Goal: Task Accomplishment & Management: Use online tool/utility

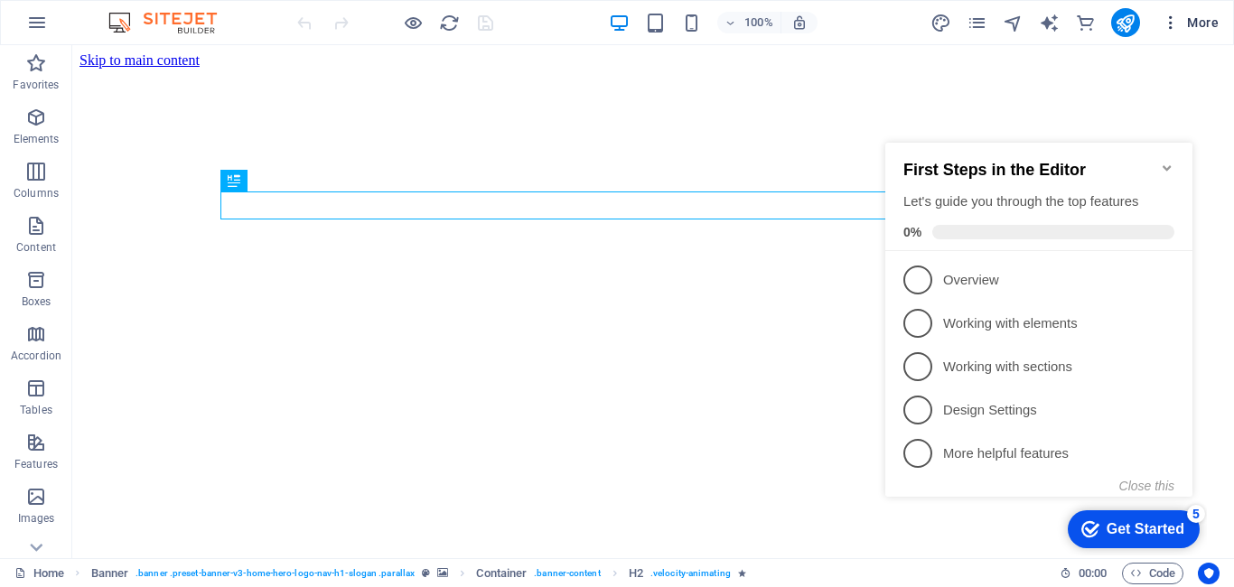
click at [1162, 20] on icon "button" at bounding box center [1171, 23] width 18 height 18
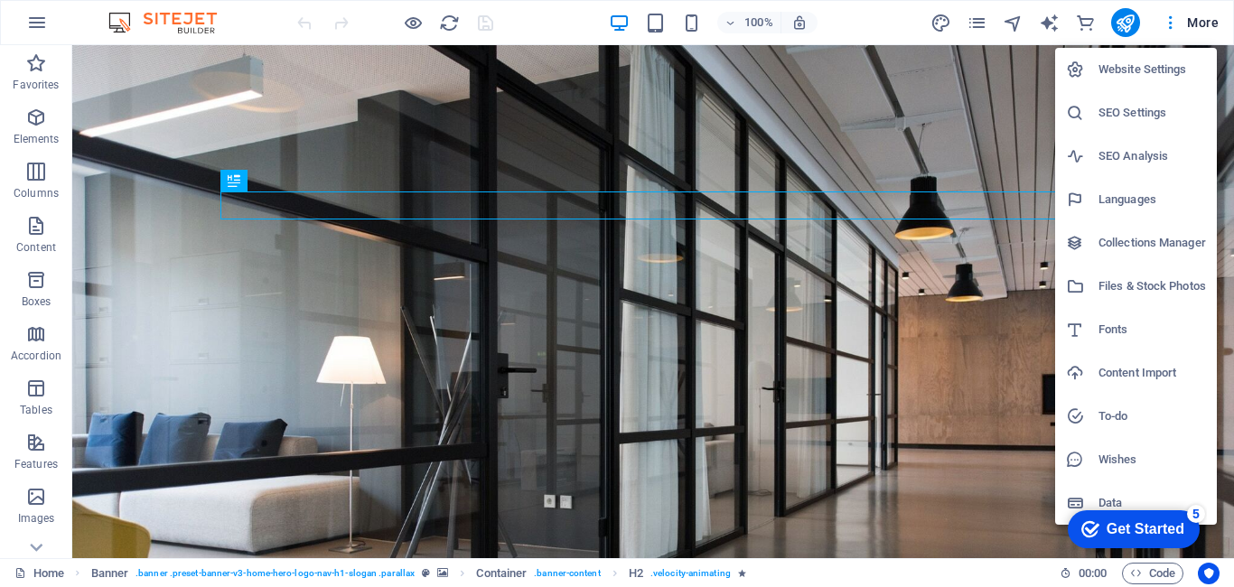
click at [1097, 70] on div at bounding box center [1082, 70] width 33 height 18
select select "70"
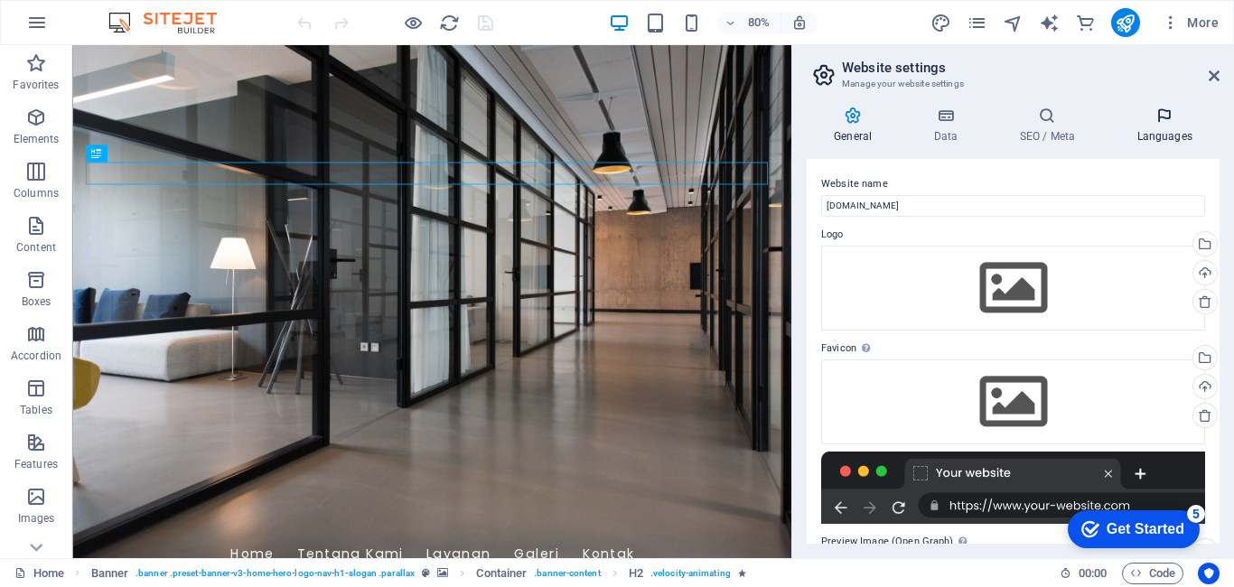
click at [1177, 126] on h4 "Languages" at bounding box center [1164, 126] width 110 height 38
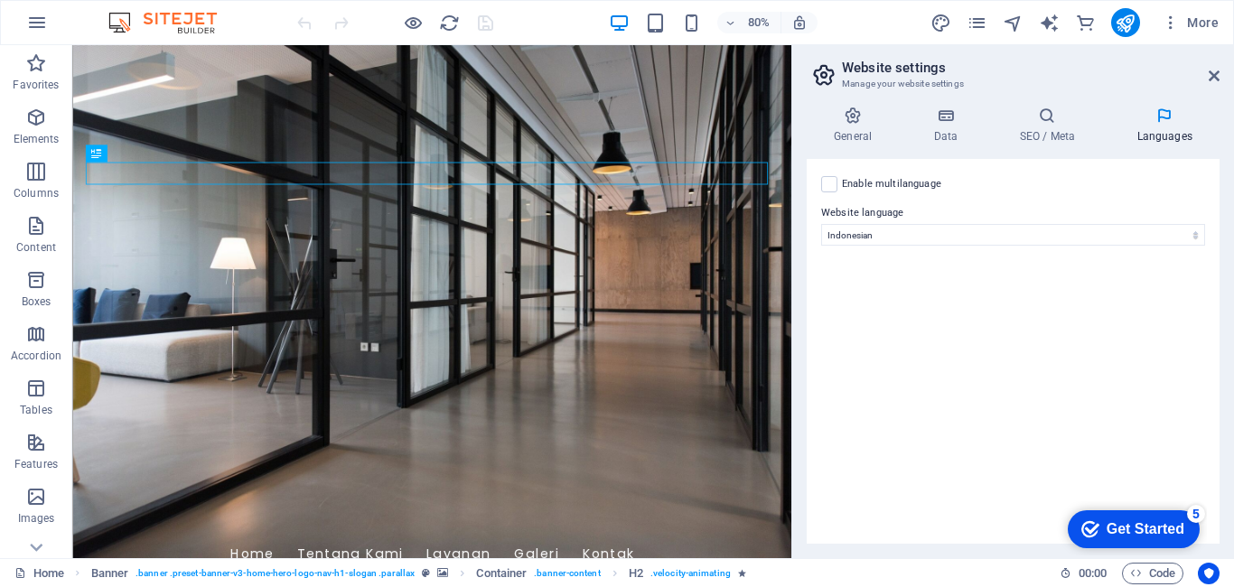
click at [1207, 75] on h2 "Website settings" at bounding box center [1031, 68] width 378 height 16
click at [1214, 78] on icon at bounding box center [1213, 76] width 11 height 14
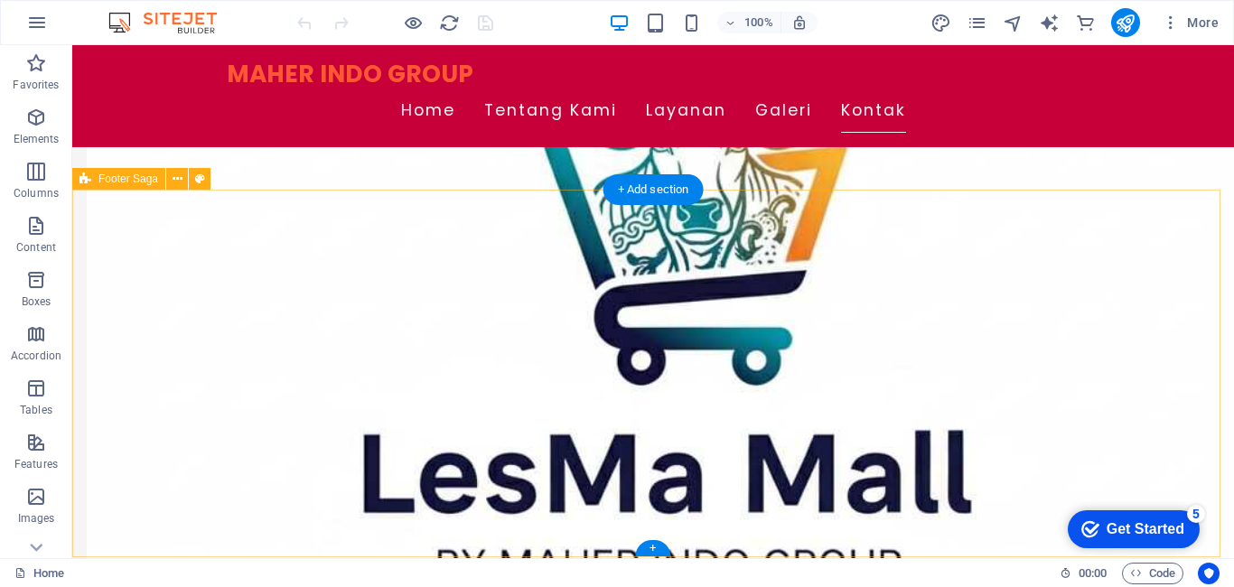
scroll to position [4806, 0]
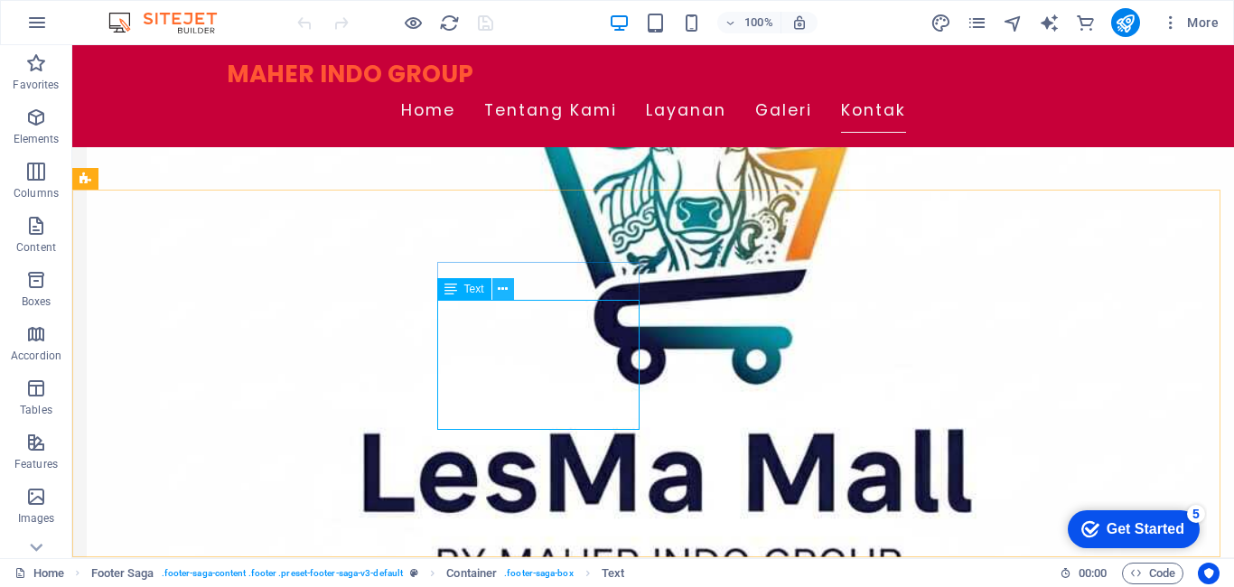
click at [502, 294] on icon at bounding box center [503, 289] width 10 height 19
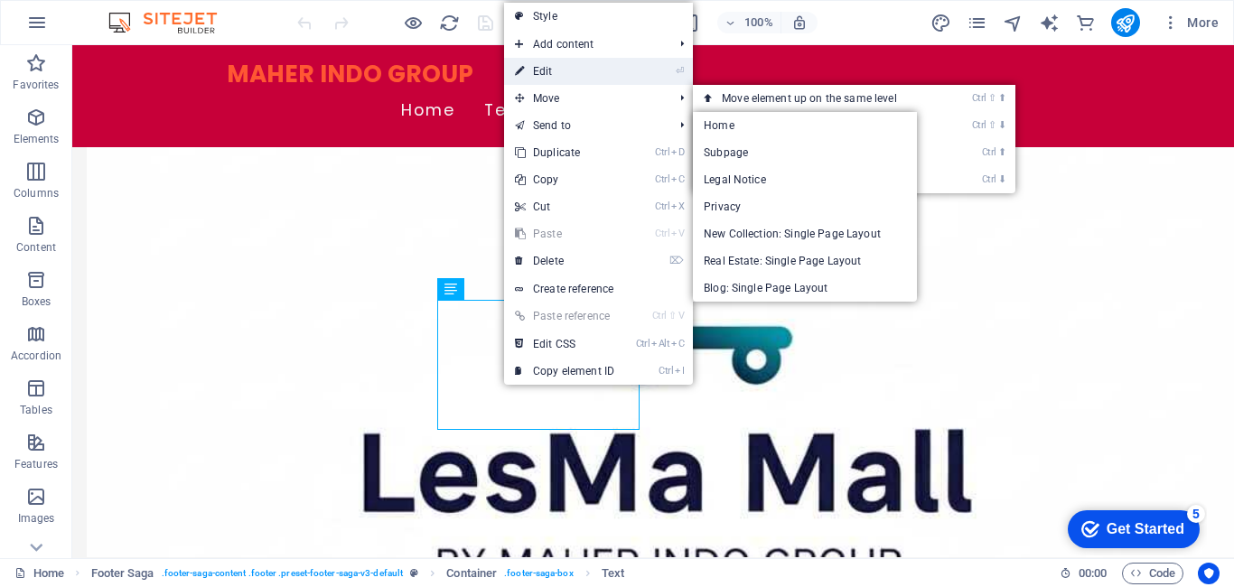
click at [538, 66] on link "⏎ Edit" at bounding box center [564, 71] width 121 height 27
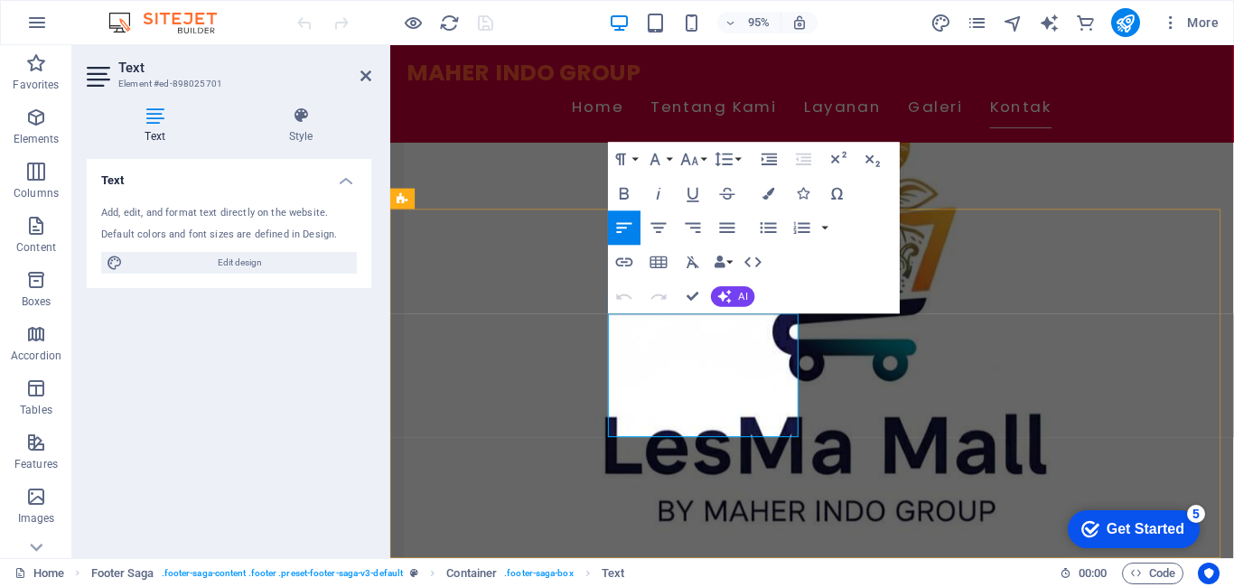
scroll to position [4573, 0]
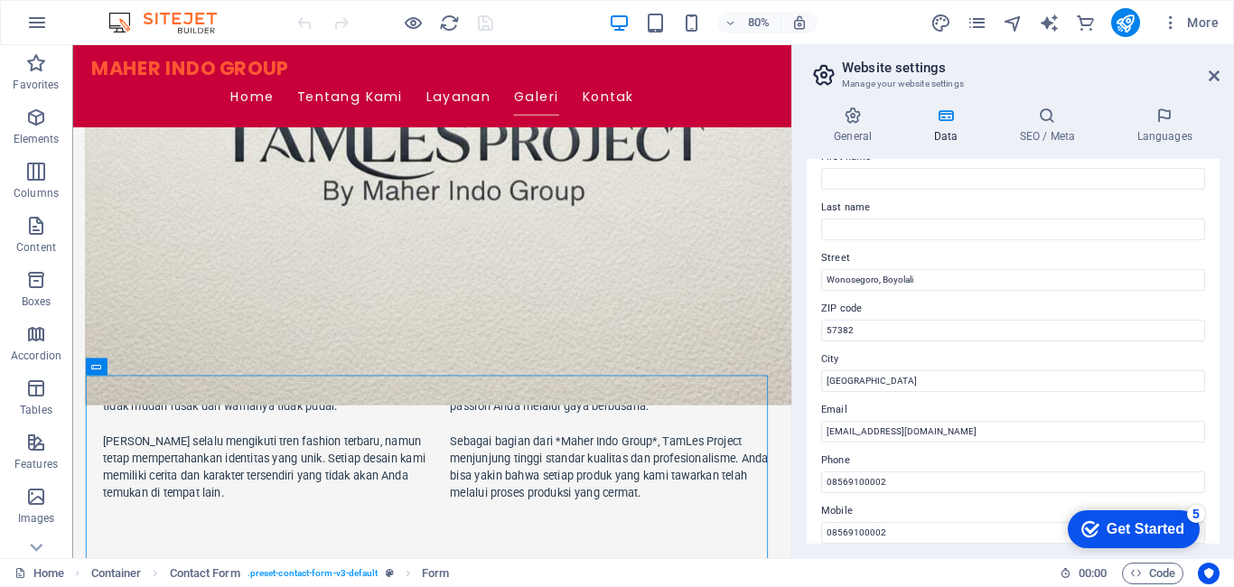
scroll to position [181, 0]
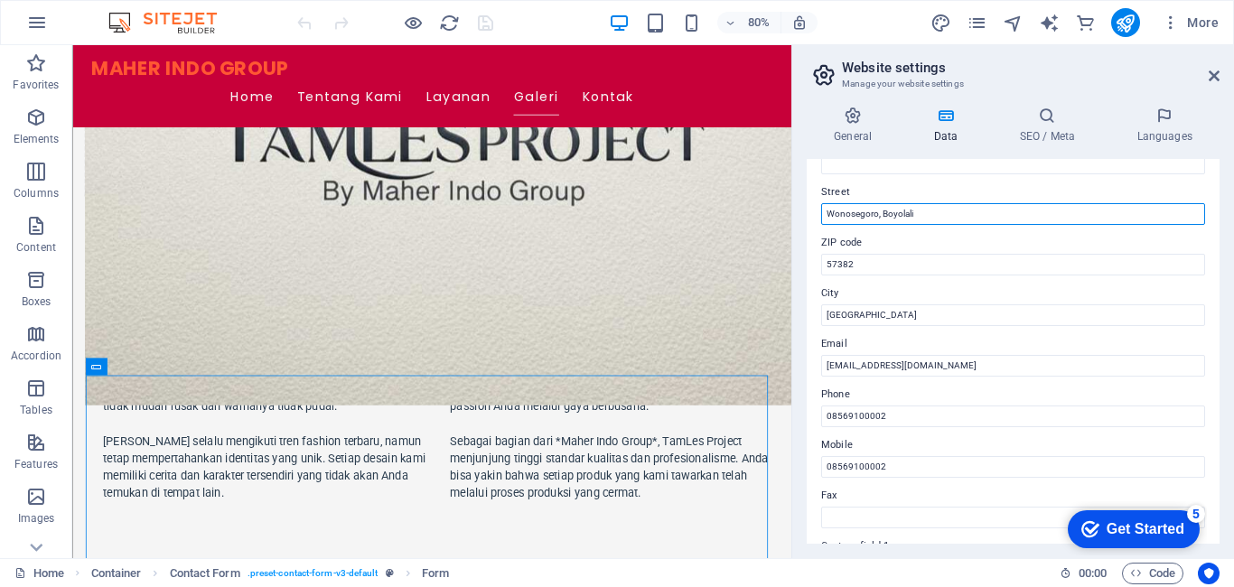
click at [880, 216] on input "Wonosegoro, Boyolali" at bounding box center [1013, 214] width 384 height 22
click at [881, 216] on input "Wonosegoro, Boyolali" at bounding box center [1013, 214] width 384 height 22
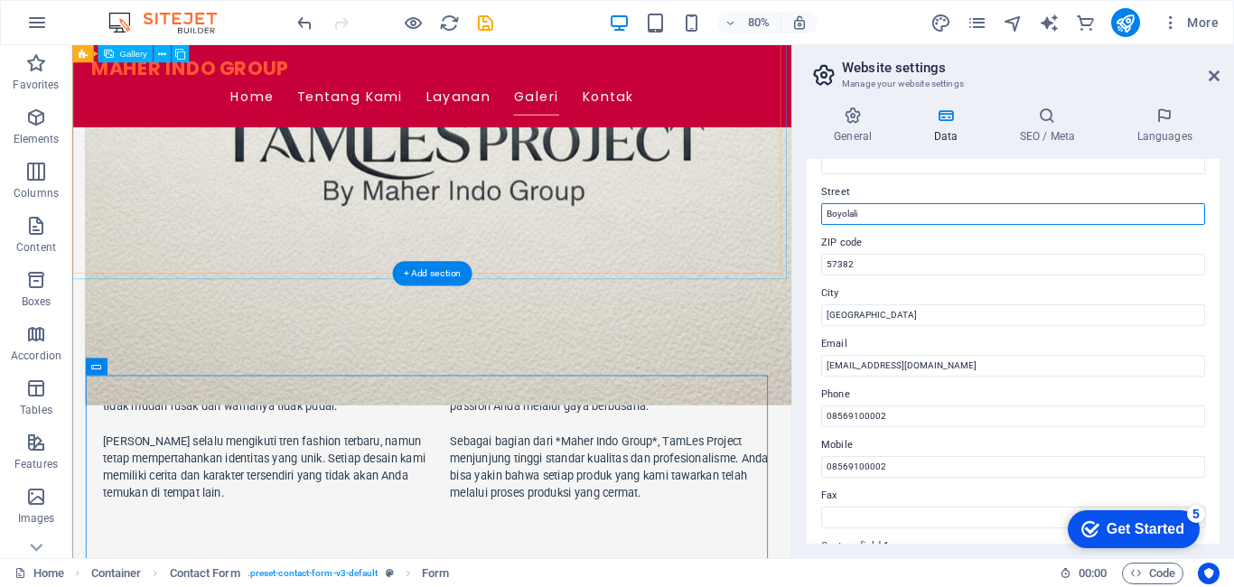
type input "Boyolali"
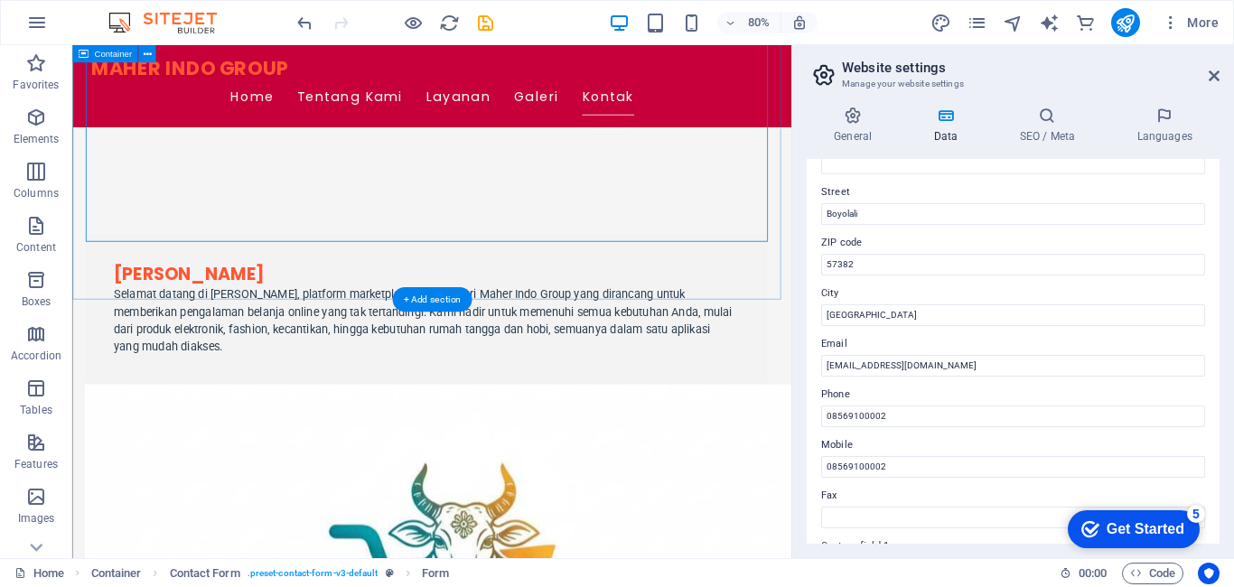
scroll to position [4480, 0]
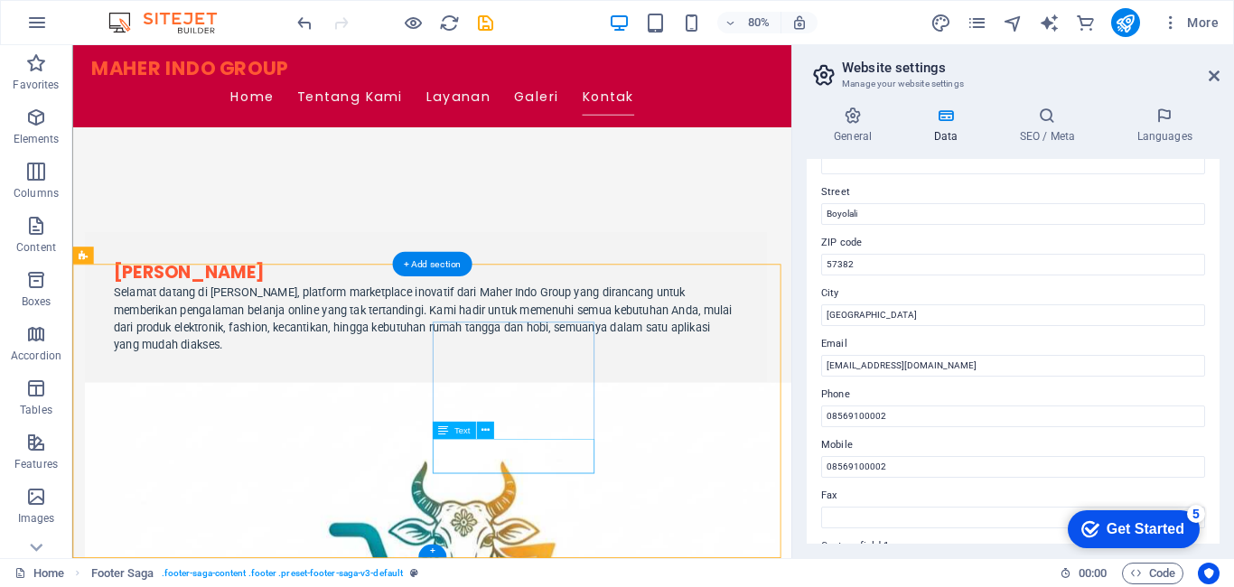
click at [483, 433] on icon at bounding box center [484, 430] width 8 height 15
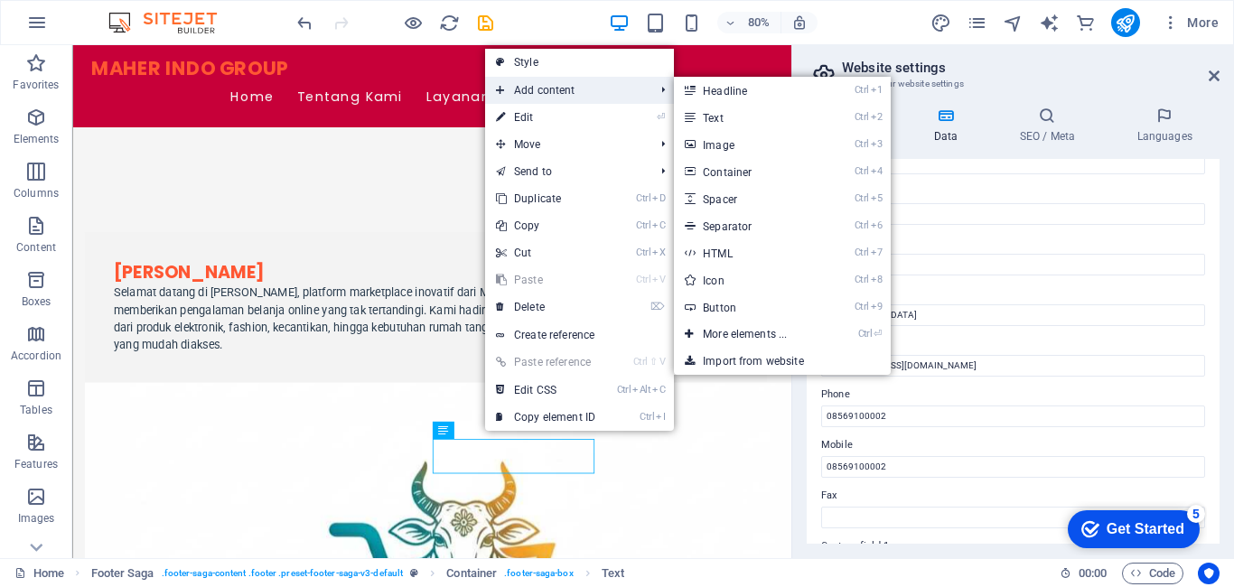
click at [561, 89] on span "Add content" at bounding box center [566, 90] width 162 height 27
click at [706, 116] on link "Ctrl 2 Text" at bounding box center [748, 117] width 149 height 27
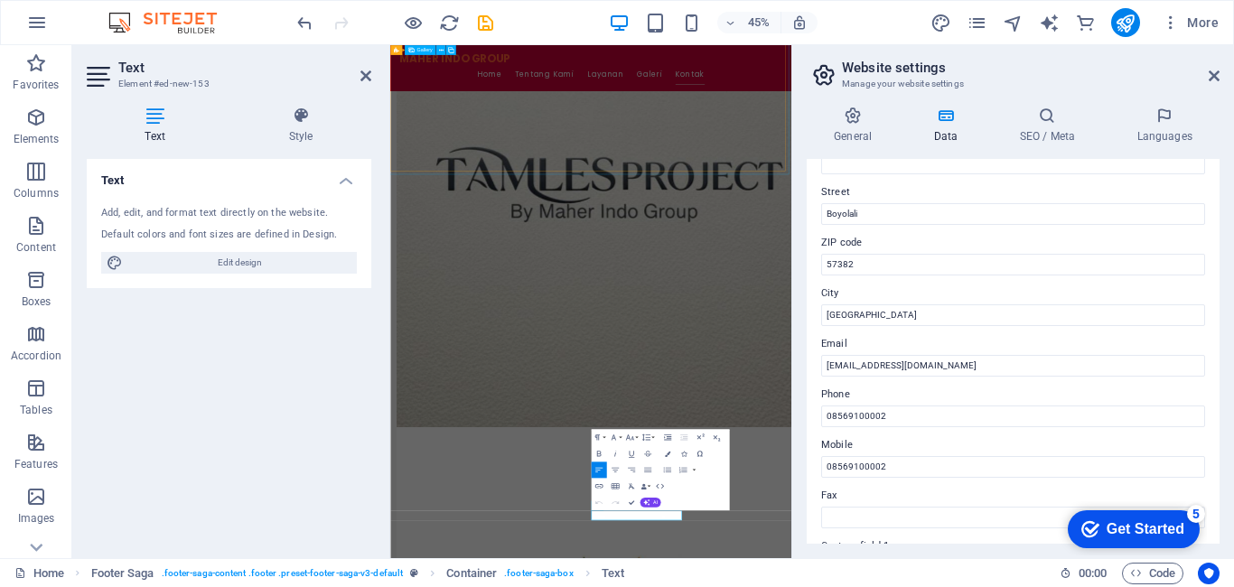
scroll to position [4189, 0]
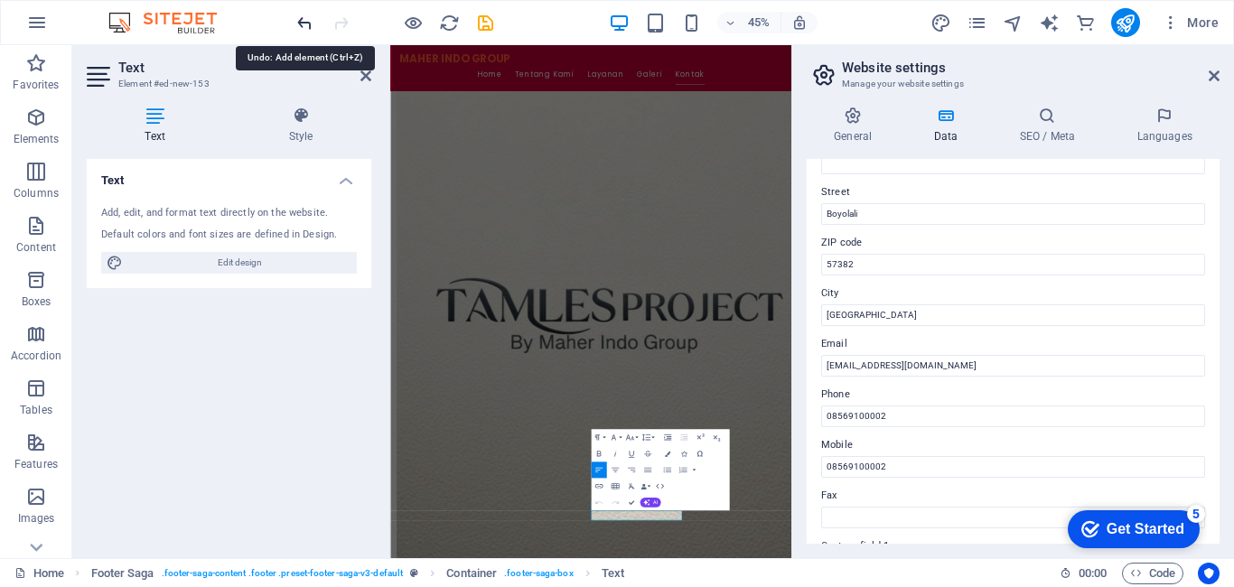
click at [308, 29] on icon "undo" at bounding box center [304, 23] width 21 height 21
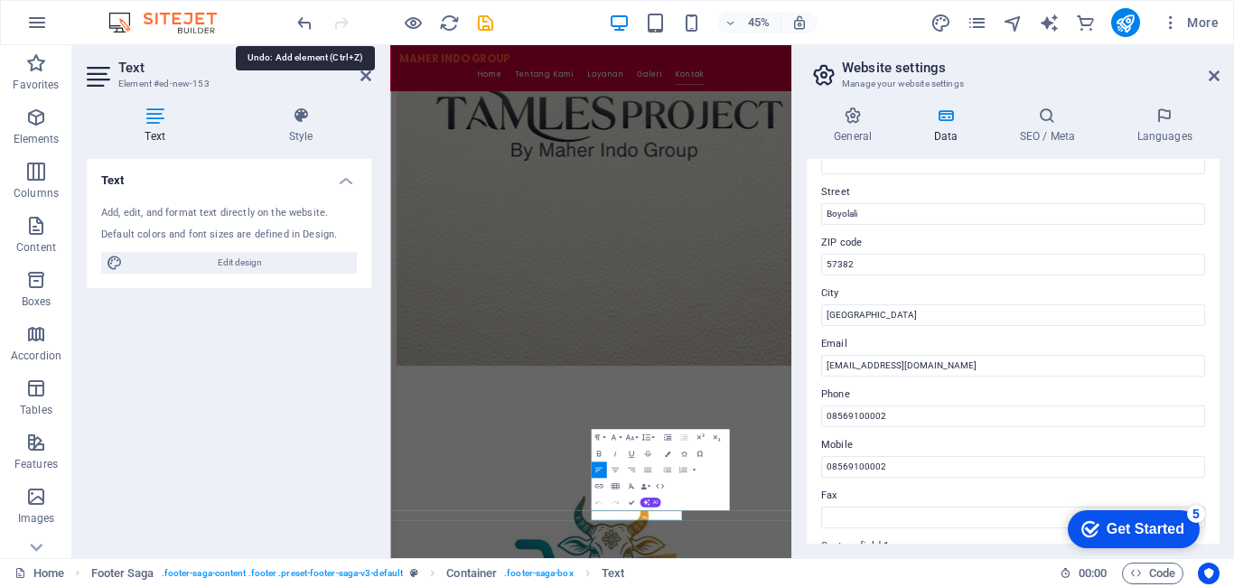
scroll to position [4480, 0]
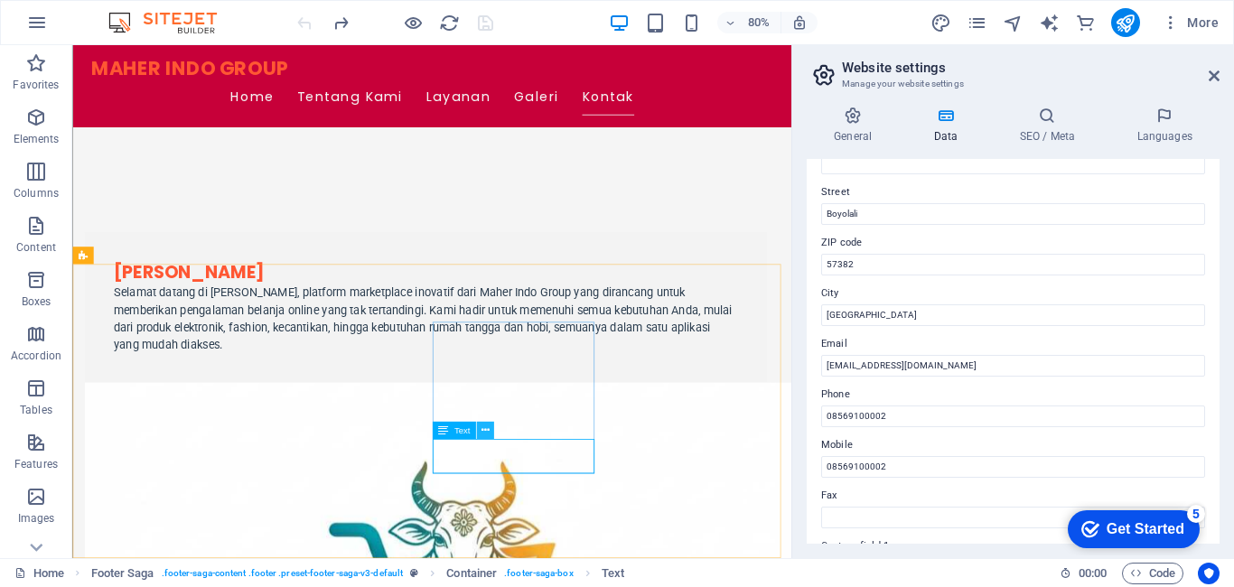
click at [491, 431] on button at bounding box center [484, 430] width 17 height 17
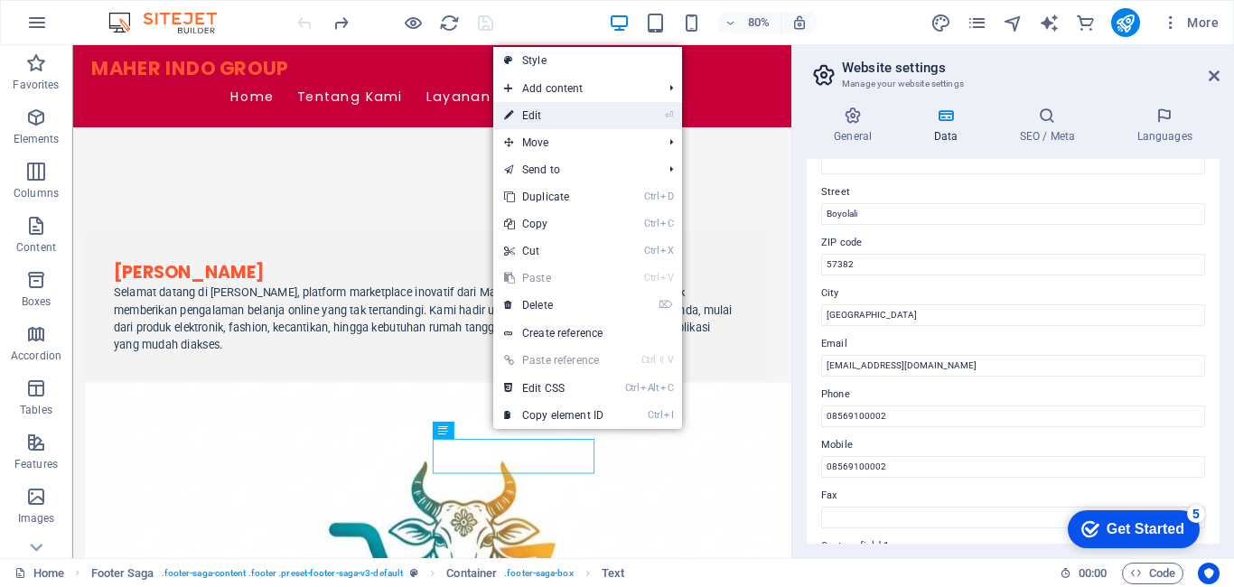
click at [524, 114] on link "⏎ Edit" at bounding box center [553, 115] width 121 height 27
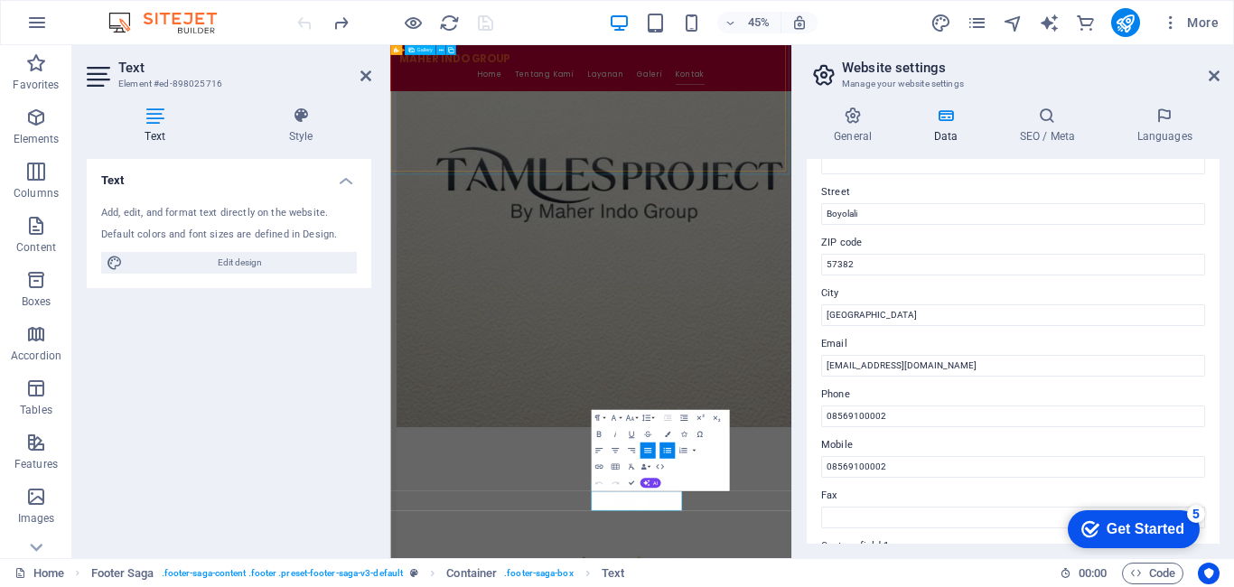
scroll to position [4189, 0]
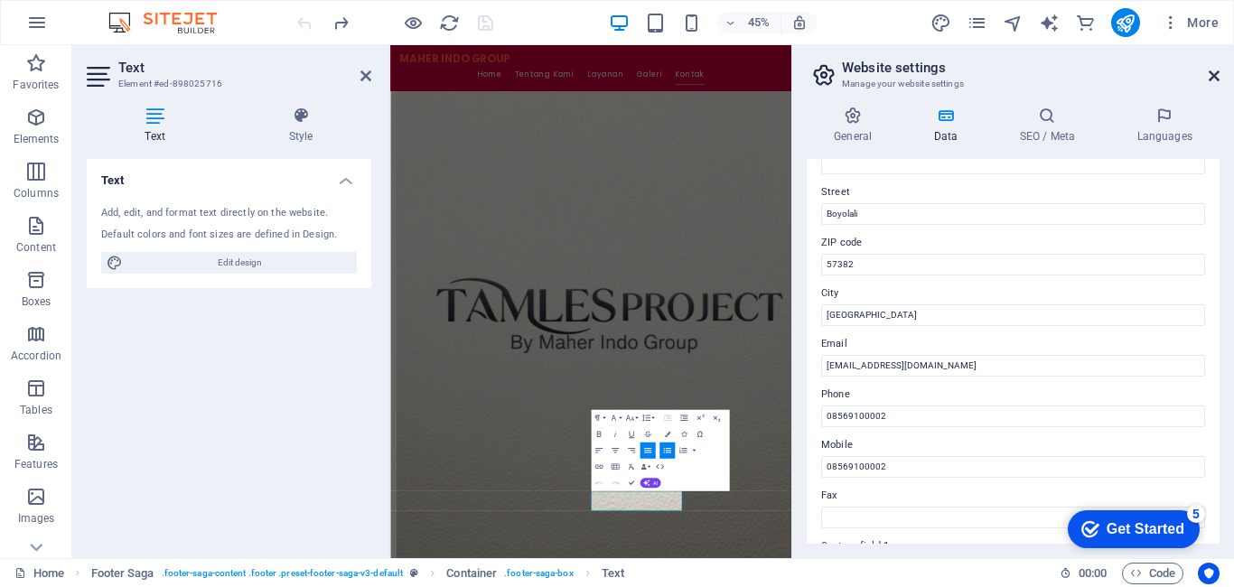
click at [1211, 70] on icon at bounding box center [1213, 76] width 11 height 14
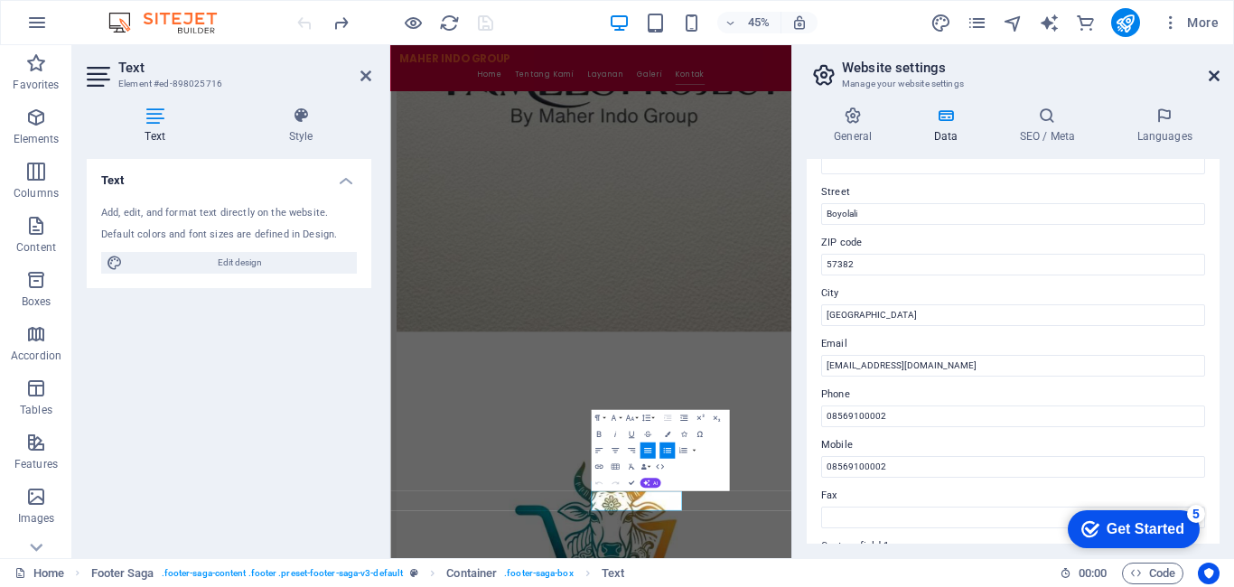
scroll to position [4573, 0]
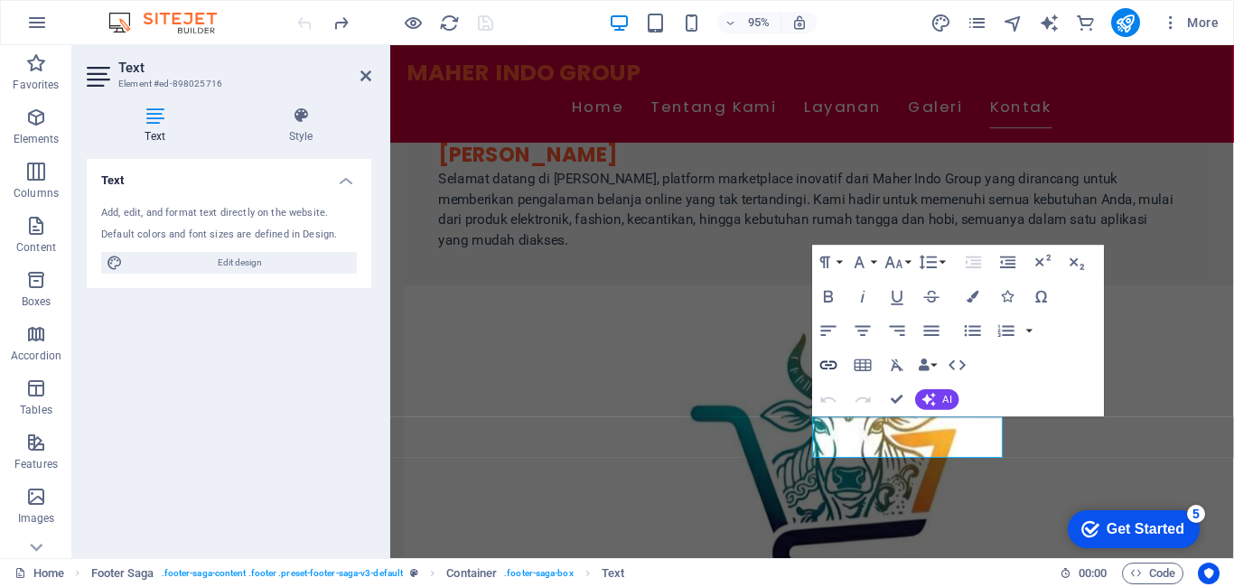
click at [826, 365] on icon "button" at bounding box center [828, 364] width 17 height 9
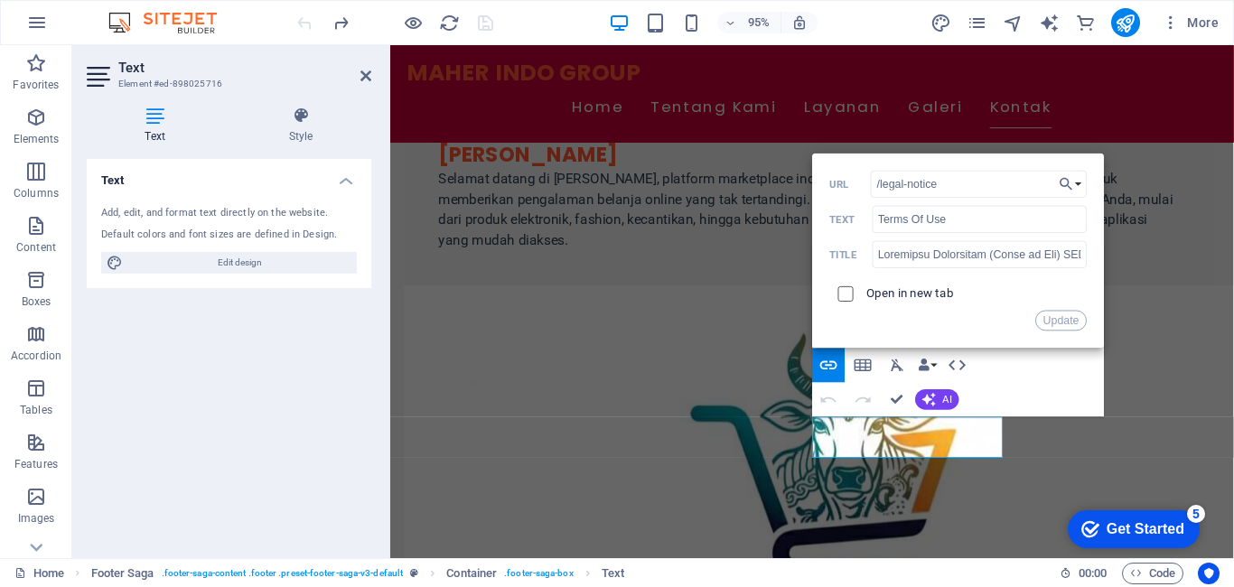
click at [847, 295] on input "checkbox" at bounding box center [842, 291] width 15 height 15
click at [972, 183] on input "/legal-notice" at bounding box center [979, 184] width 216 height 27
click at [848, 295] on input "checkbox" at bounding box center [842, 291] width 15 height 15
checkbox input "false"
click at [884, 183] on input "/legal-notice" at bounding box center [979, 184] width 216 height 27
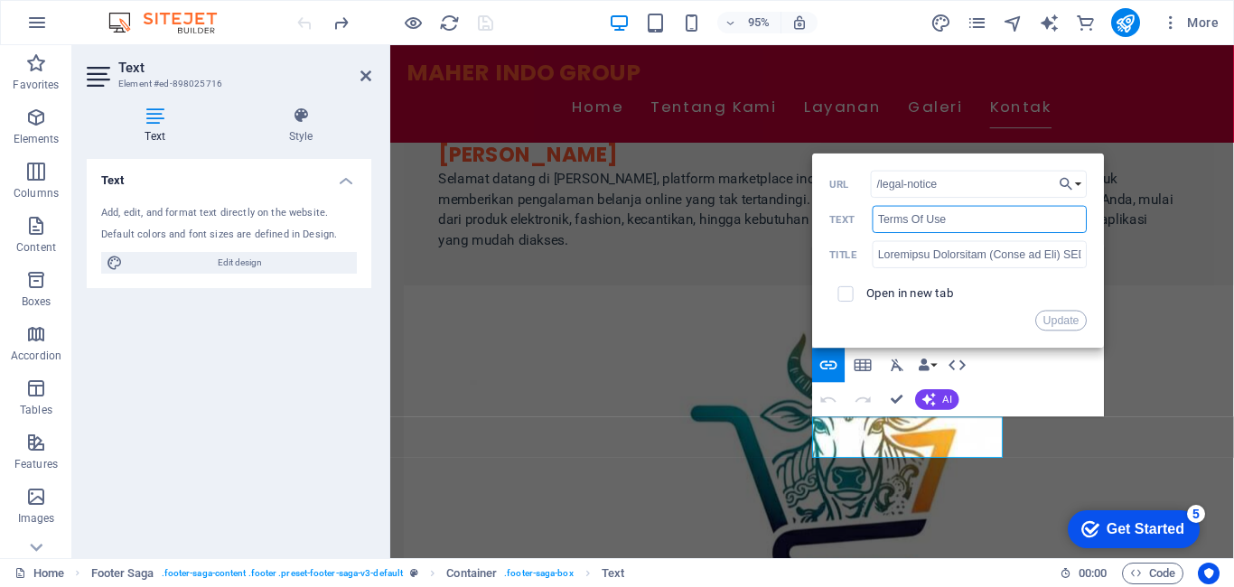
drag, startPoint x: 880, startPoint y: 219, endPoint x: 947, endPoint y: 220, distance: 66.9
click at [947, 220] on input "Terms Of Use" at bounding box center [979, 219] width 215 height 27
click at [936, 244] on input "text" at bounding box center [979, 253] width 215 height 27
click at [951, 188] on input "/legal-notice" at bounding box center [979, 184] width 216 height 27
paste input "Terms Of Use"
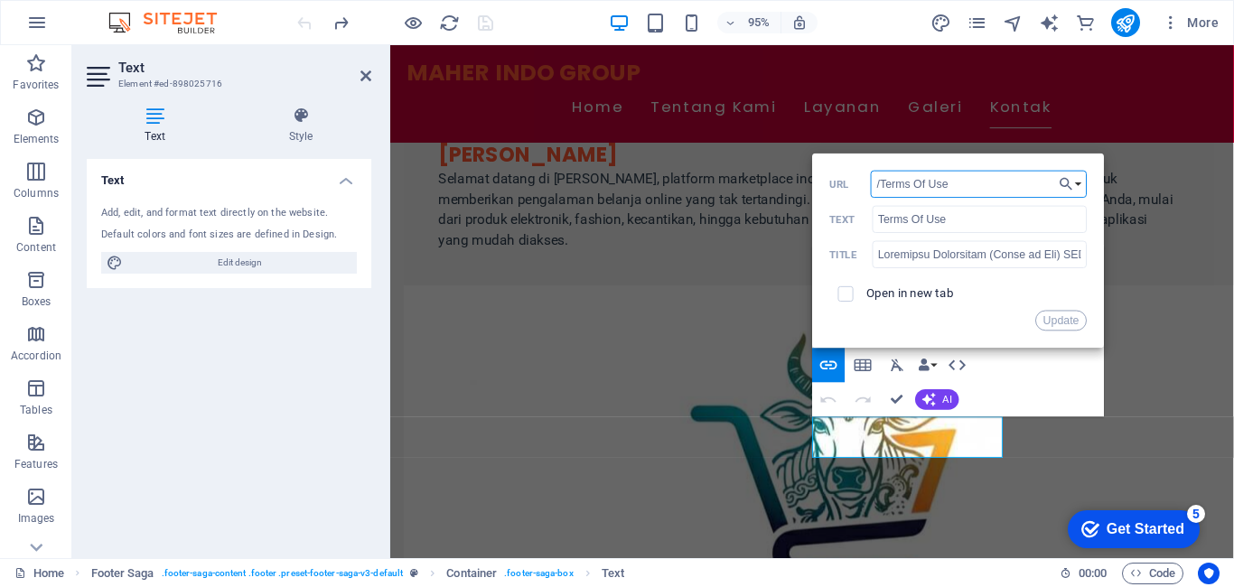
click at [930, 188] on input "/Terms Of Use" at bounding box center [979, 184] width 216 height 27
click at [931, 185] on input "/Terms Of Use" at bounding box center [979, 184] width 216 height 27
type input "/Terms Of Use"
click at [1075, 183] on button "Choose Link" at bounding box center [1070, 184] width 33 height 27
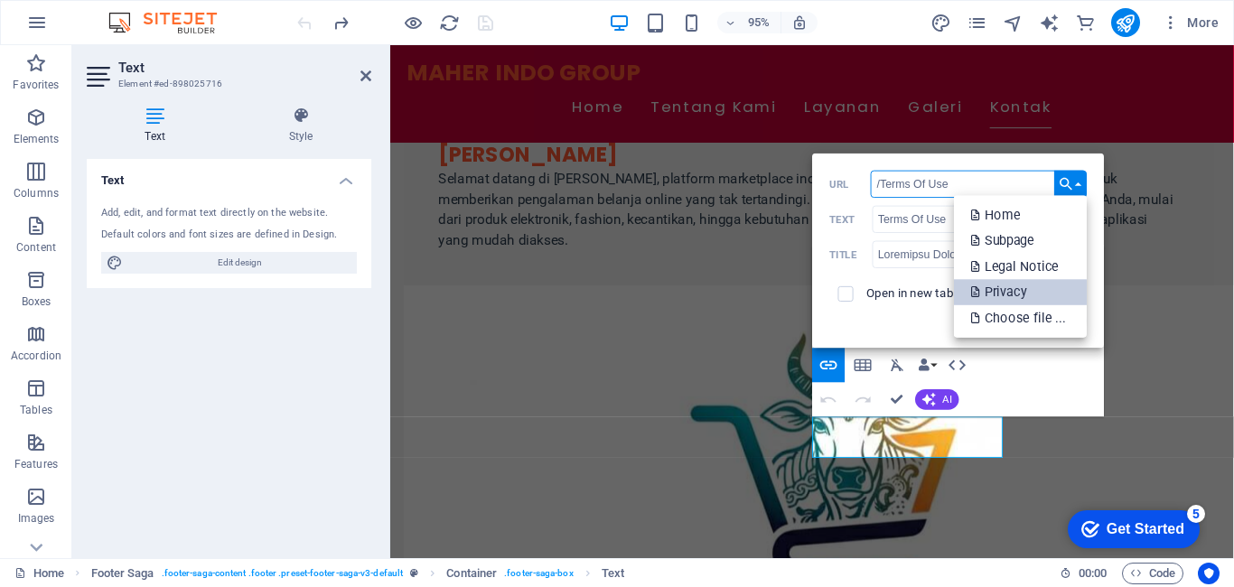
click at [1042, 303] on link "Privacy" at bounding box center [1020, 292] width 133 height 26
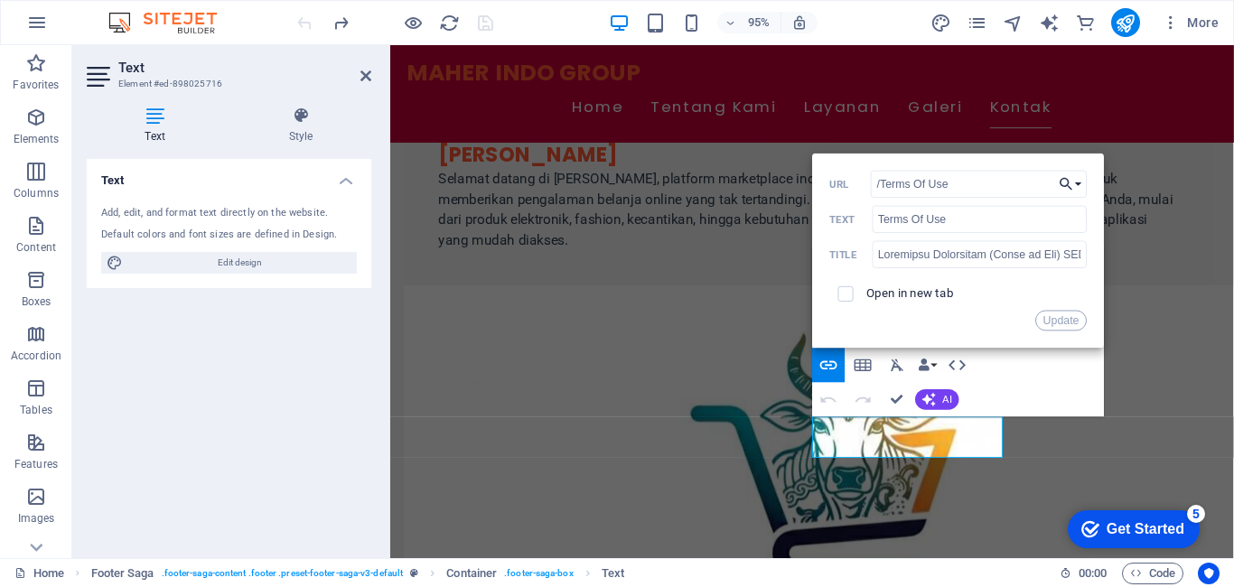
click at [1078, 179] on button "Choose Link" at bounding box center [1070, 184] width 33 height 27
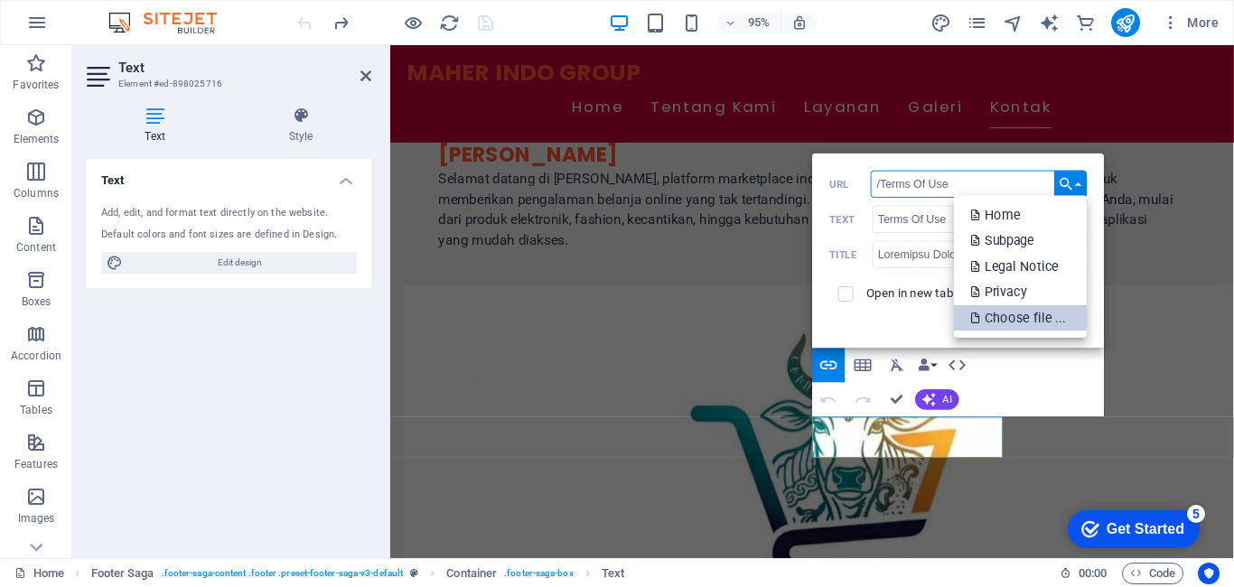
click at [1055, 319] on p "Choose file ..." at bounding box center [1020, 318] width 98 height 26
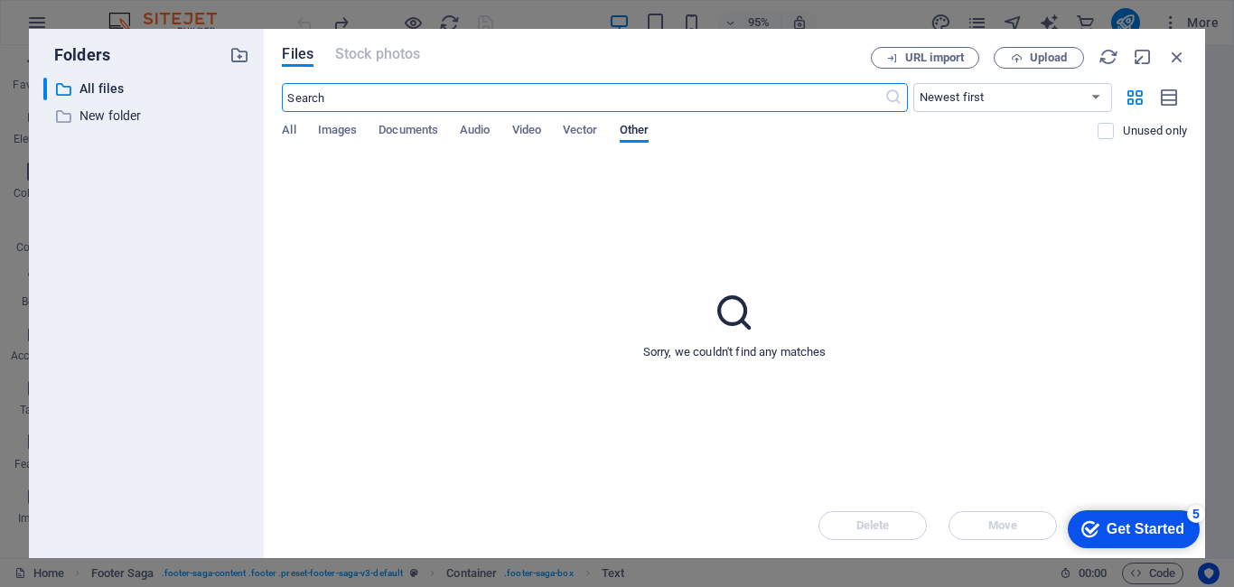
scroll to position [4189, 0]
click at [1038, 54] on span "Upload" at bounding box center [1048, 57] width 37 height 11
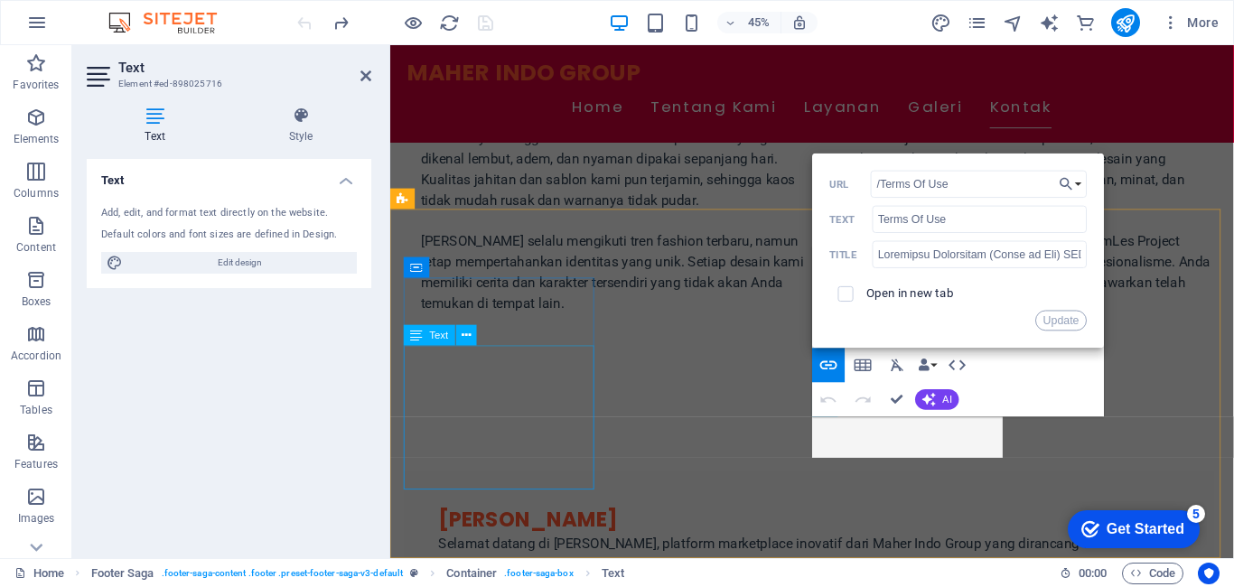
scroll to position [4573, 0]
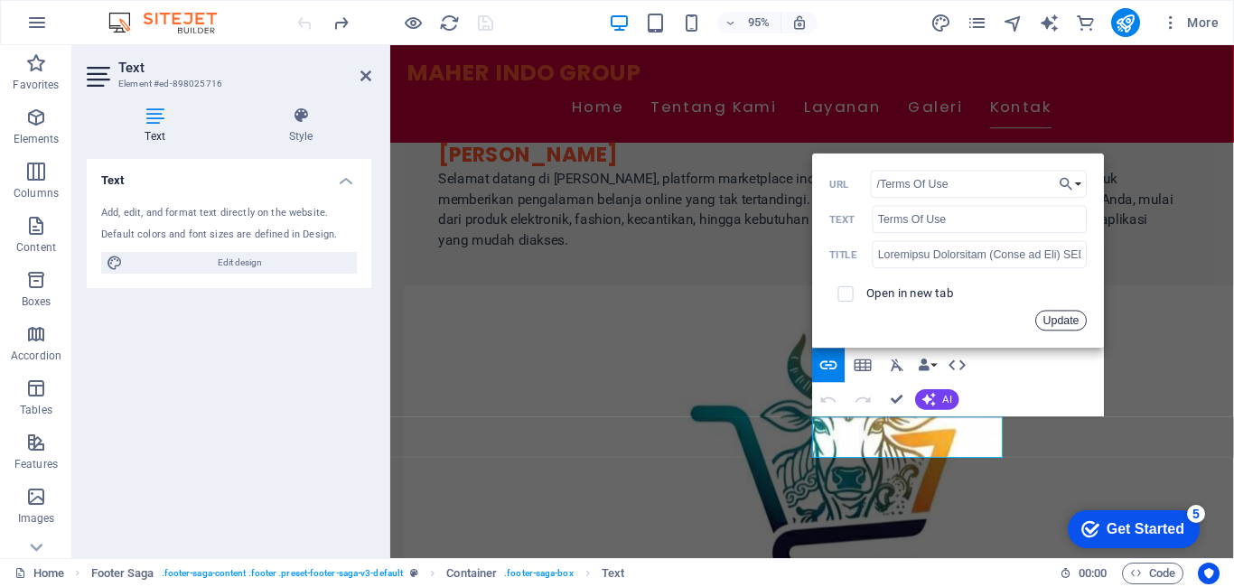
click at [1070, 320] on button "Update" at bounding box center [1060, 320] width 51 height 21
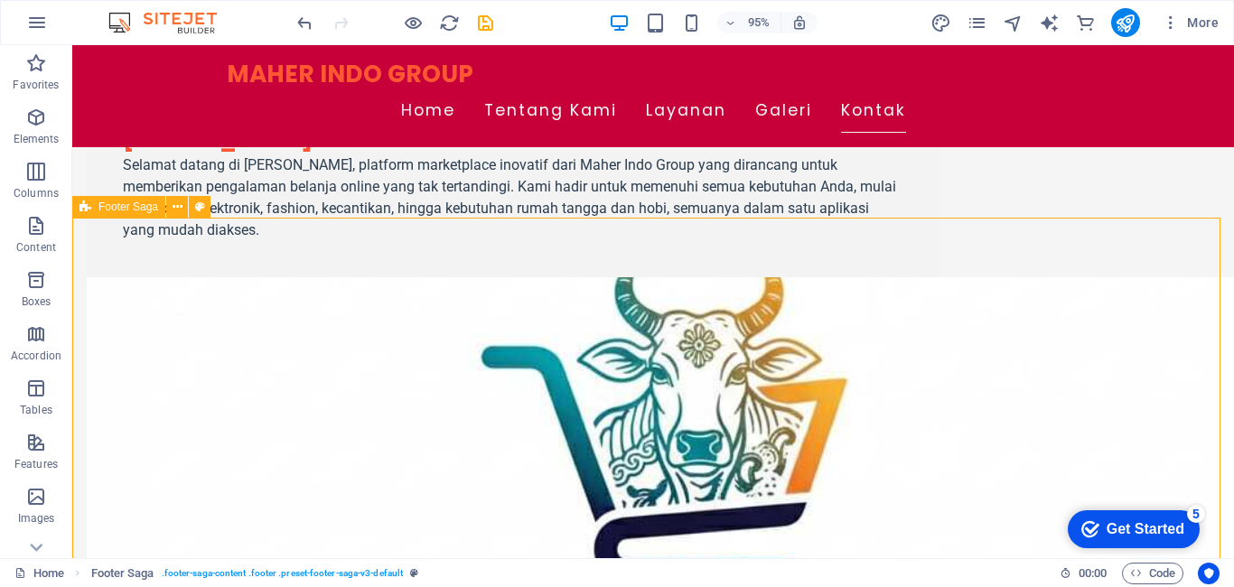
scroll to position [4778, 0]
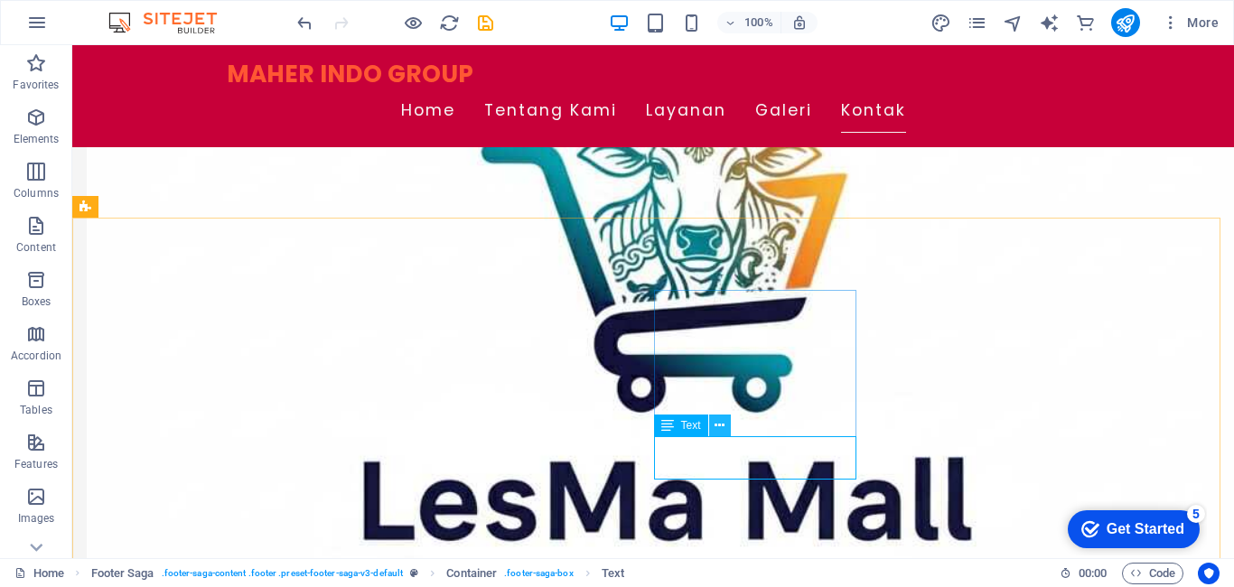
click at [716, 420] on icon at bounding box center [719, 425] width 10 height 19
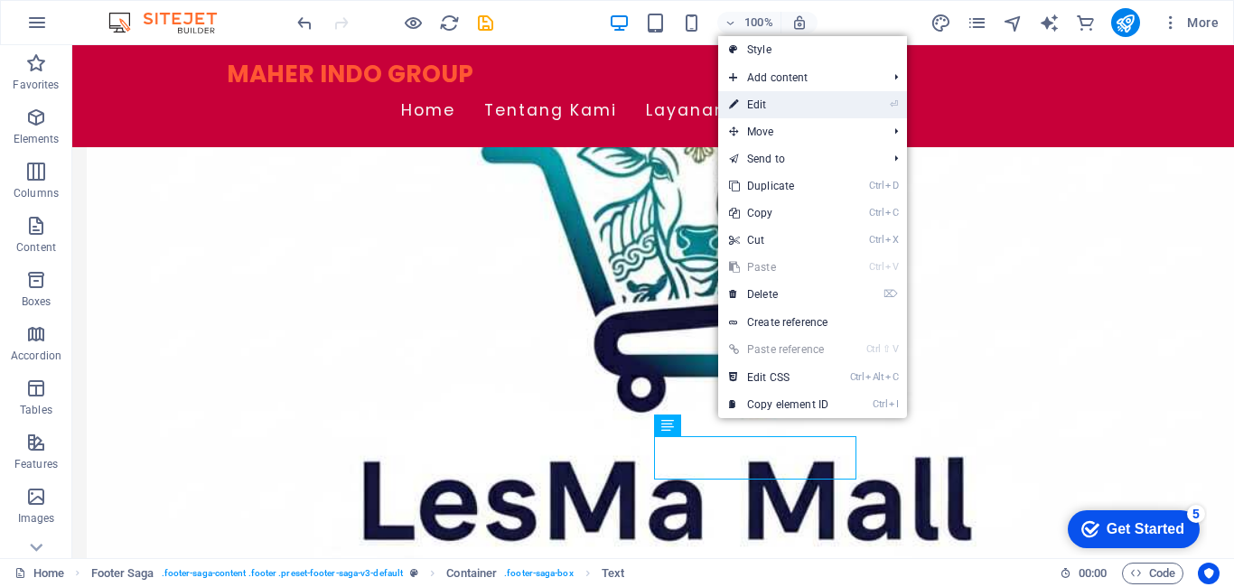
click at [750, 100] on link "⏎ Edit" at bounding box center [778, 104] width 121 height 27
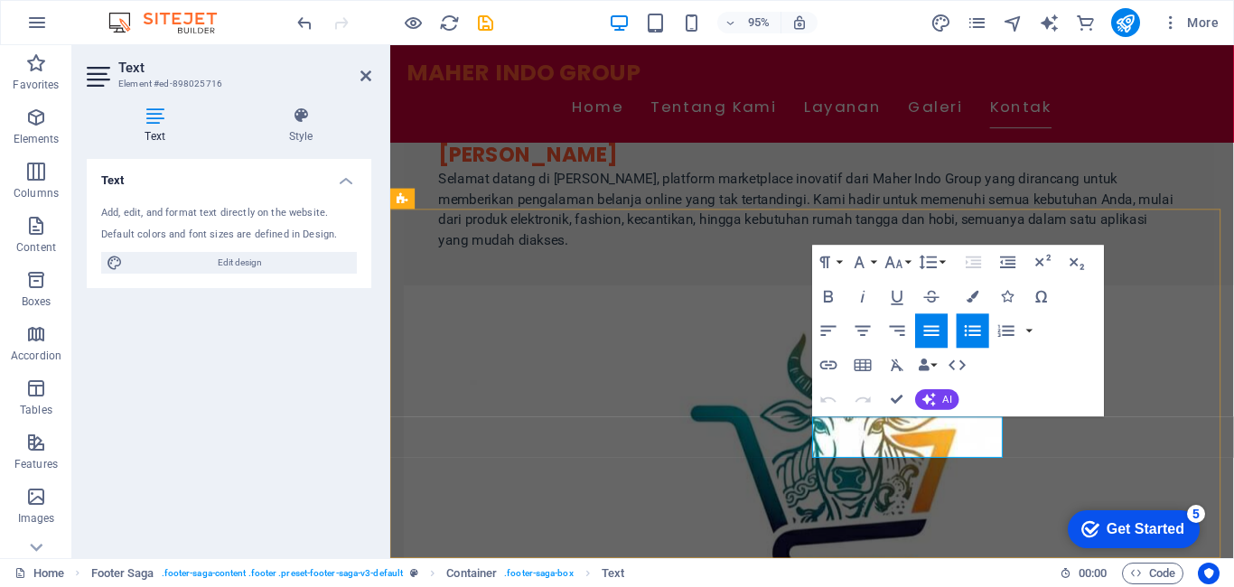
click at [827, 366] on icon "button" at bounding box center [828, 364] width 17 height 9
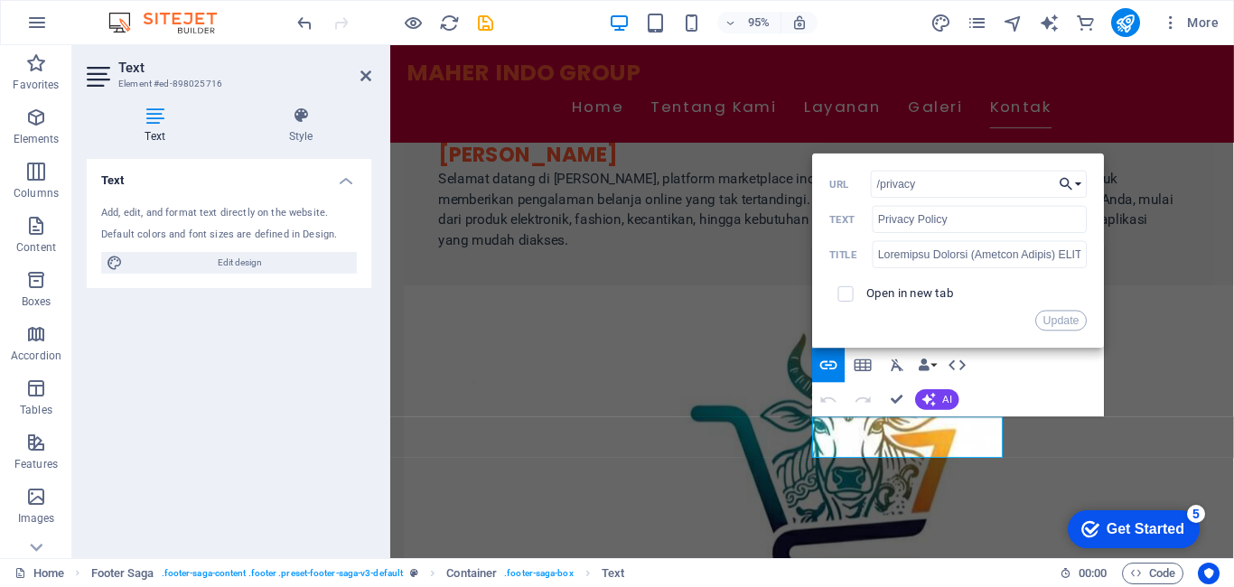
click at [1079, 182] on button "Choose Link" at bounding box center [1070, 184] width 33 height 27
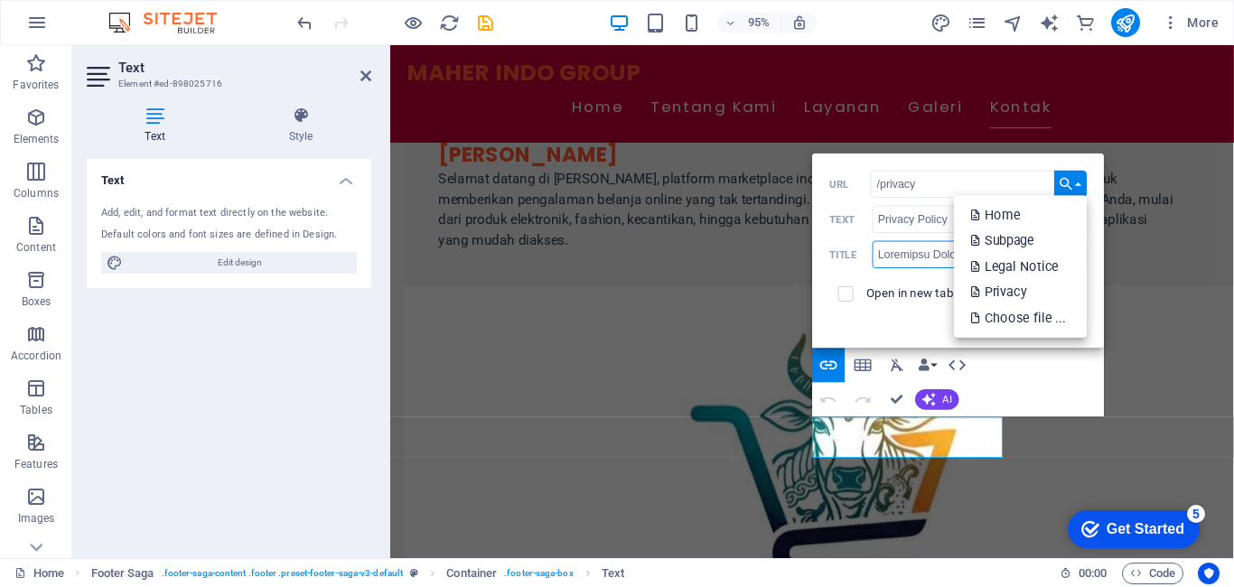
click at [898, 252] on input "text" at bounding box center [979, 253] width 215 height 27
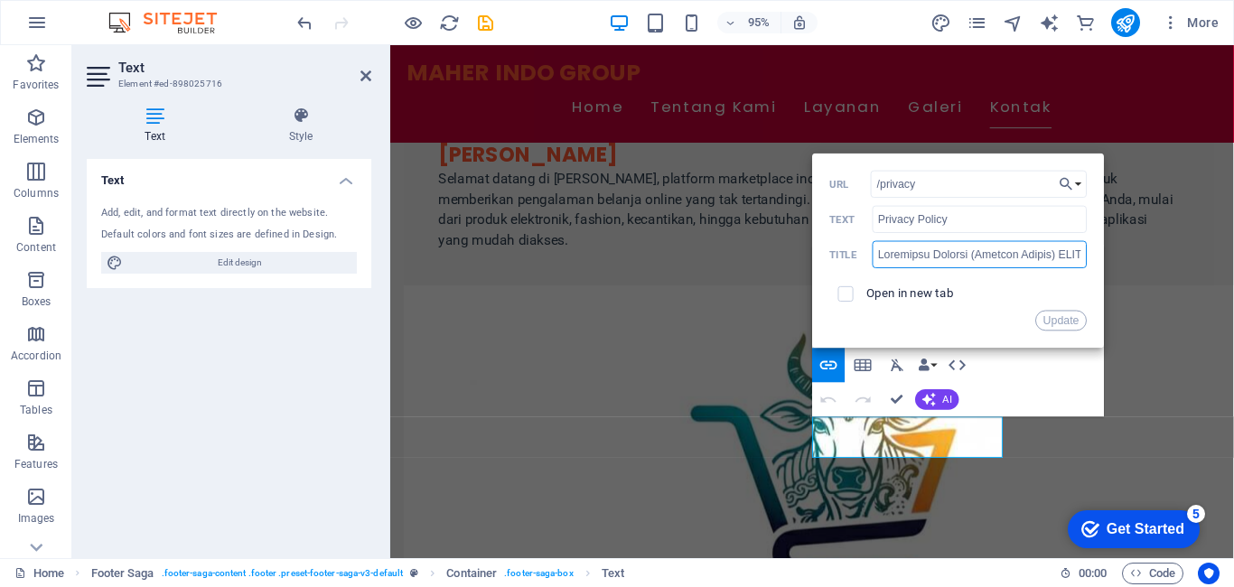
drag, startPoint x: 891, startPoint y: 257, endPoint x: 966, endPoint y: 258, distance: 75.0
click at [966, 258] on input "text" at bounding box center [979, 253] width 215 height 27
click at [887, 257] on input "text" at bounding box center [979, 253] width 215 height 27
click at [876, 255] on input "text" at bounding box center [979, 253] width 215 height 27
click at [1072, 184] on icon "button" at bounding box center [1066, 183] width 17 height 21
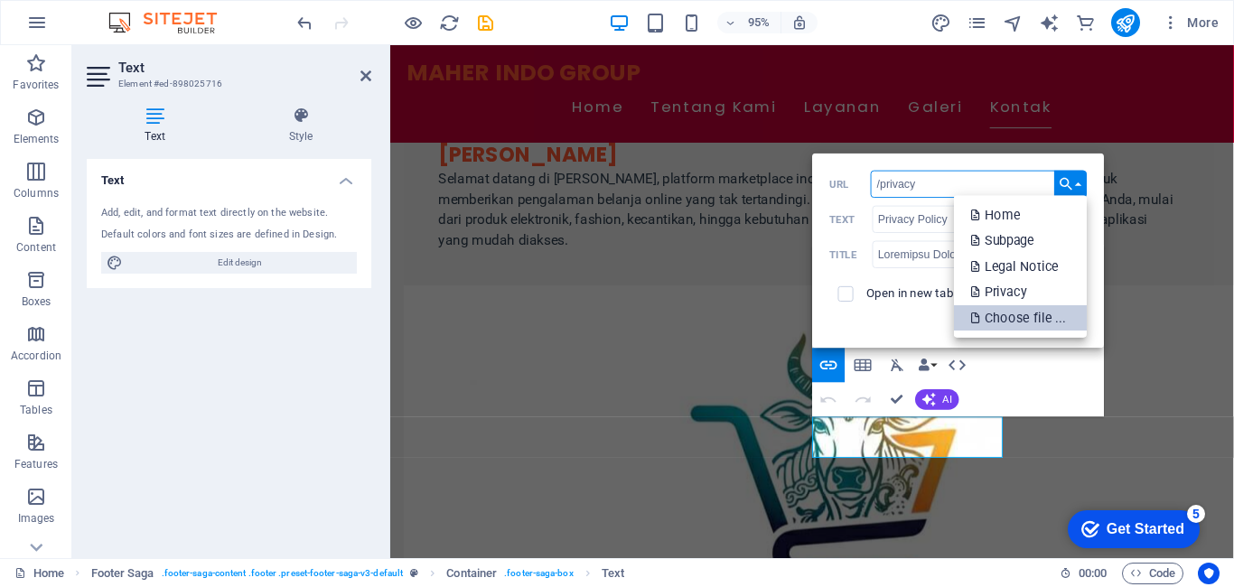
click at [1037, 309] on p "Choose file ..." at bounding box center [1020, 318] width 98 height 26
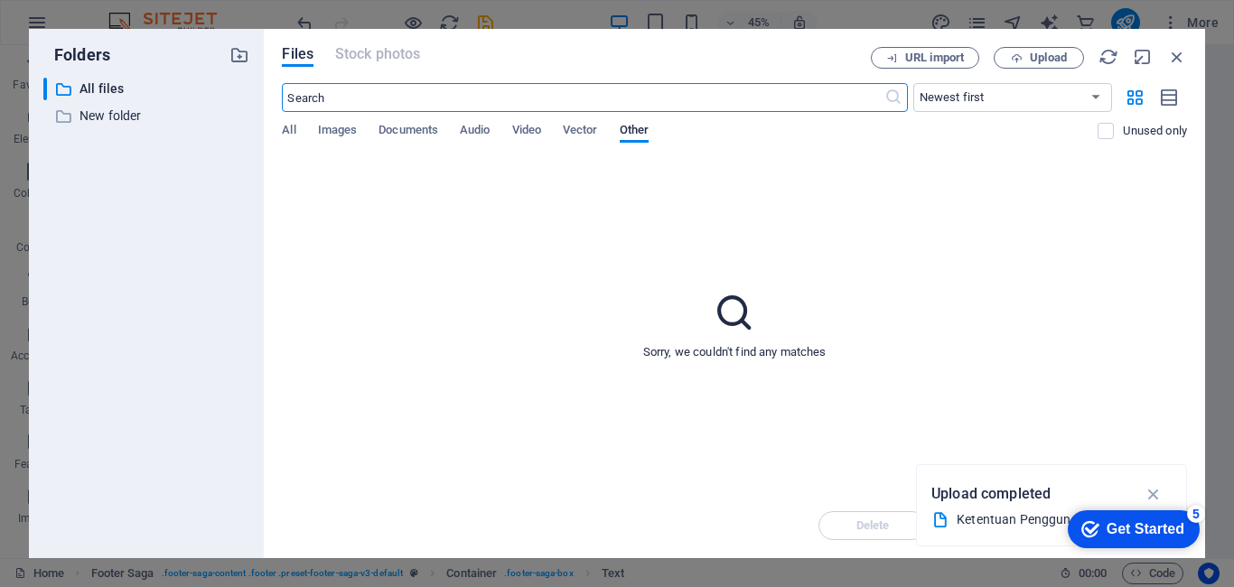
scroll to position [4189, 0]
click at [1057, 57] on span "Upload" at bounding box center [1048, 57] width 37 height 11
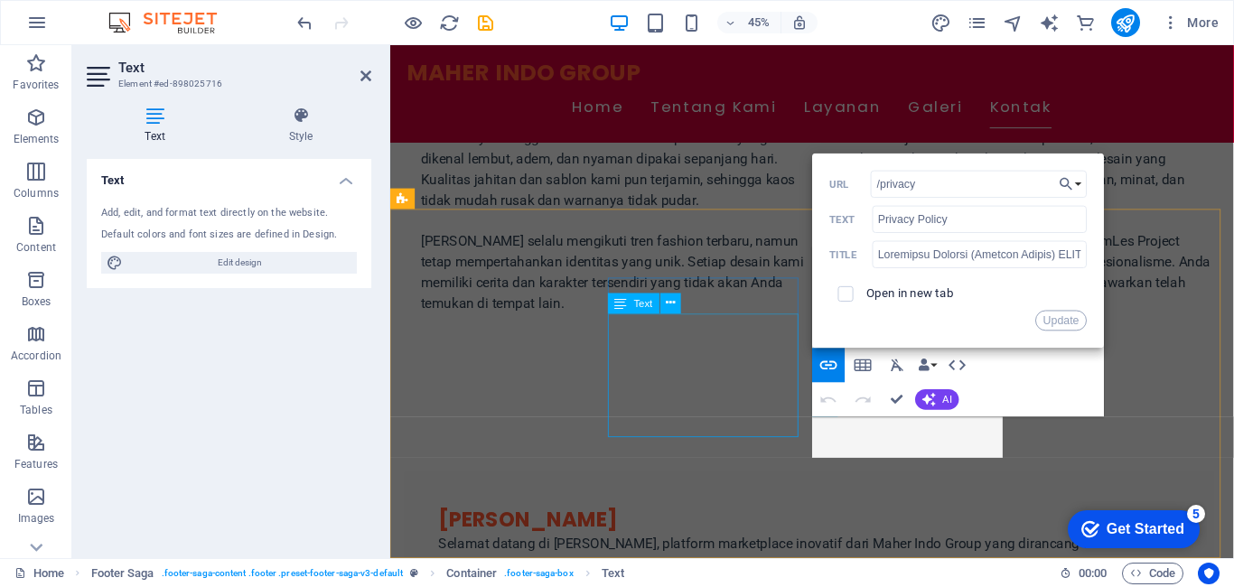
scroll to position [4573, 0]
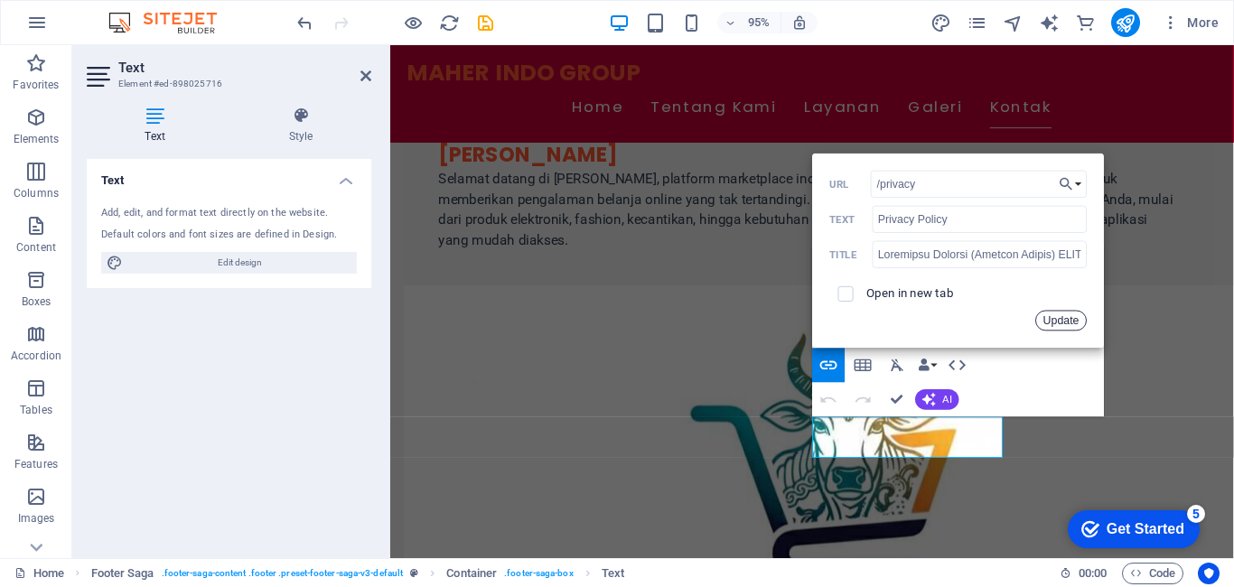
click at [1050, 323] on button "Update" at bounding box center [1060, 320] width 51 height 21
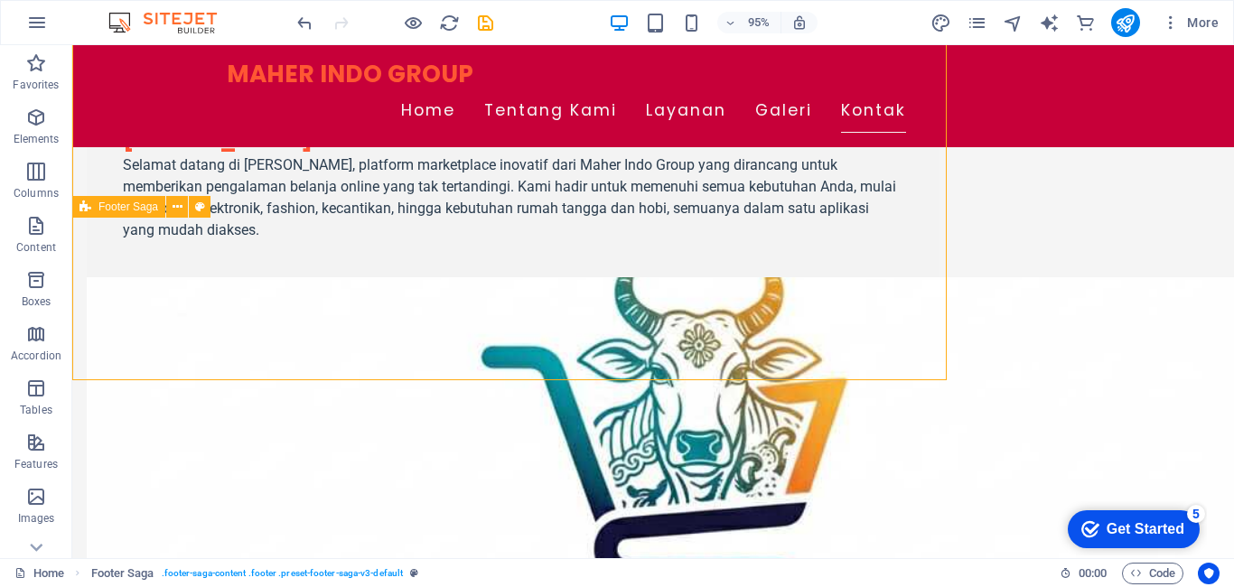
scroll to position [4778, 0]
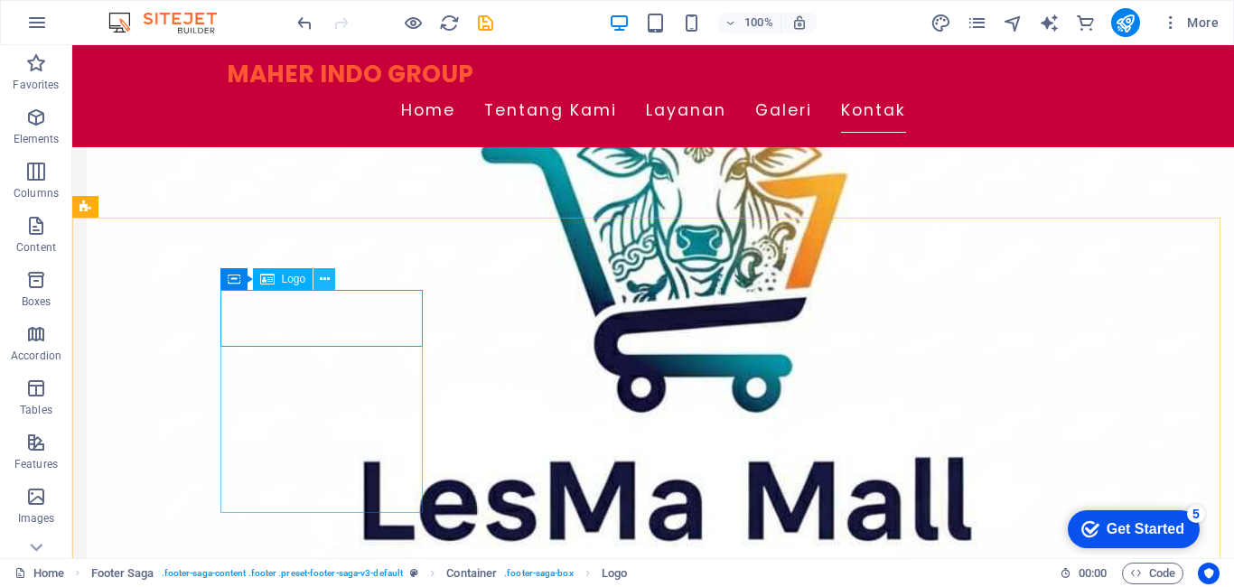
click at [322, 278] on icon at bounding box center [325, 279] width 10 height 19
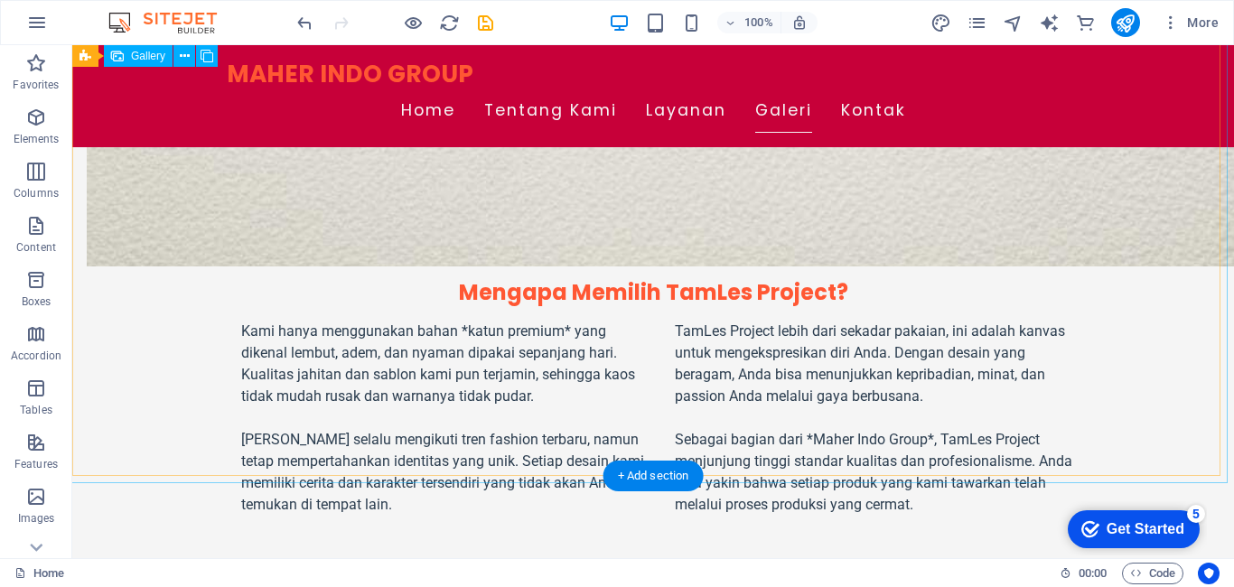
scroll to position [4055, 0]
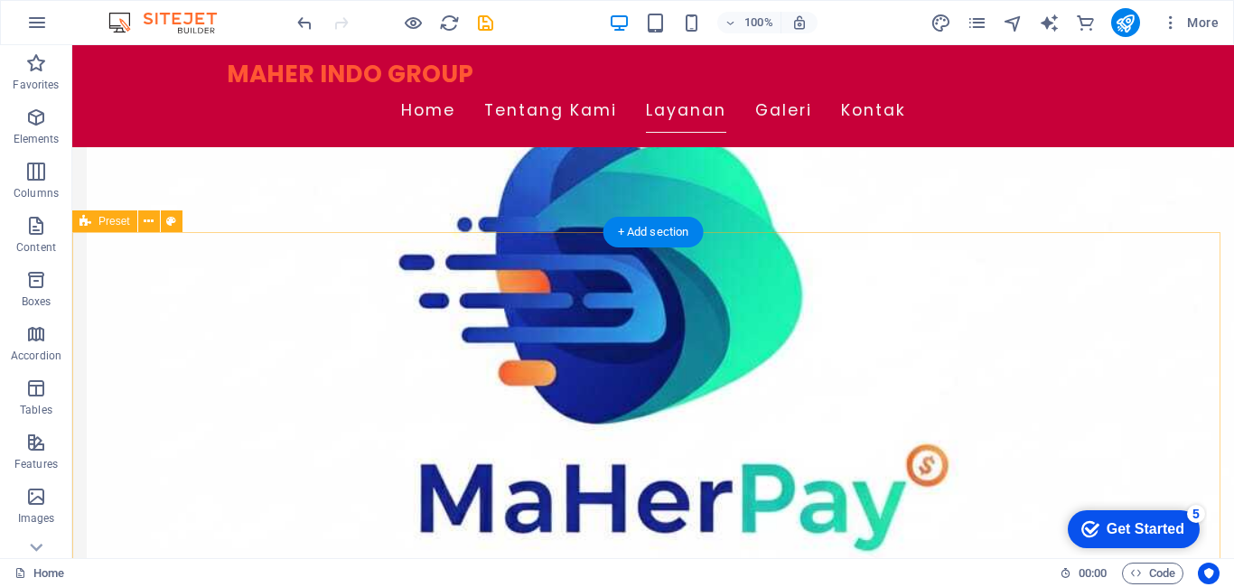
scroll to position [2610, 0]
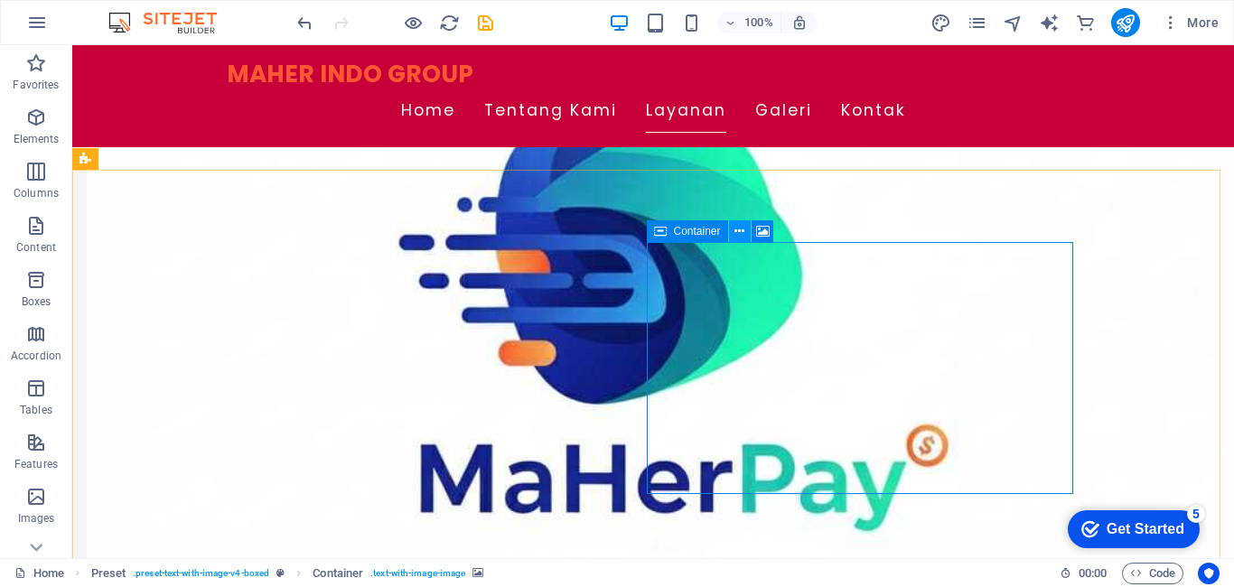
click at [736, 228] on icon at bounding box center [739, 231] width 10 height 19
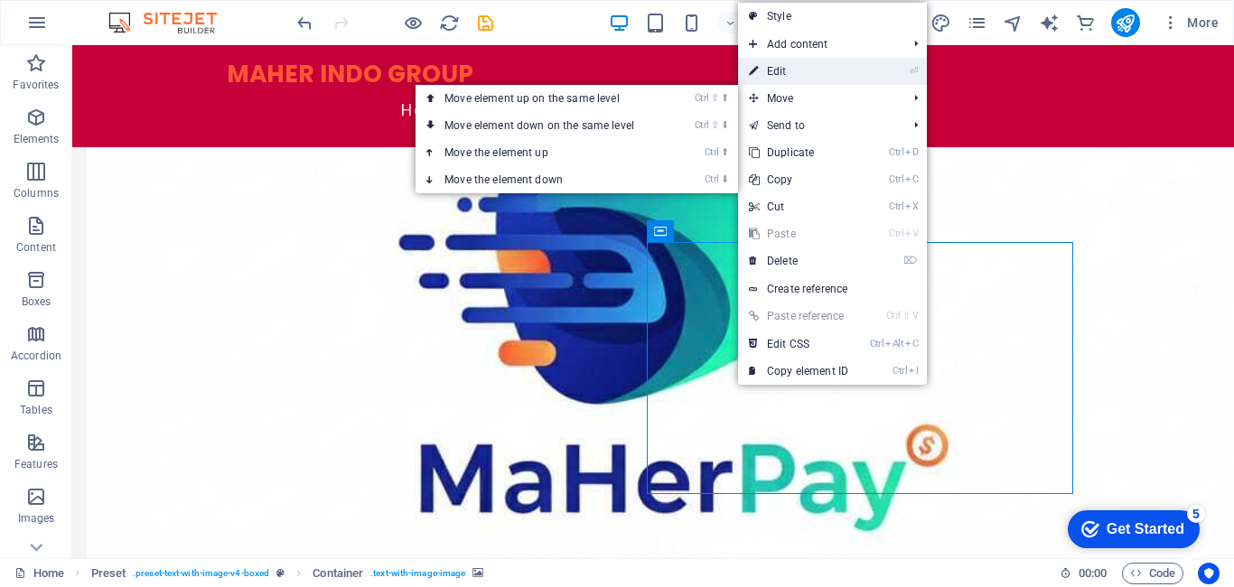
click at [797, 81] on link "⏎ Edit" at bounding box center [798, 71] width 121 height 27
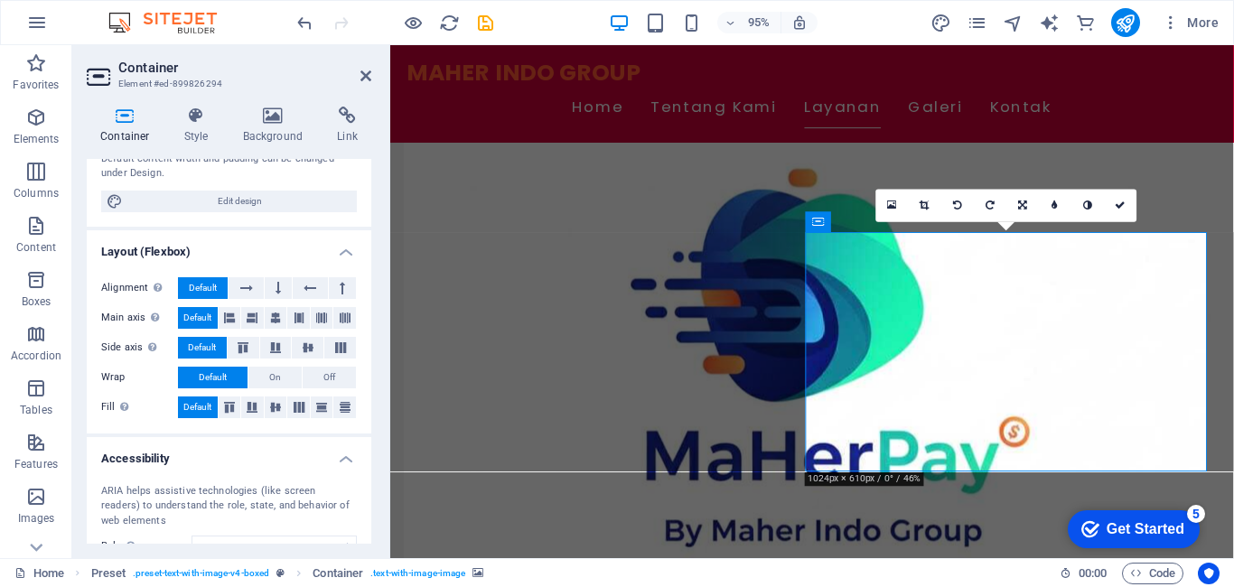
scroll to position [346, 0]
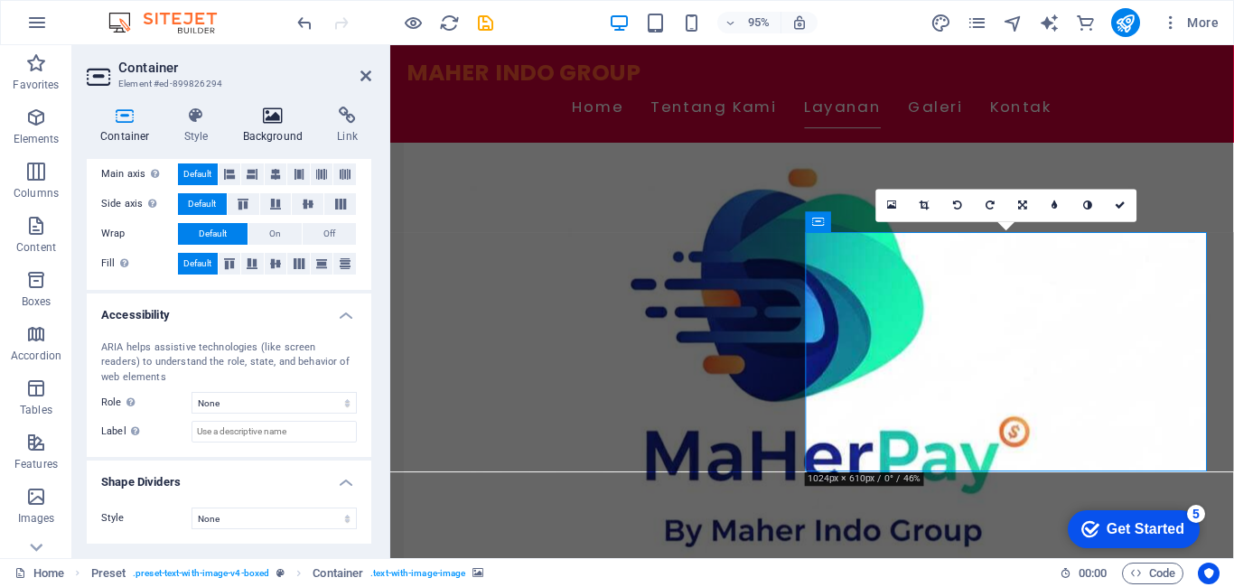
click at [255, 117] on icon at bounding box center [273, 116] width 88 height 18
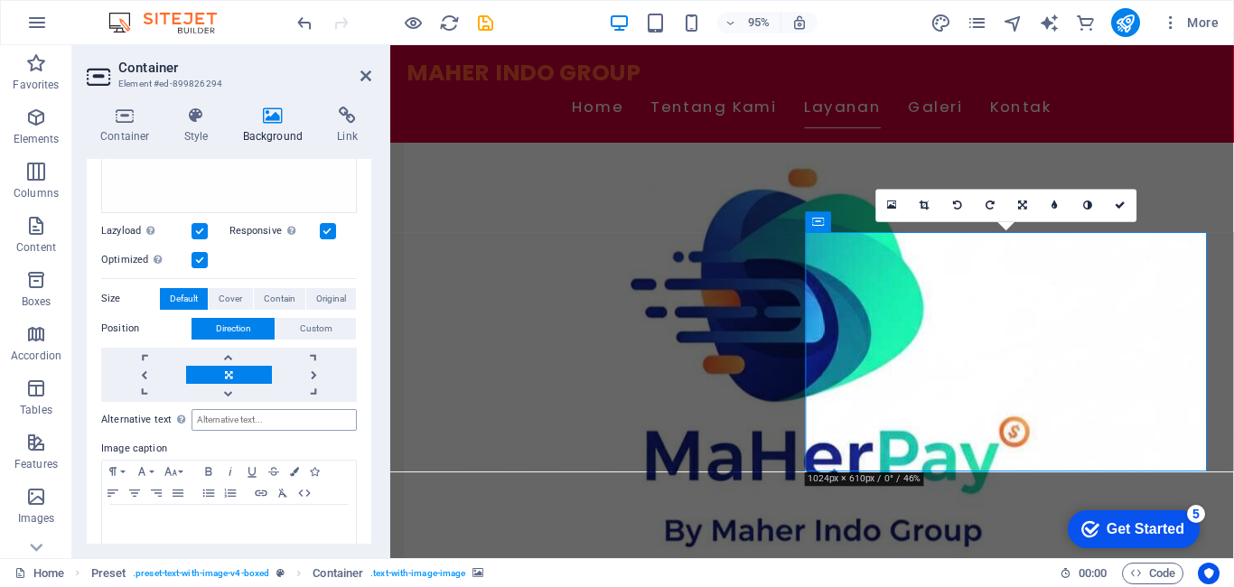
scroll to position [389, 0]
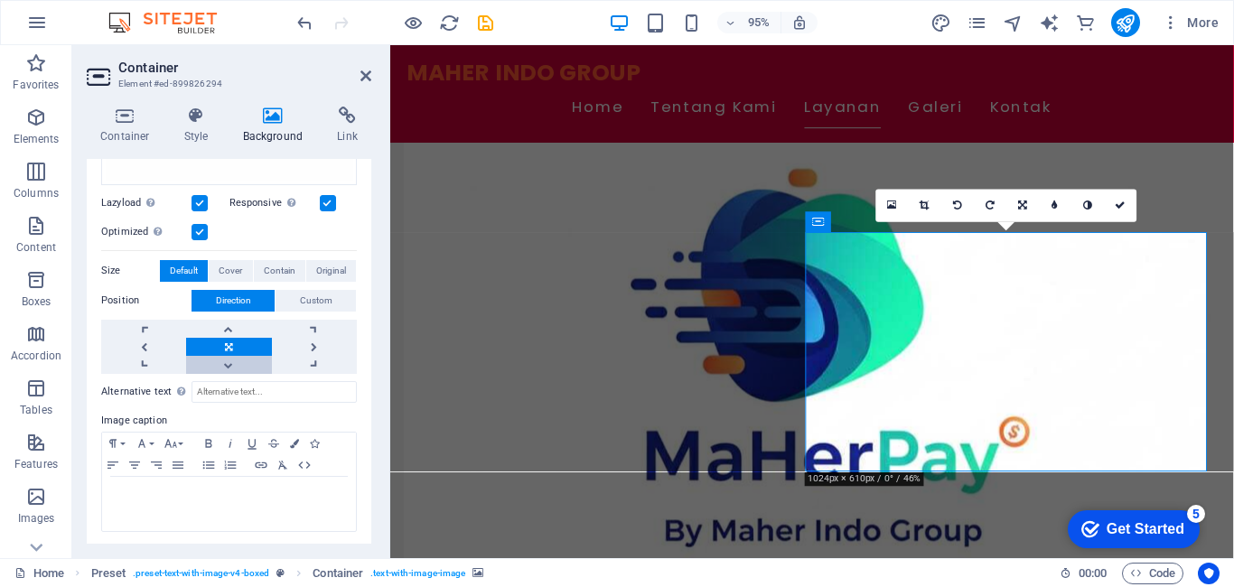
click at [227, 365] on link at bounding box center [228, 365] width 85 height 18
click at [236, 328] on link at bounding box center [228, 329] width 85 height 18
click at [229, 357] on link at bounding box center [228, 365] width 85 height 18
click at [228, 323] on link at bounding box center [228, 329] width 85 height 18
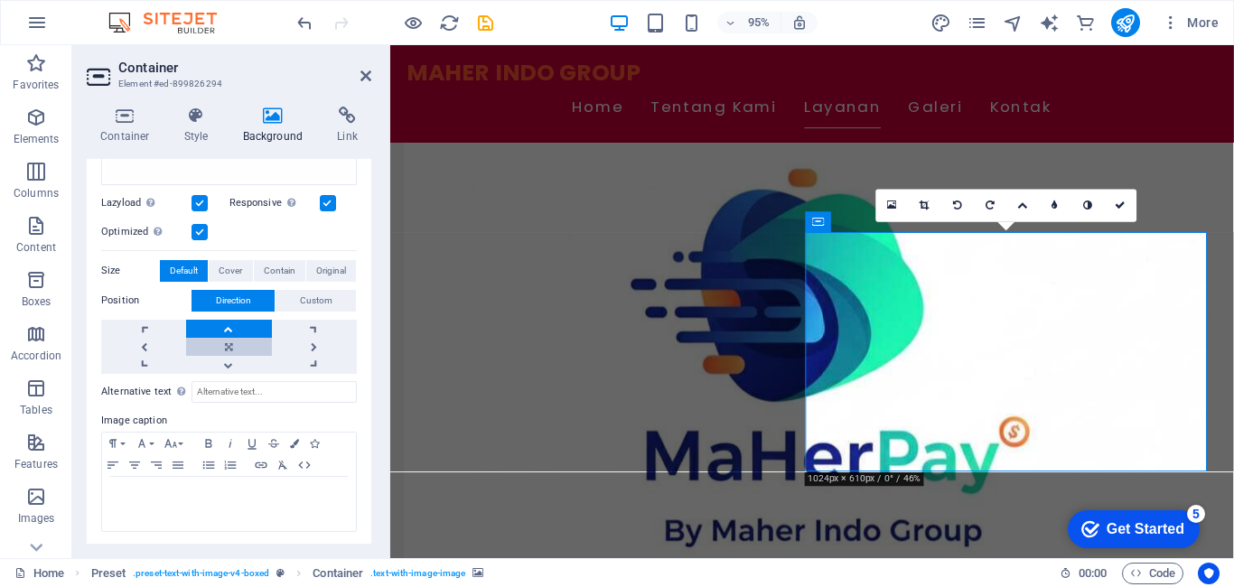
click at [227, 346] on link at bounding box center [228, 347] width 85 height 18
click at [228, 265] on span "Cover" at bounding box center [230, 271] width 23 height 22
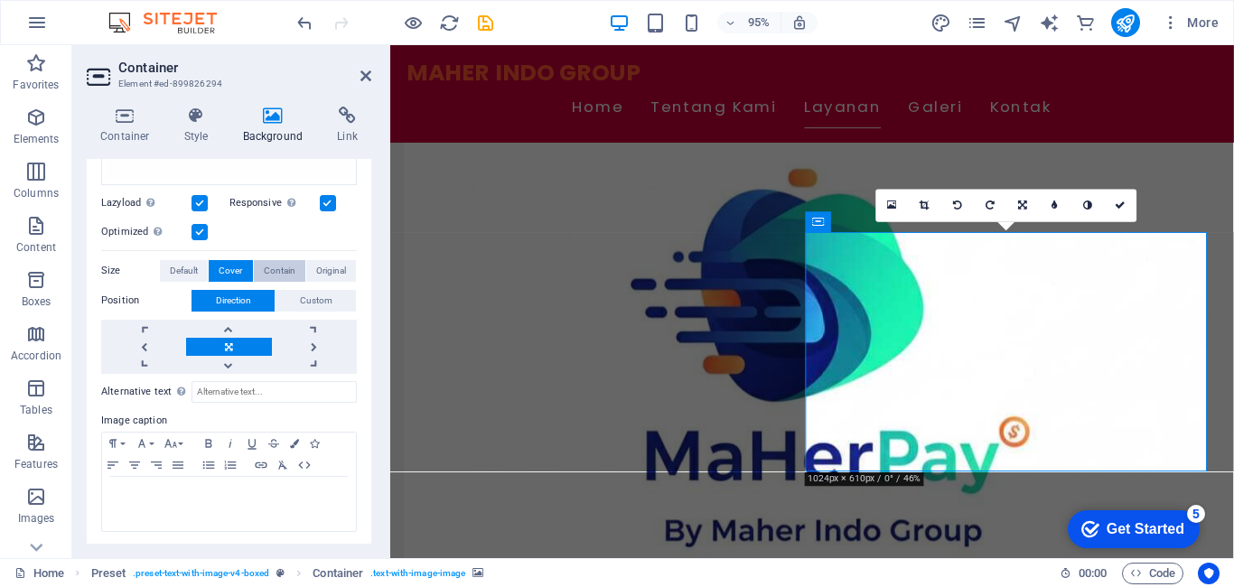
click at [284, 268] on span "Contain" at bounding box center [280, 271] width 32 height 22
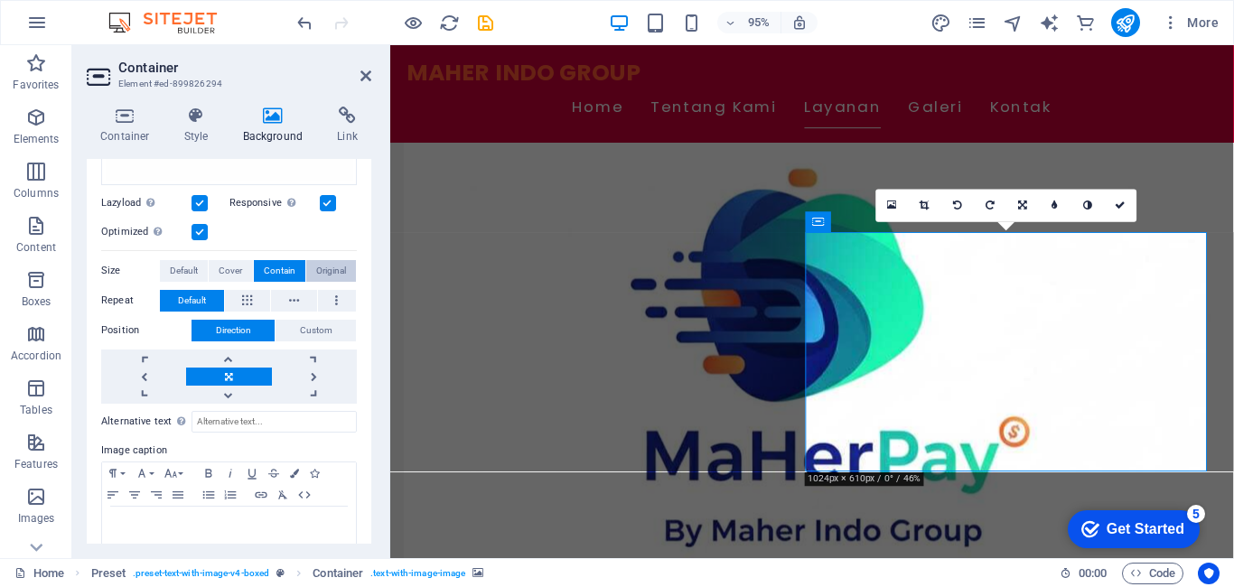
click at [329, 264] on span "Original" at bounding box center [331, 271] width 30 height 22
click at [281, 265] on span "Contain" at bounding box center [280, 271] width 32 height 22
click at [233, 265] on span "Cover" at bounding box center [230, 271] width 23 height 22
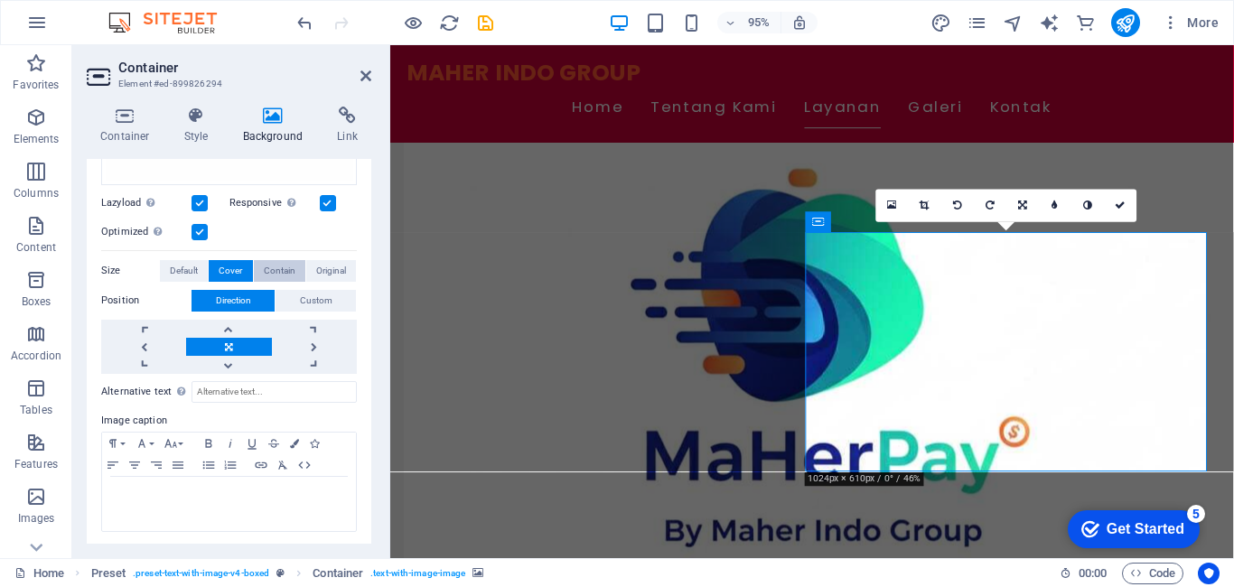
click at [268, 269] on span "Contain" at bounding box center [280, 271] width 32 height 22
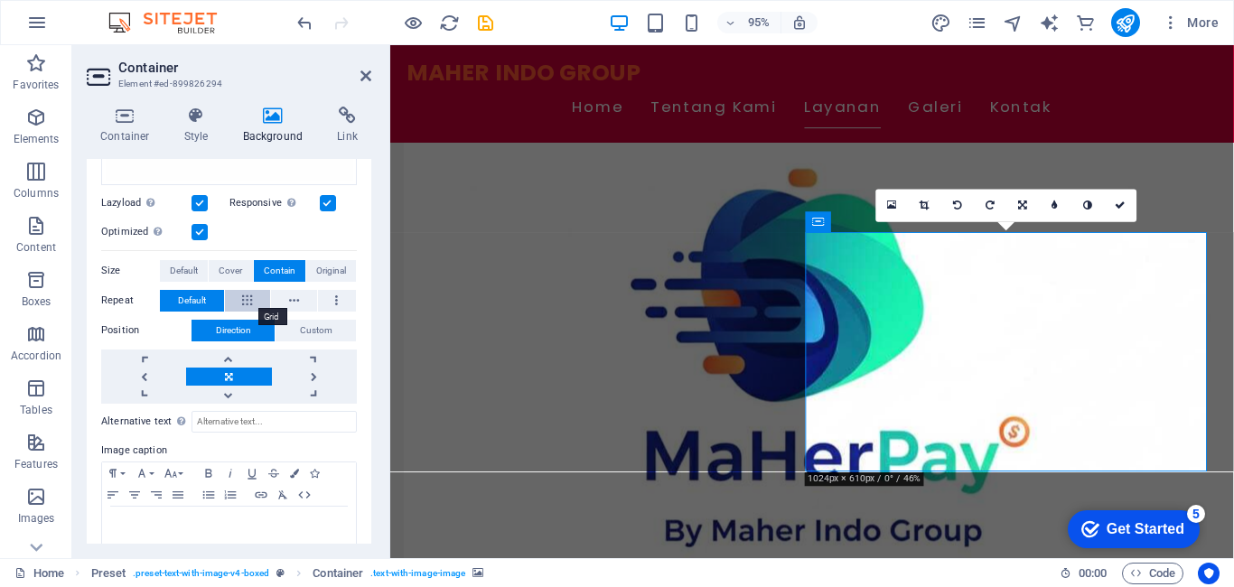
click at [247, 295] on icon at bounding box center [247, 301] width 10 height 22
click at [191, 299] on span "Default" at bounding box center [192, 301] width 28 height 22
click at [238, 303] on button at bounding box center [248, 301] width 46 height 22
click at [284, 293] on button at bounding box center [294, 301] width 46 height 22
click at [256, 294] on button at bounding box center [248, 301] width 46 height 22
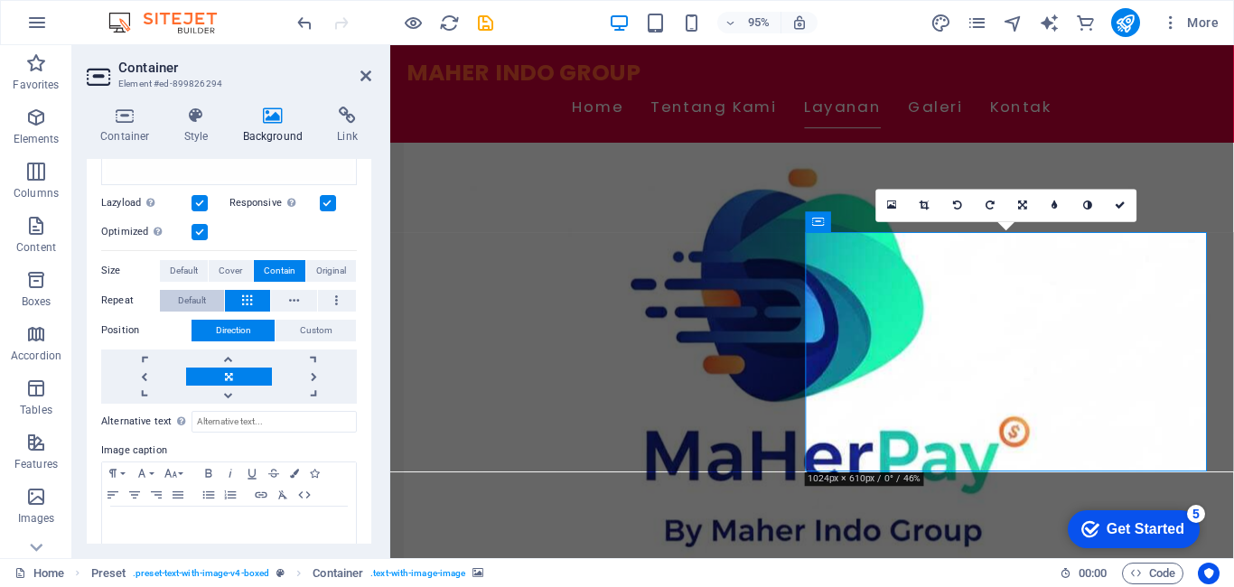
click at [207, 294] on button "Default" at bounding box center [192, 301] width 64 height 22
click at [231, 261] on span "Cover" at bounding box center [230, 271] width 23 height 22
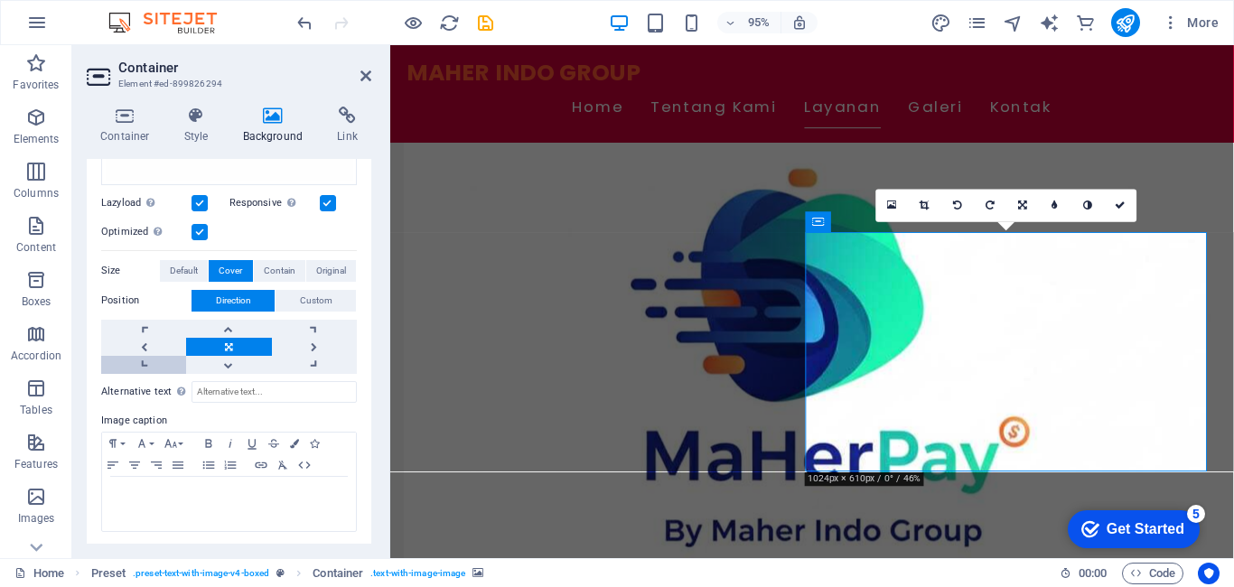
click at [140, 359] on link at bounding box center [143, 365] width 85 height 18
click at [160, 360] on link at bounding box center [143, 365] width 85 height 18
click at [303, 322] on link at bounding box center [314, 329] width 85 height 18
click at [226, 341] on link at bounding box center [228, 347] width 85 height 18
click at [196, 197] on label at bounding box center [199, 203] width 16 height 16
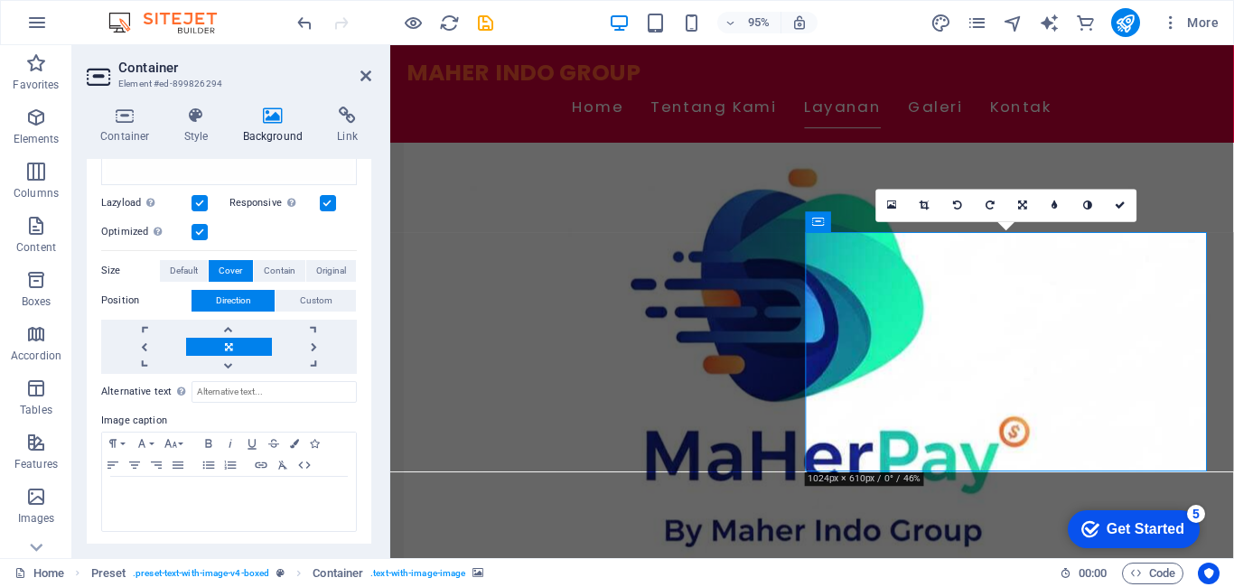
click at [0, 0] on input "Lazyload Loading images after the page loads improves page speed." at bounding box center [0, 0] width 0 height 0
click at [199, 195] on label at bounding box center [199, 203] width 16 height 16
click at [0, 0] on input "Lazyload Loading images after the page loads improves page speed." at bounding box center [0, 0] width 0 height 0
click at [290, 297] on button "Custom" at bounding box center [315, 301] width 80 height 22
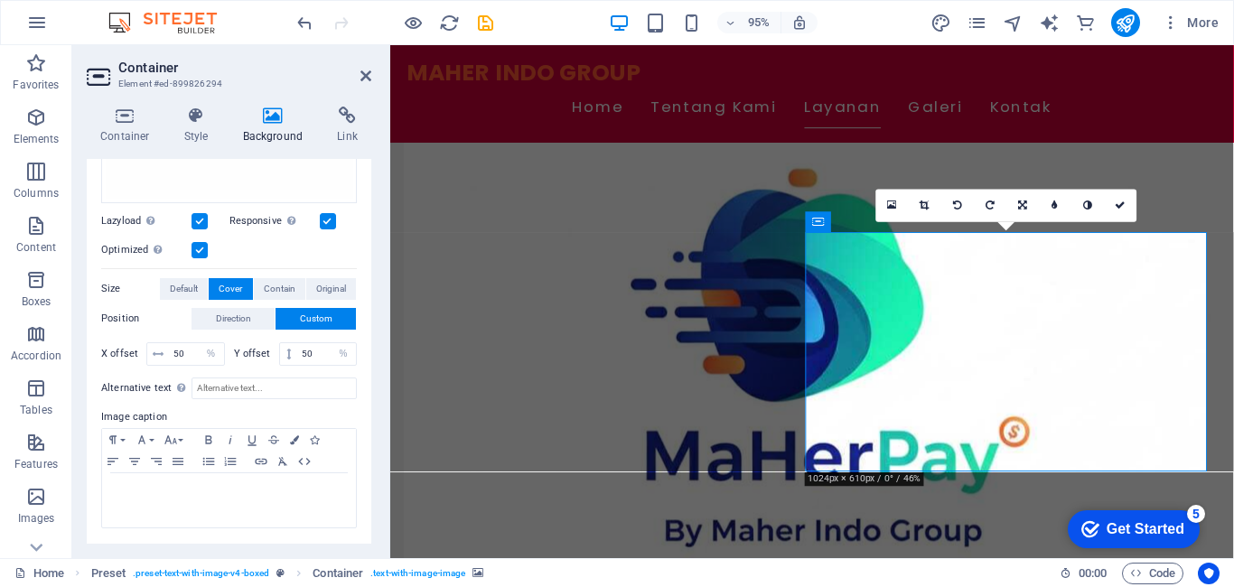
scroll to position [368, 0]
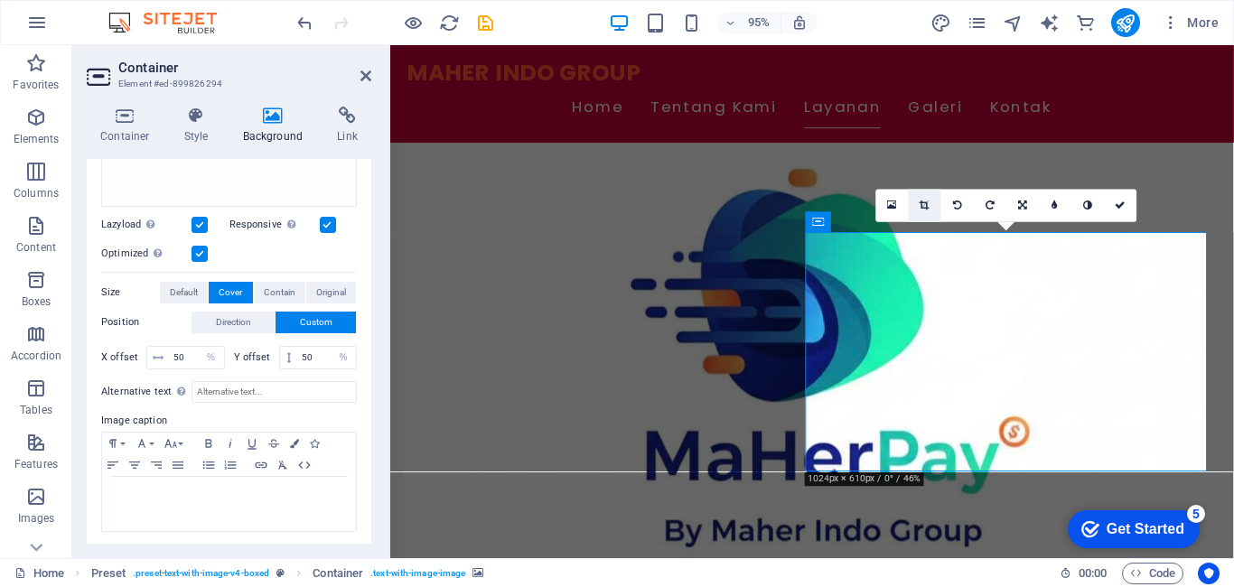
click at [928, 211] on link at bounding box center [925, 206] width 33 height 33
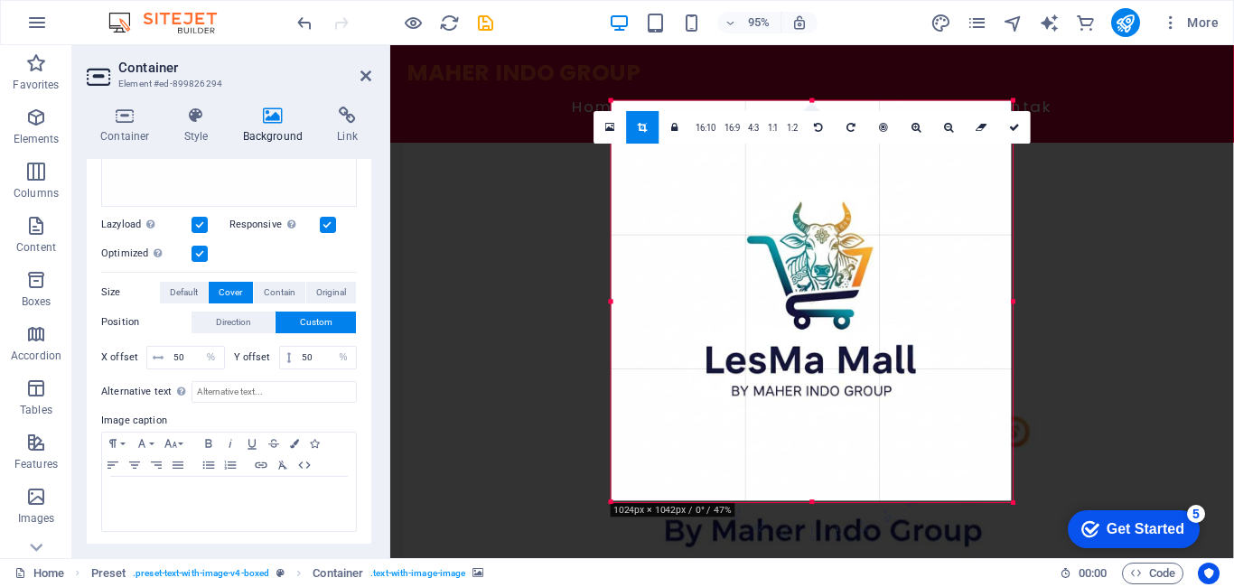
drag, startPoint x: 1020, startPoint y: 511, endPoint x: 1009, endPoint y: 508, distance: 11.4
click at [1009, 508] on div at bounding box center [1014, 504] width 10 height 10
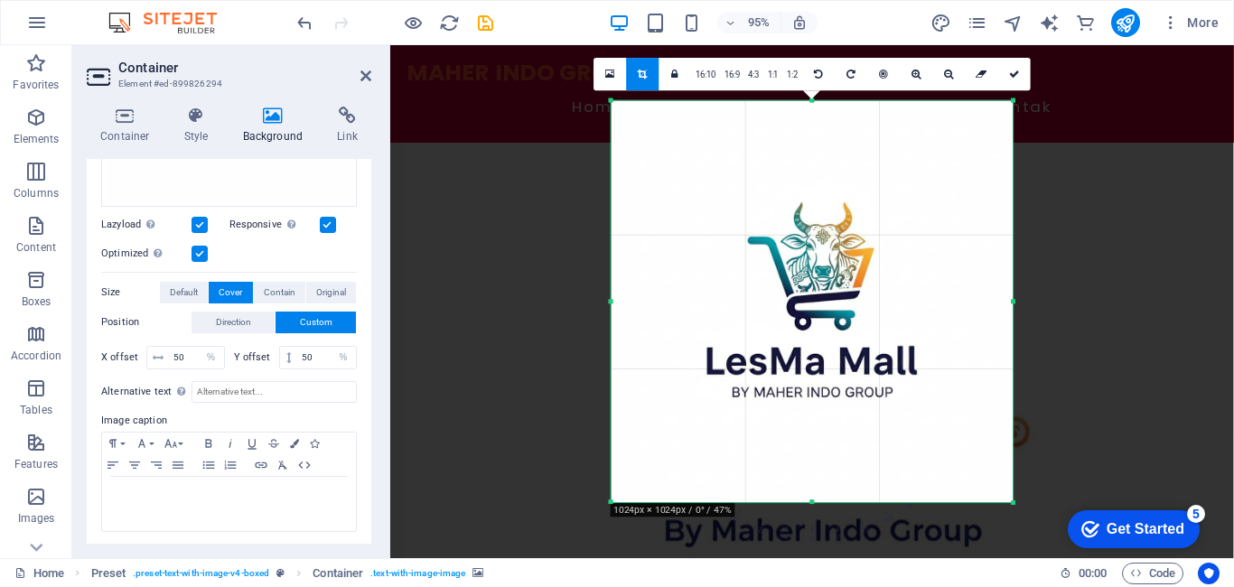
click at [1014, 79] on icon at bounding box center [1014, 74] width 11 height 10
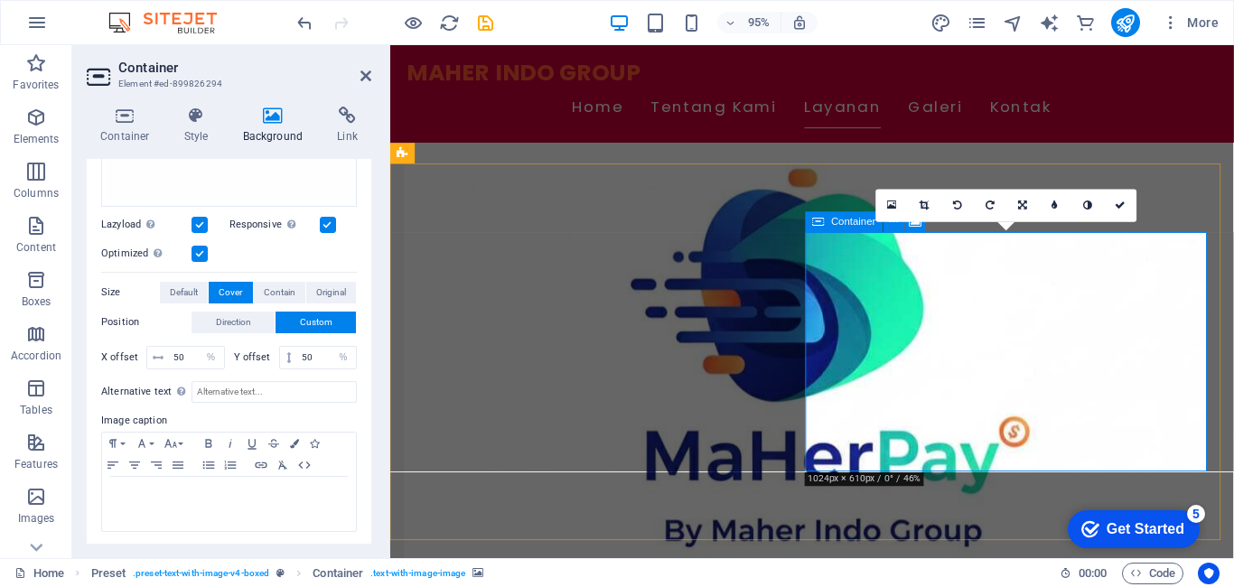
click at [1019, 210] on icon at bounding box center [1022, 206] width 9 height 10
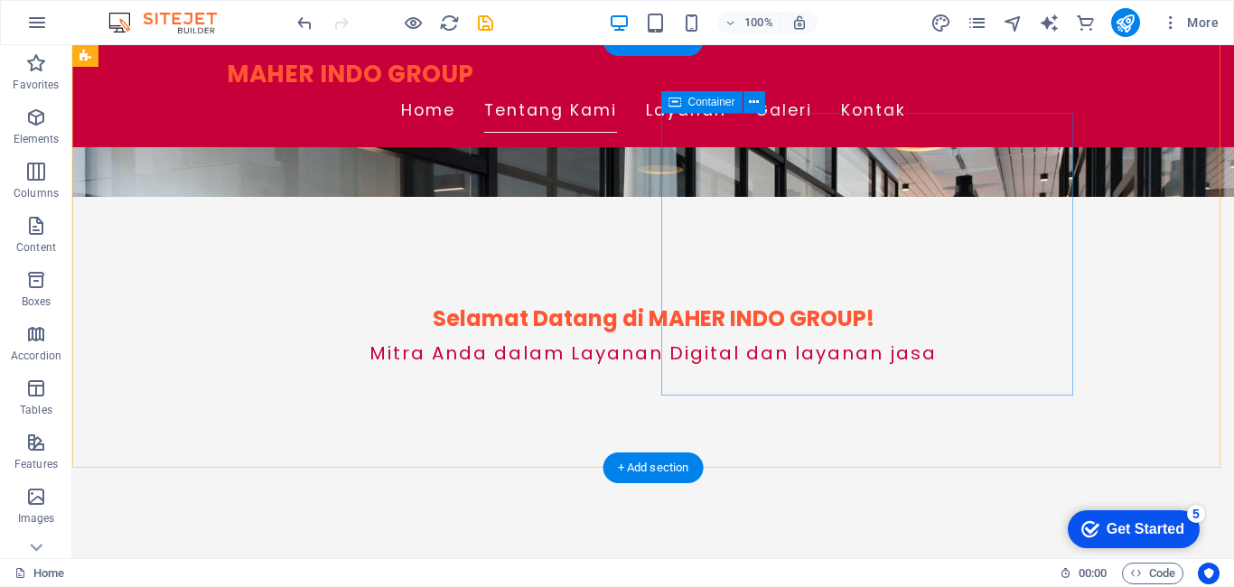
scroll to position [271, 0]
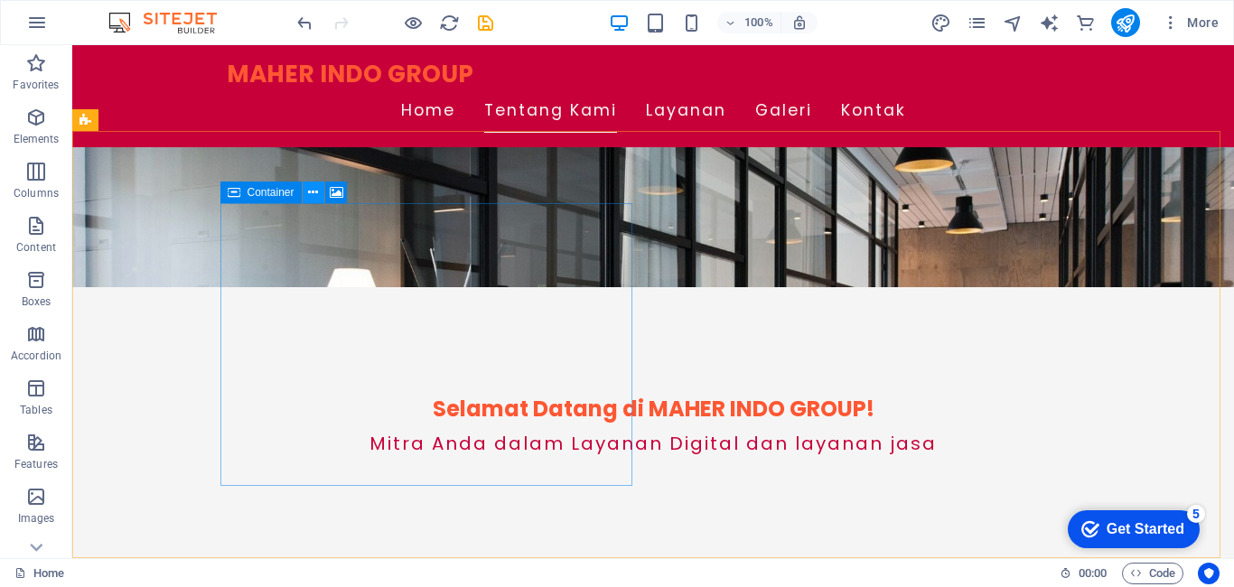
click at [315, 189] on icon at bounding box center [313, 192] width 10 height 19
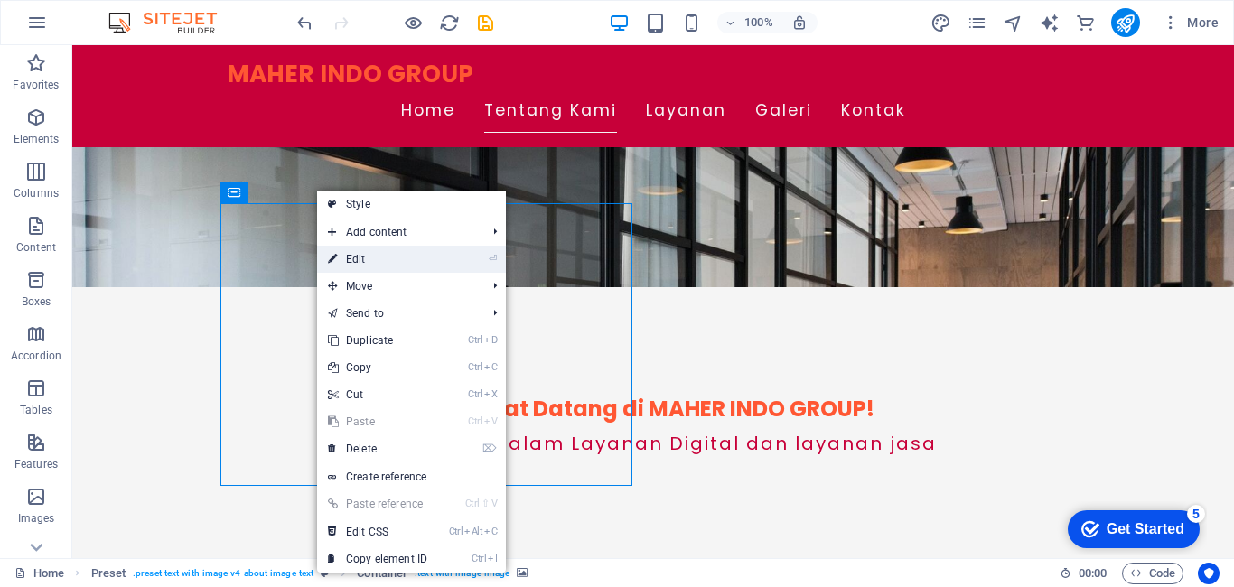
click at [377, 257] on link "⏎ Edit" at bounding box center [377, 259] width 121 height 27
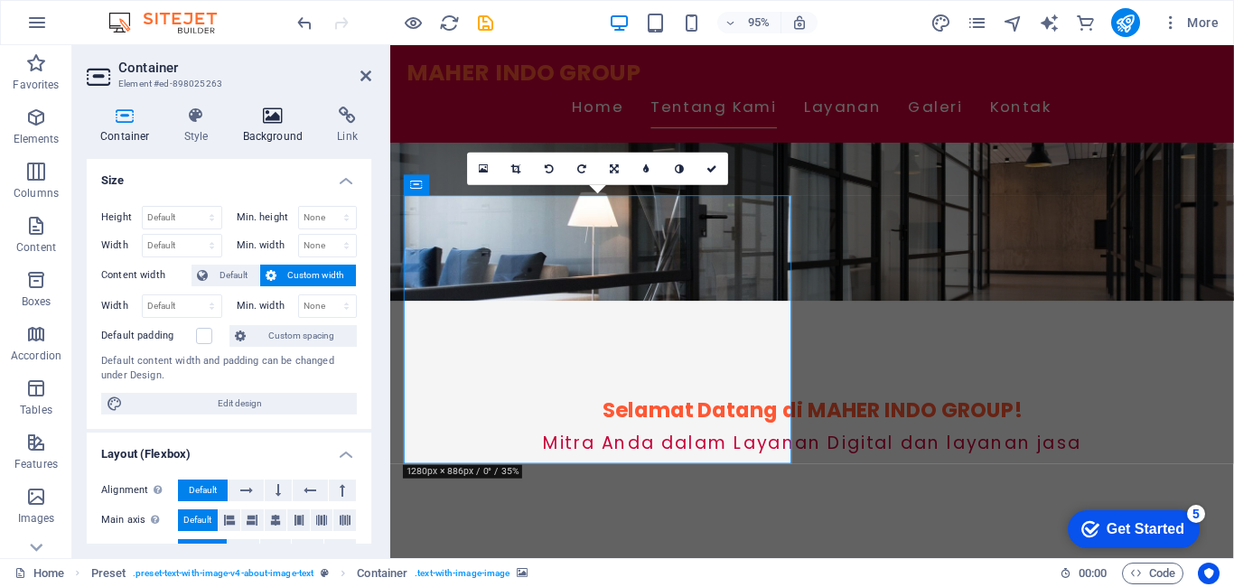
click at [256, 140] on h4 "Background" at bounding box center [276, 126] width 95 height 38
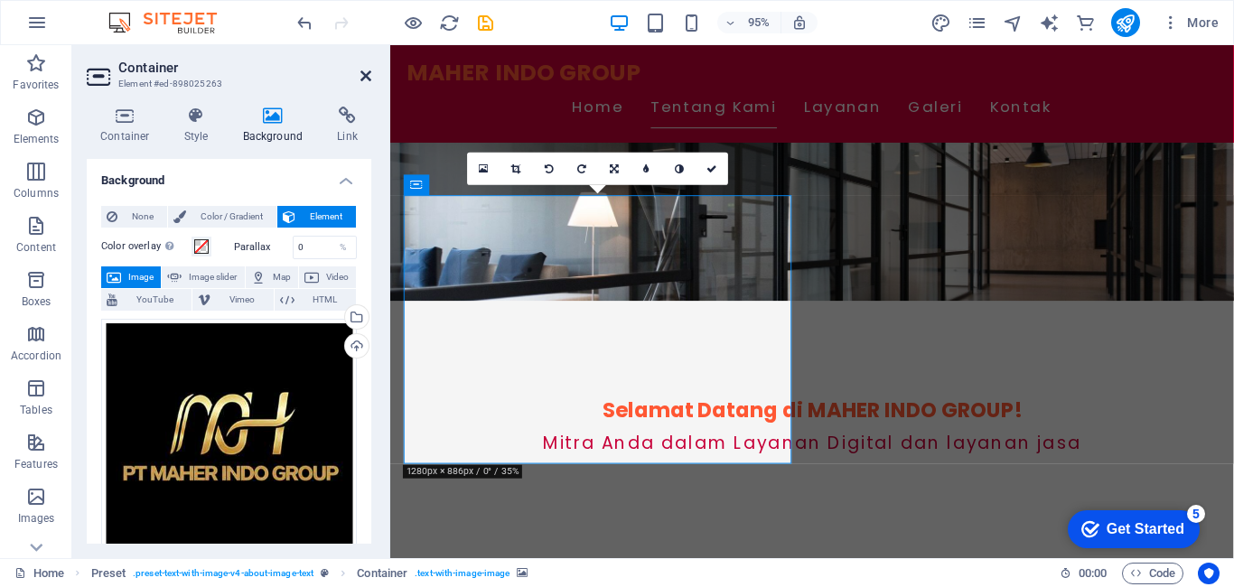
click at [365, 79] on icon at bounding box center [365, 76] width 11 height 14
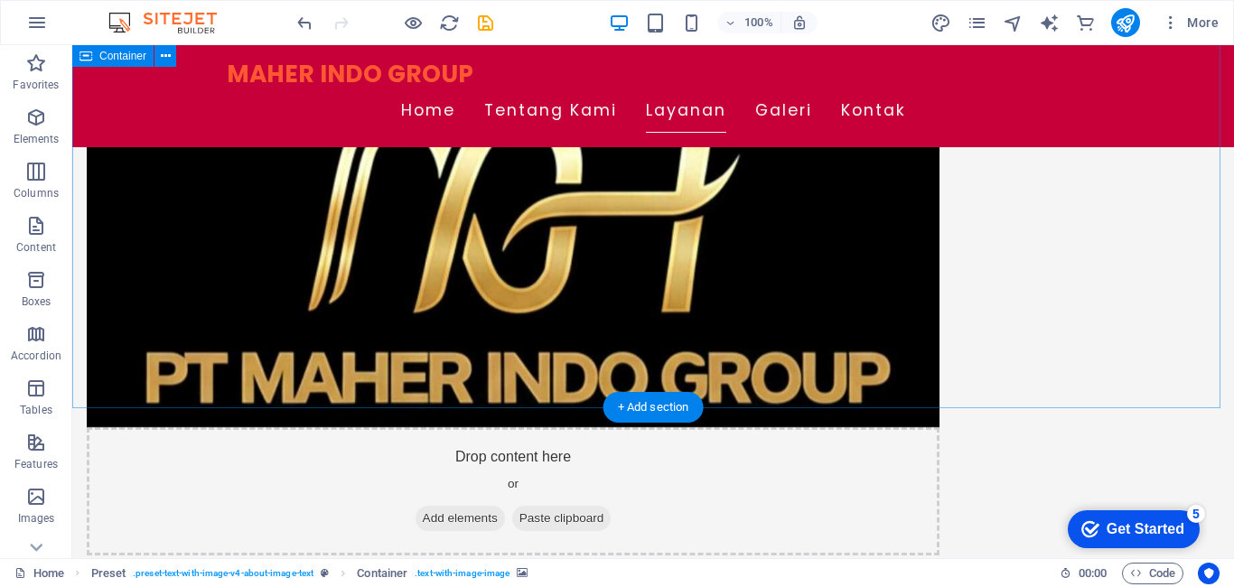
scroll to position [813, 0]
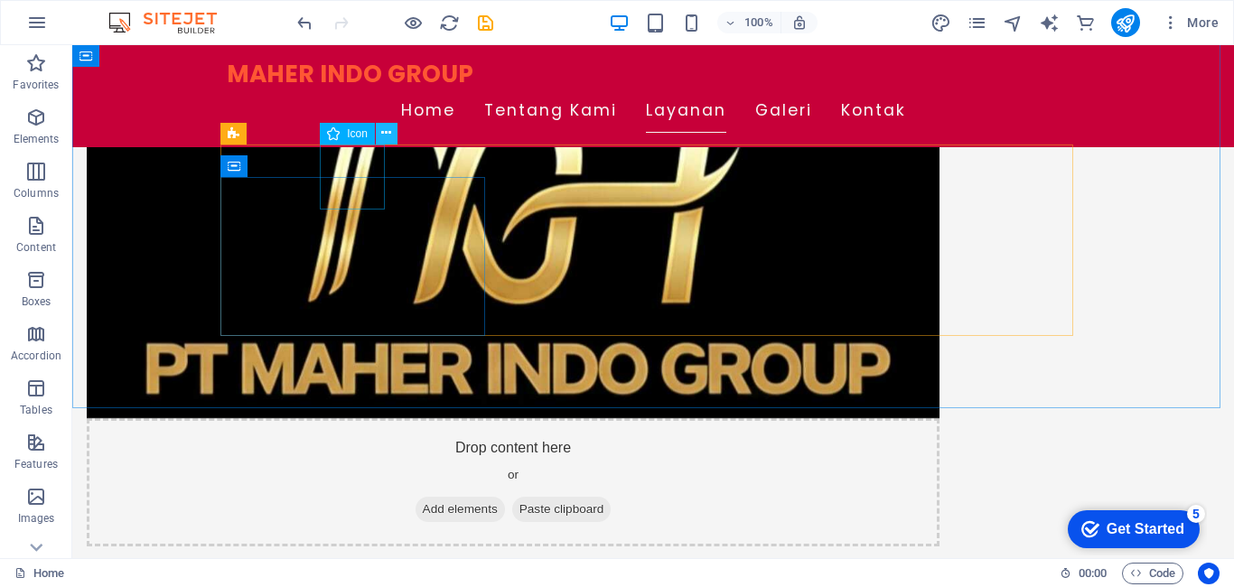
click at [379, 137] on button at bounding box center [387, 134] width 22 height 22
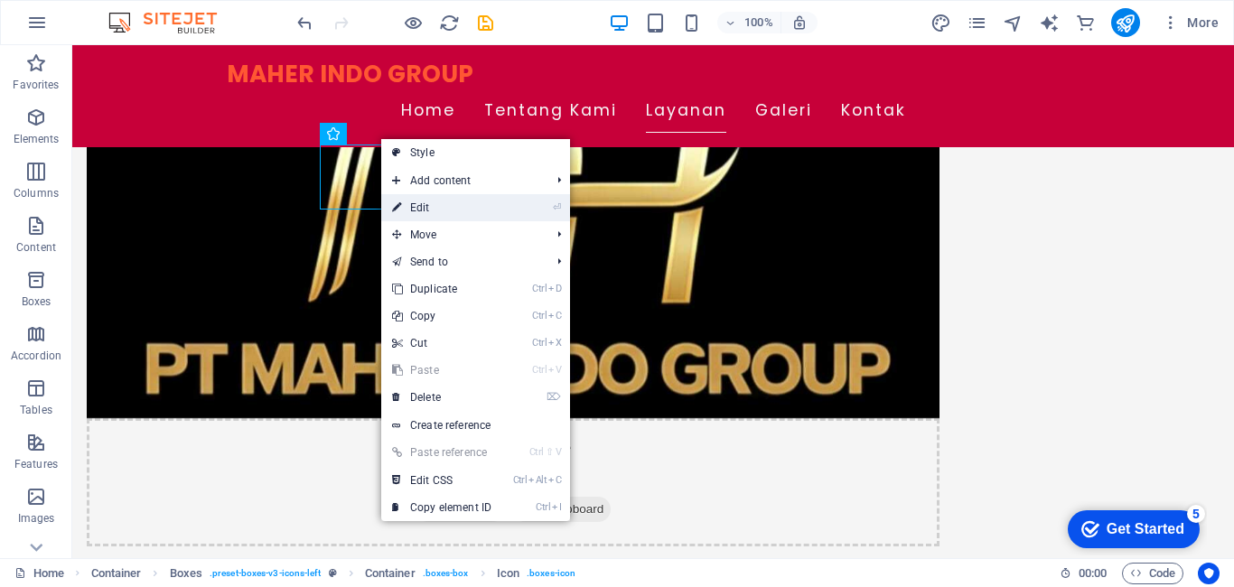
click at [438, 206] on link "⏎ Edit" at bounding box center [441, 207] width 121 height 27
select select "xMidYMid"
select select
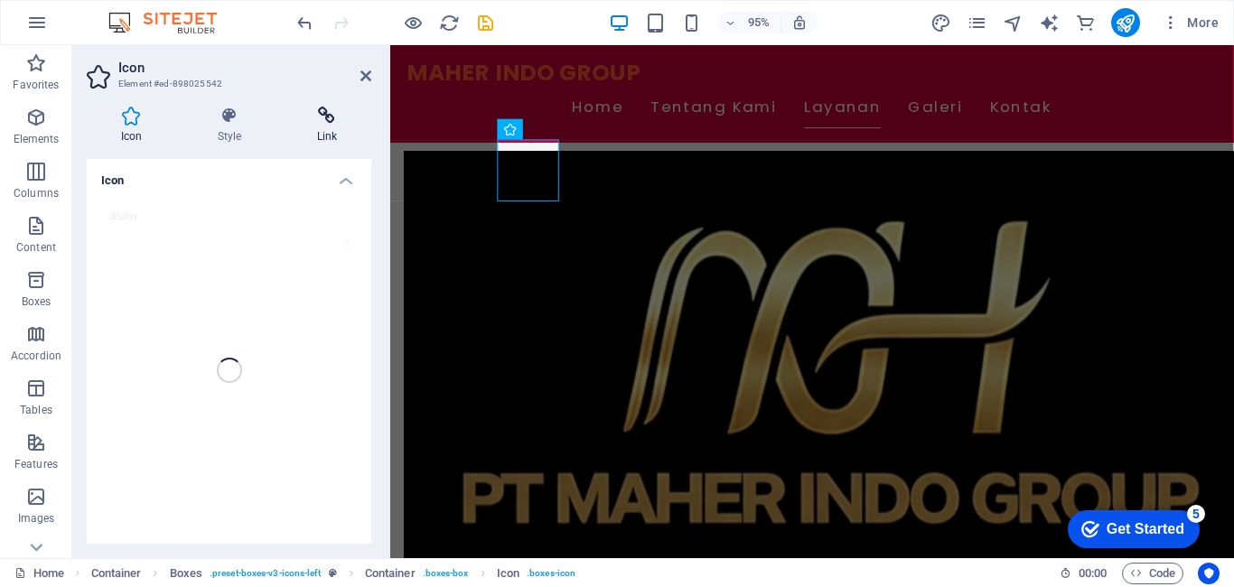
click at [315, 124] on icon at bounding box center [327, 116] width 89 height 18
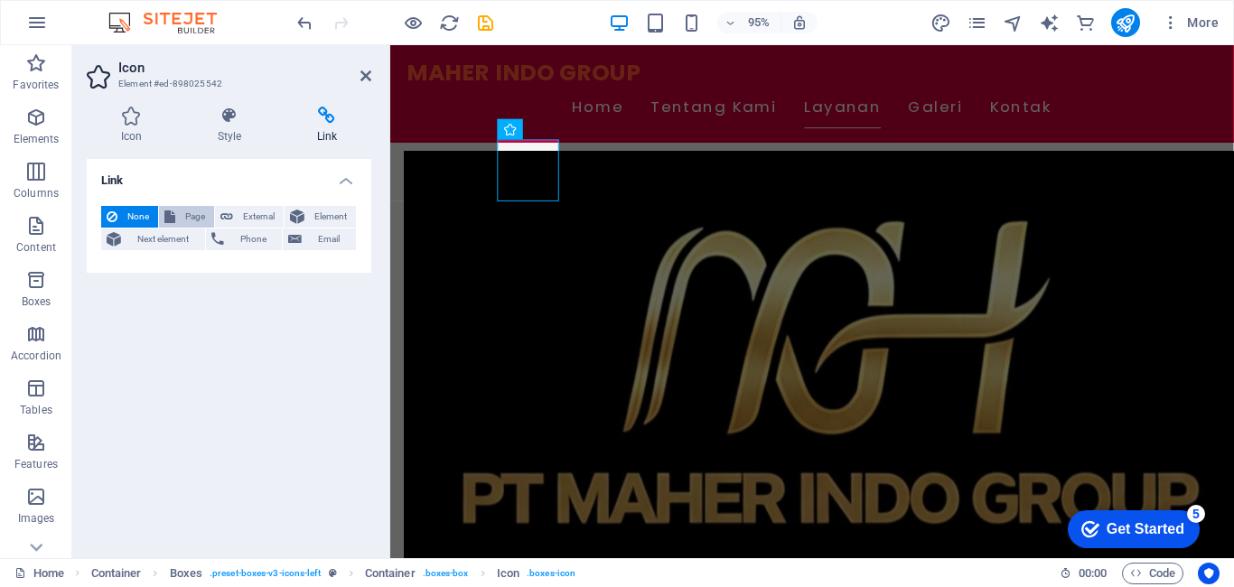
click at [205, 215] on span "Page" at bounding box center [195, 217] width 28 height 22
select select
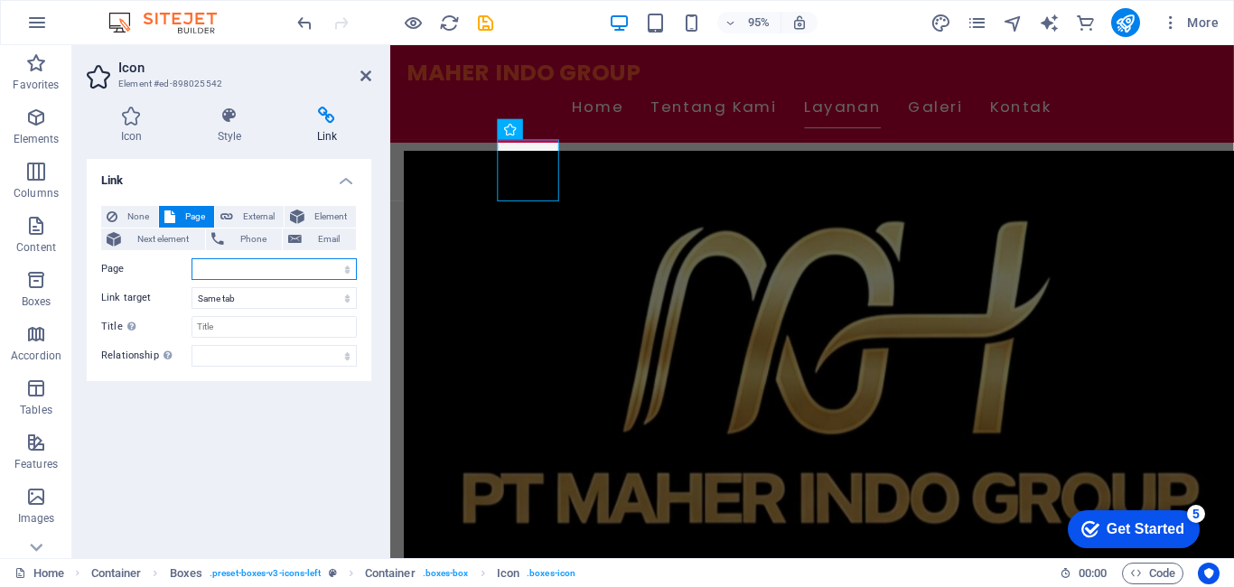
click at [346, 264] on select "Home Subpage Legal Notice Privacy" at bounding box center [273, 269] width 165 height 22
click at [320, 209] on span "Element" at bounding box center [330, 217] width 41 height 22
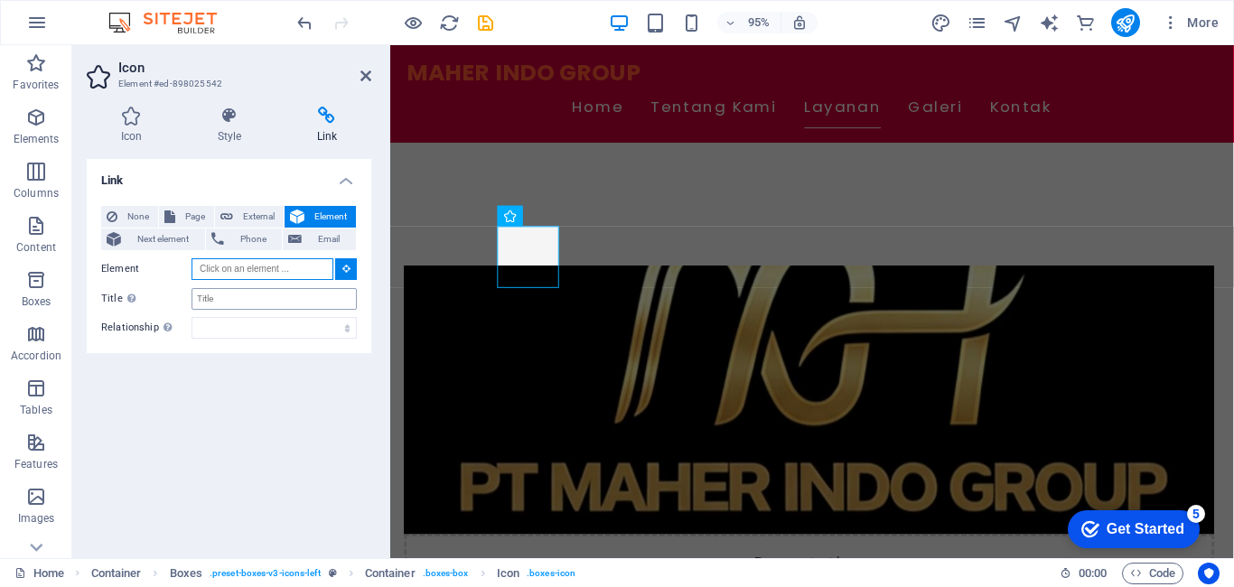
scroll to position [665, 0]
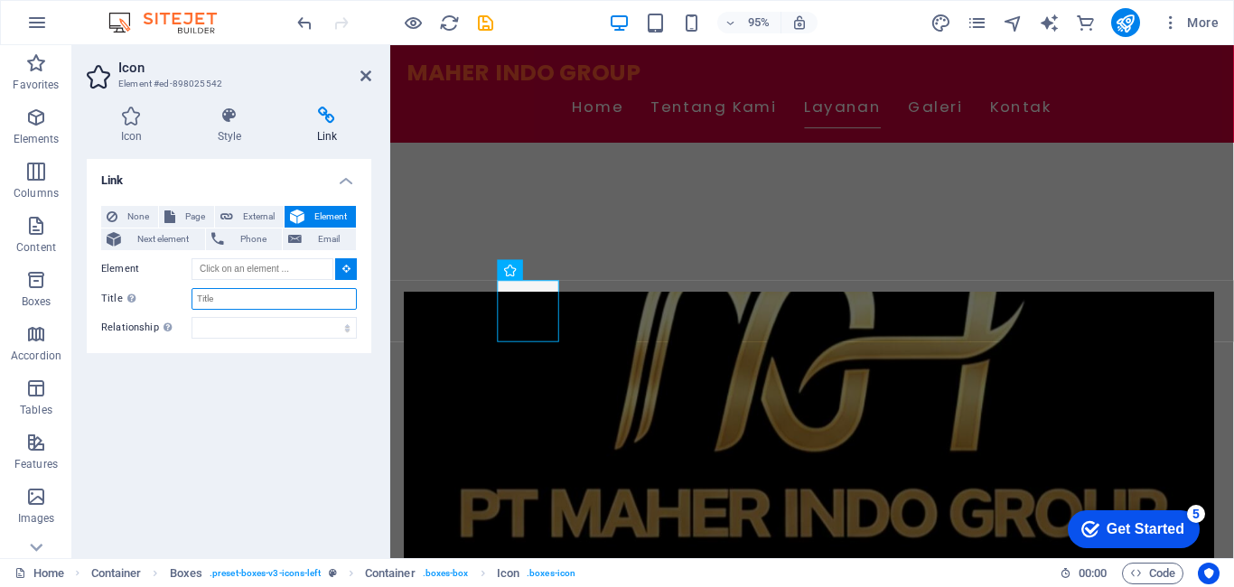
click at [272, 305] on input "Title Additional link description, should not be the same as the link text. The…" at bounding box center [273, 299] width 165 height 22
click at [341, 329] on select "alternate author bookmark external help license next nofollow noreferrer noopen…" at bounding box center [273, 328] width 165 height 22
click at [263, 384] on div "Link None Page External Element Next element Phone Email Page Home Subpage Lega…" at bounding box center [229, 351] width 285 height 385
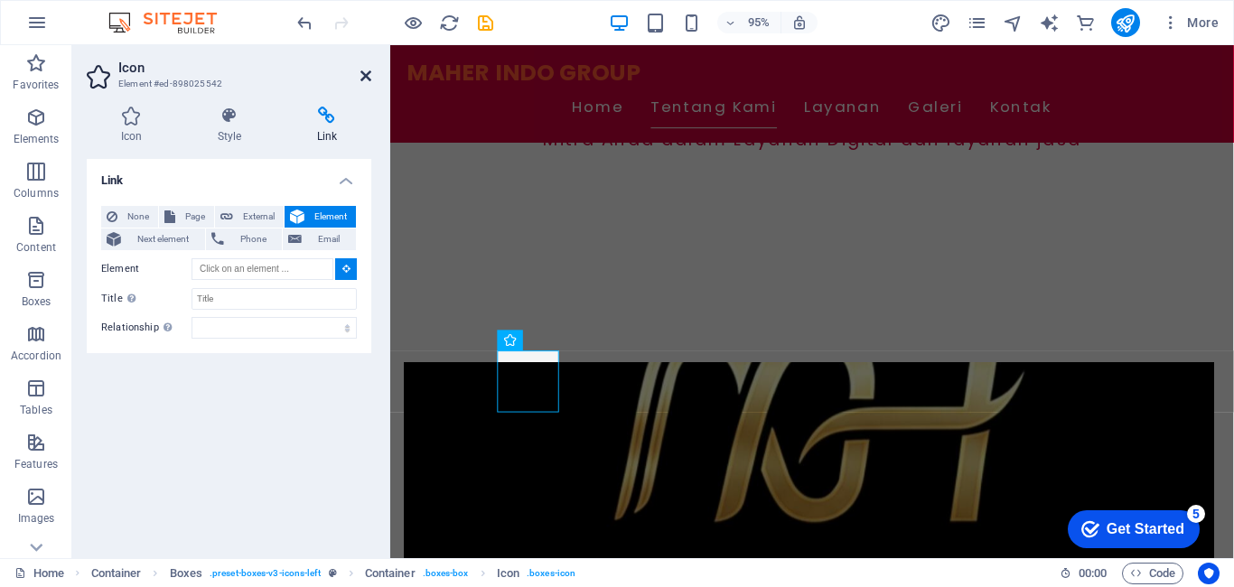
click at [369, 73] on icon at bounding box center [365, 76] width 11 height 14
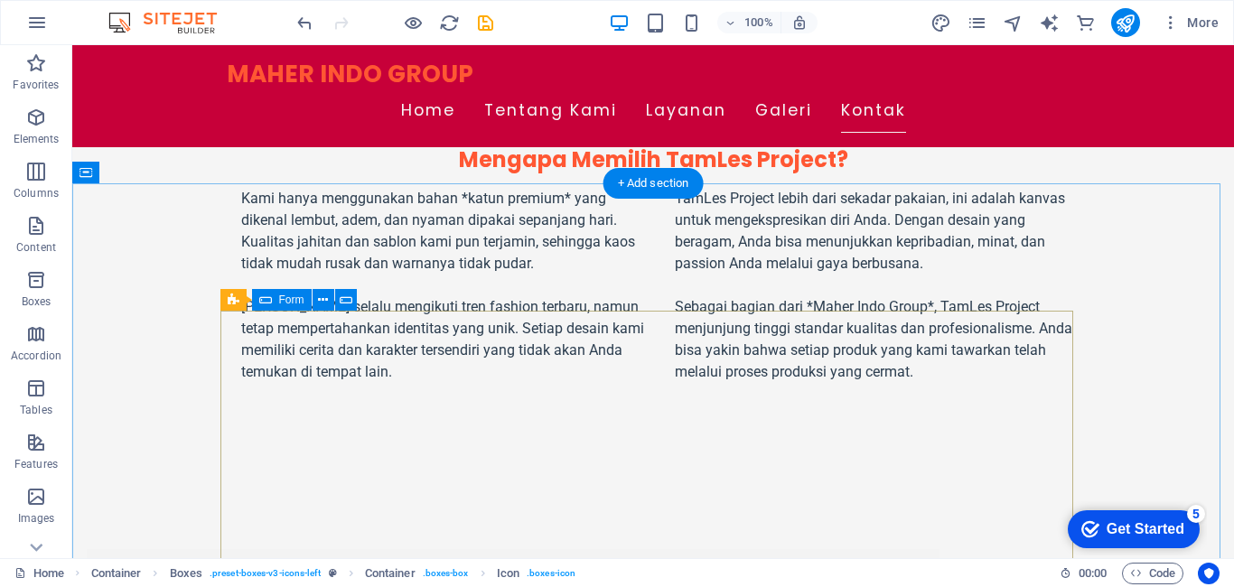
scroll to position [4655, 0]
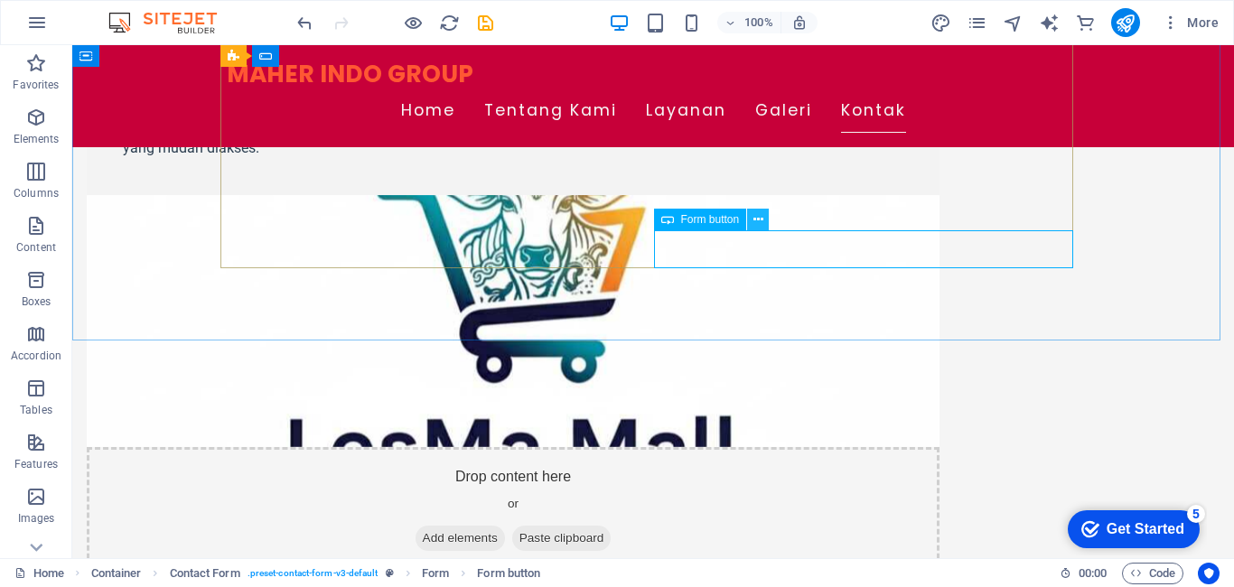
click at [758, 226] on icon at bounding box center [758, 219] width 10 height 19
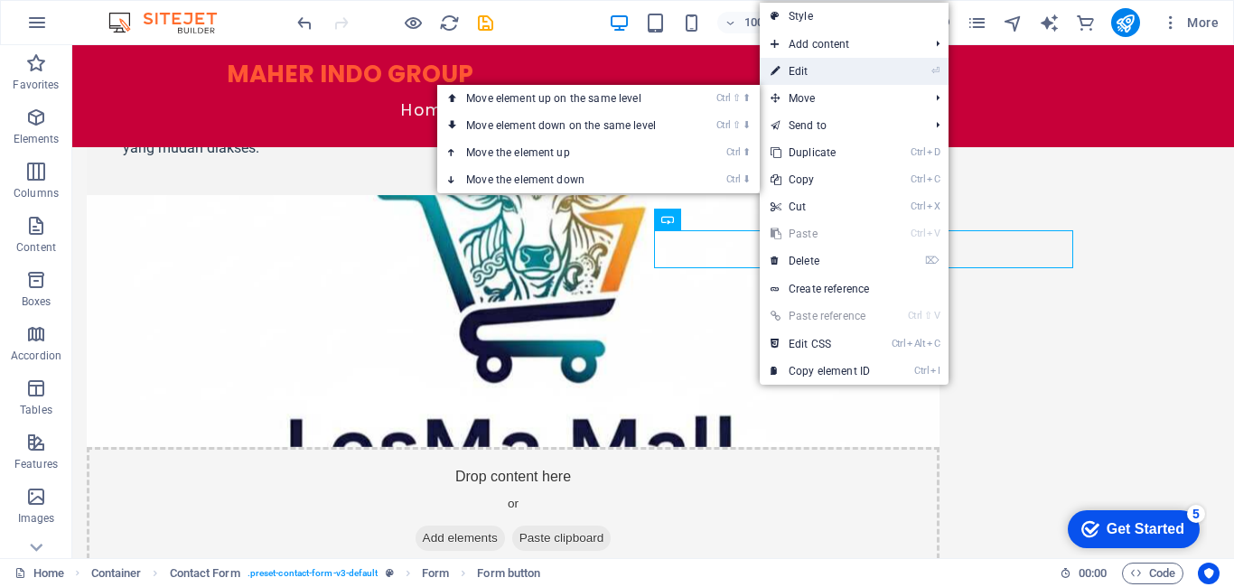
click at [820, 76] on link "⏎ Edit" at bounding box center [820, 71] width 121 height 27
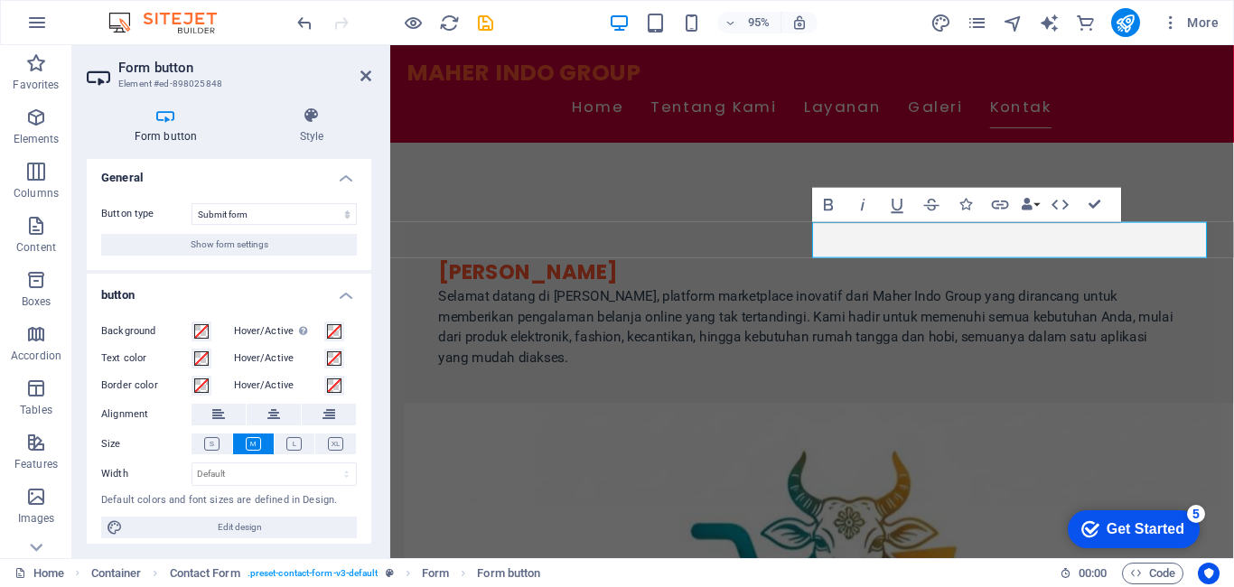
scroll to position [0, 0]
click at [329, 141] on h4 "Style" at bounding box center [311, 126] width 119 height 38
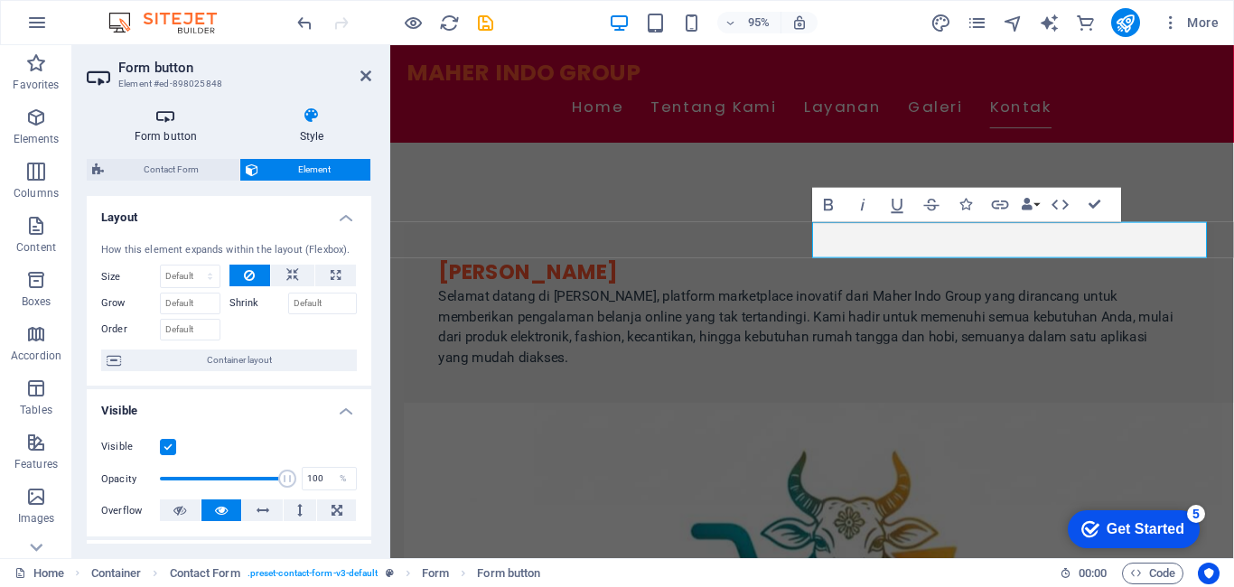
click at [170, 130] on h4 "Form button" at bounding box center [169, 126] width 165 height 38
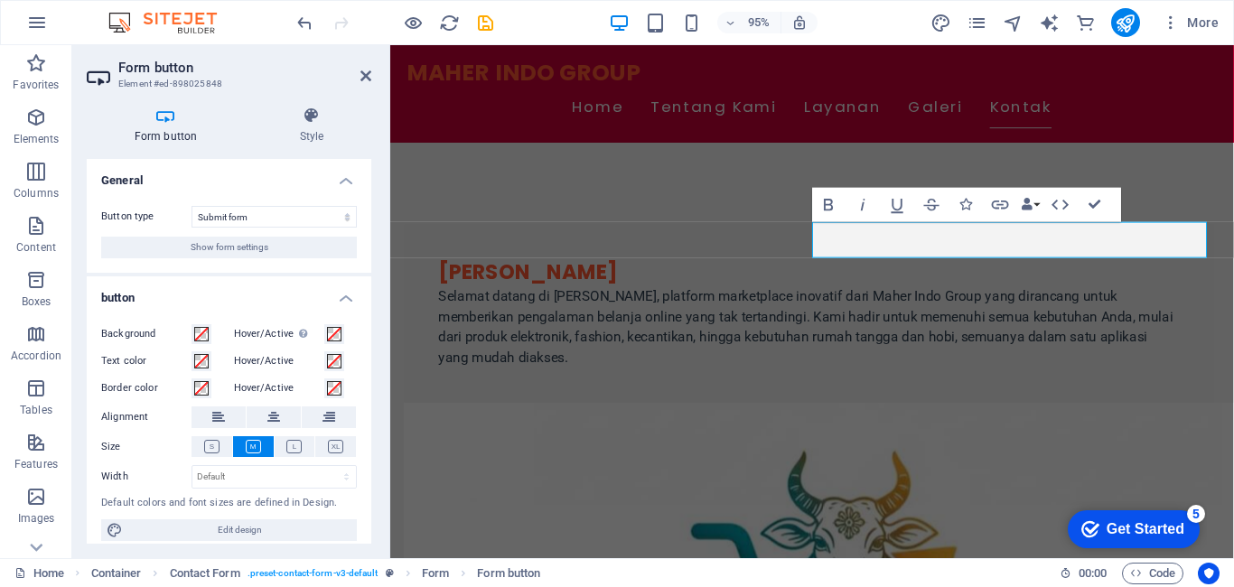
click at [283, 376] on div "Hover/Active" at bounding box center [293, 387] width 128 height 24
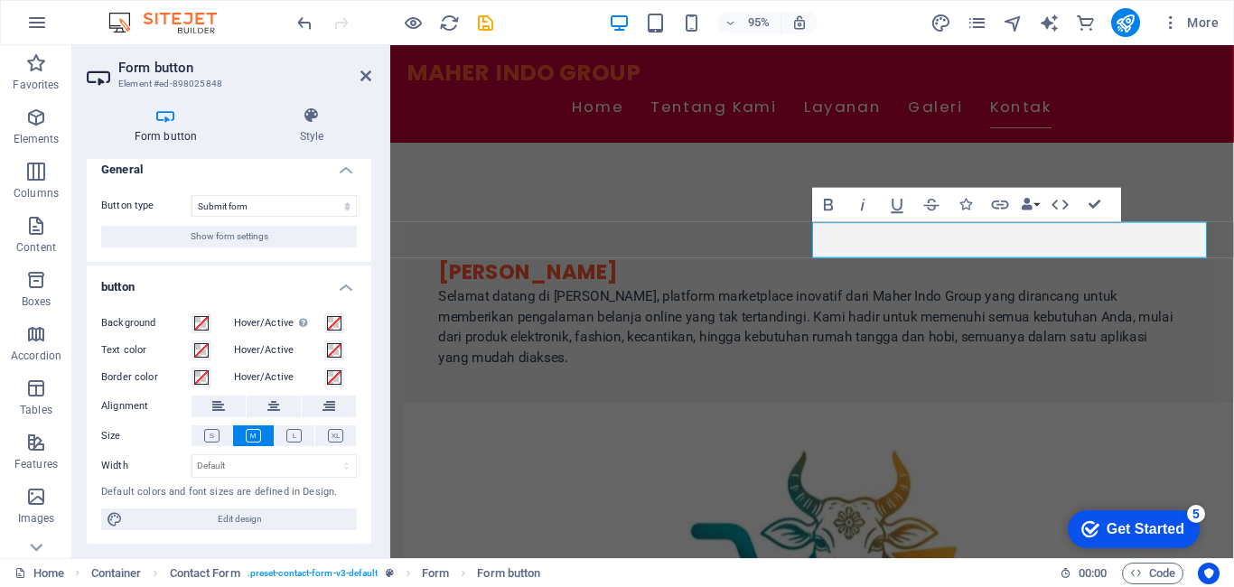
scroll to position [12, 0]
click at [318, 199] on select "Submit form Reset form No action" at bounding box center [273, 205] width 165 height 22
click at [145, 238] on button "Show form settings" at bounding box center [229, 236] width 256 height 22
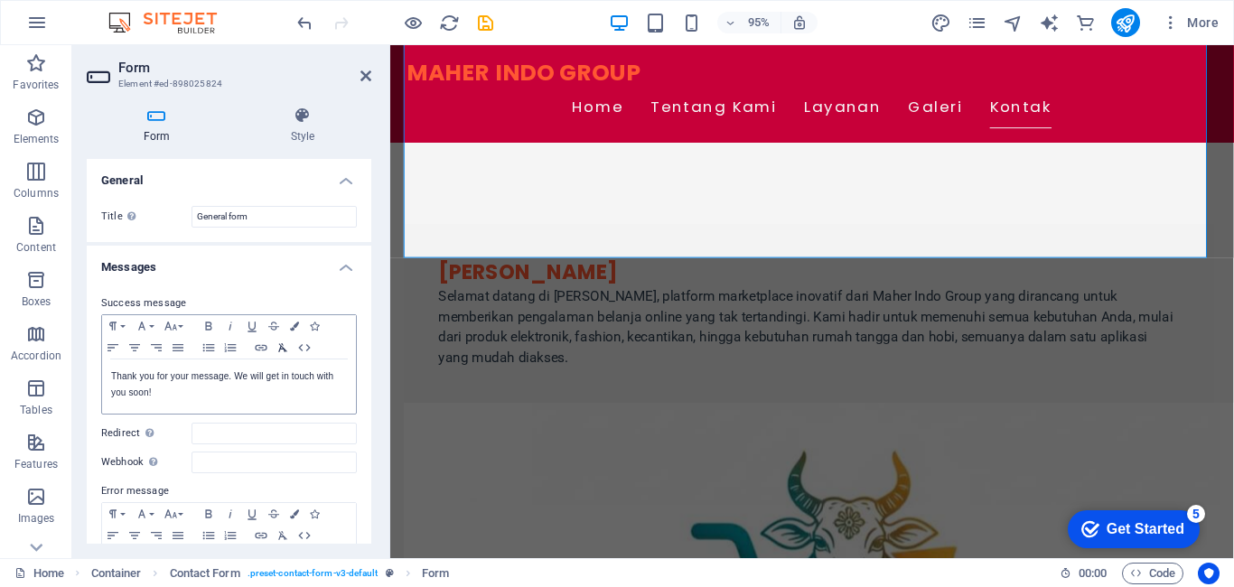
scroll to position [90, 0]
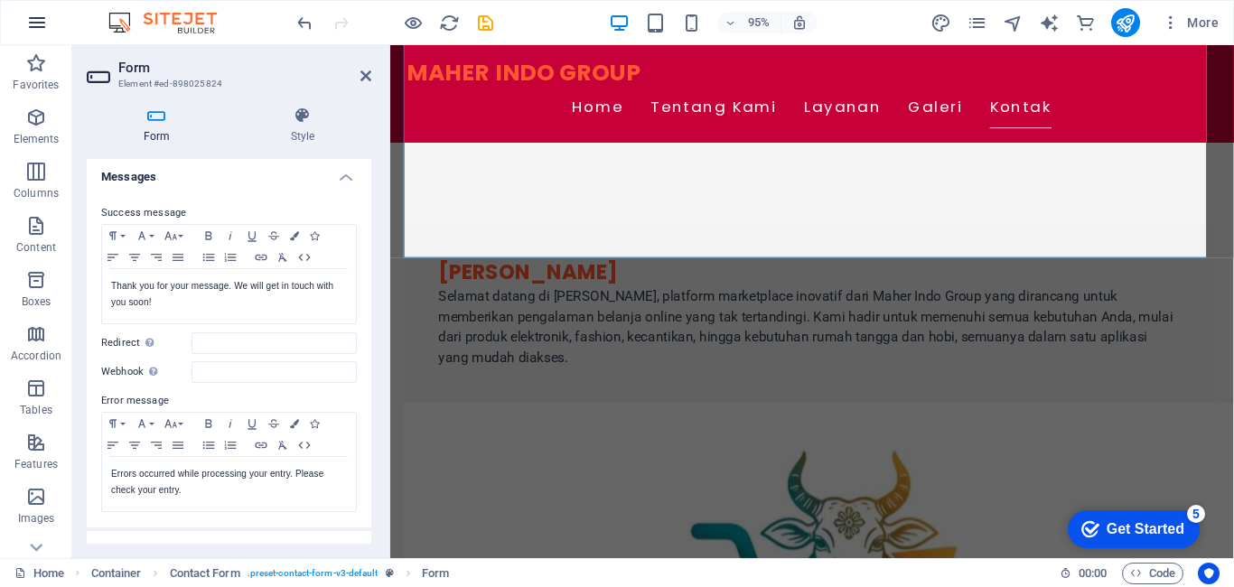
click at [27, 18] on icon "button" at bounding box center [37, 23] width 22 height 22
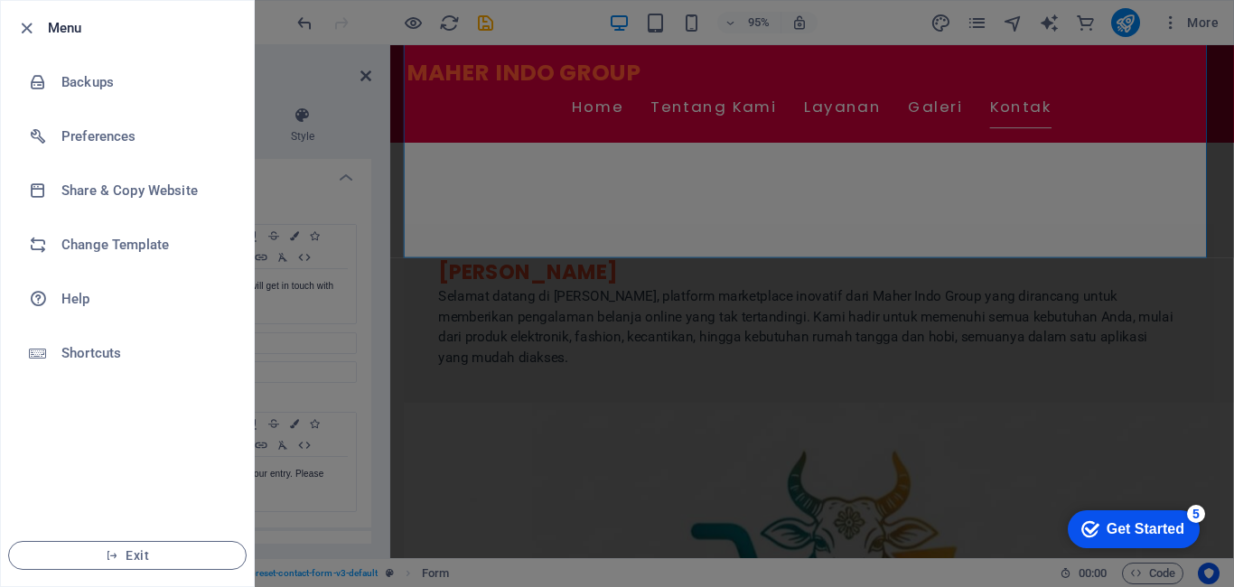
click at [311, 168] on div at bounding box center [617, 293] width 1234 height 587
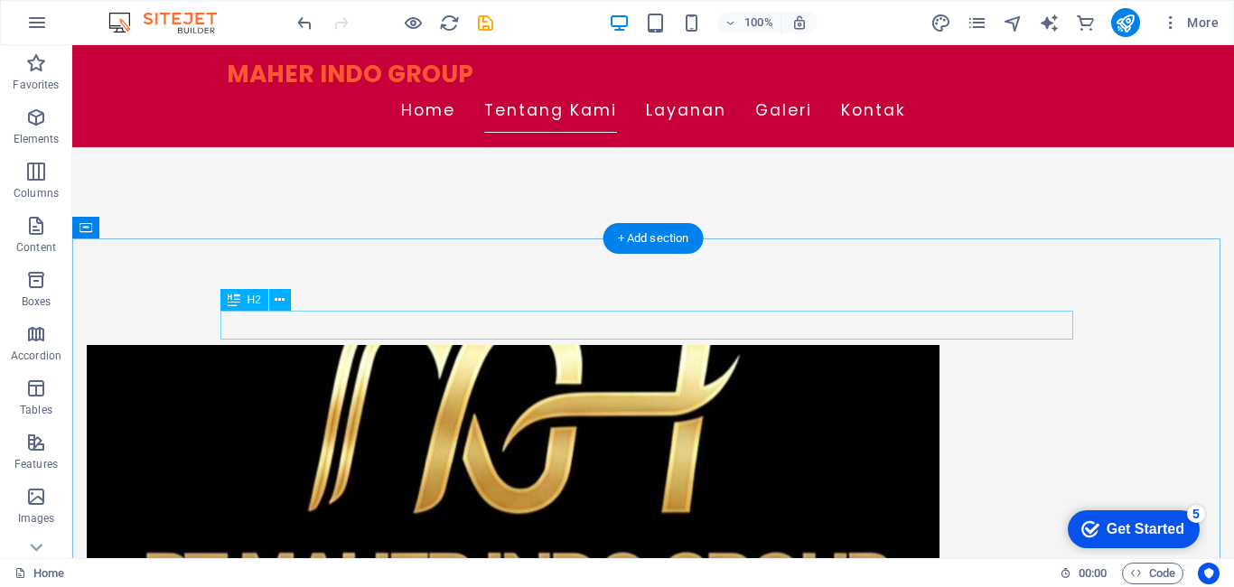
scroll to position [681, 0]
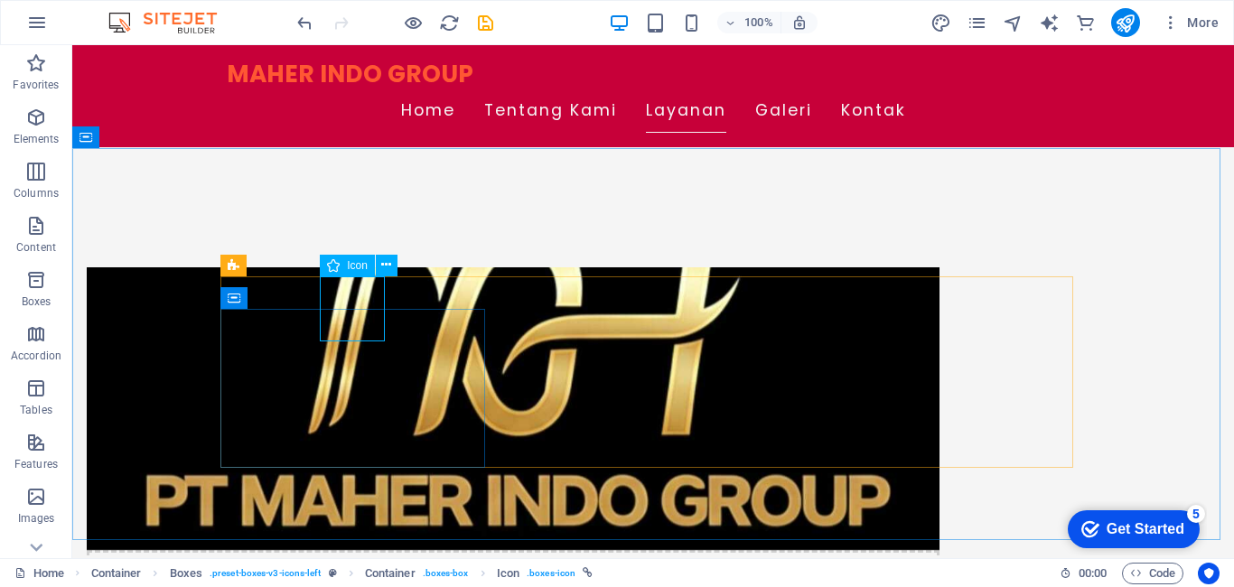
click at [361, 270] on span "Icon" at bounding box center [357, 265] width 21 height 11
click at [392, 259] on button at bounding box center [387, 266] width 22 height 22
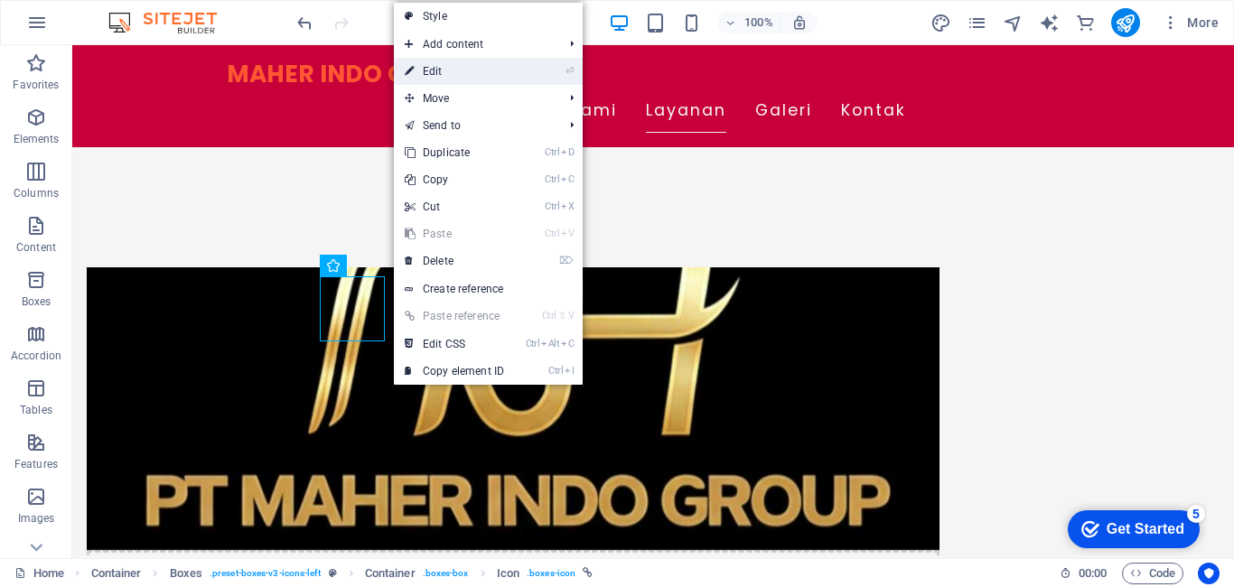
click at [423, 74] on link "⏎ Edit" at bounding box center [454, 71] width 121 height 27
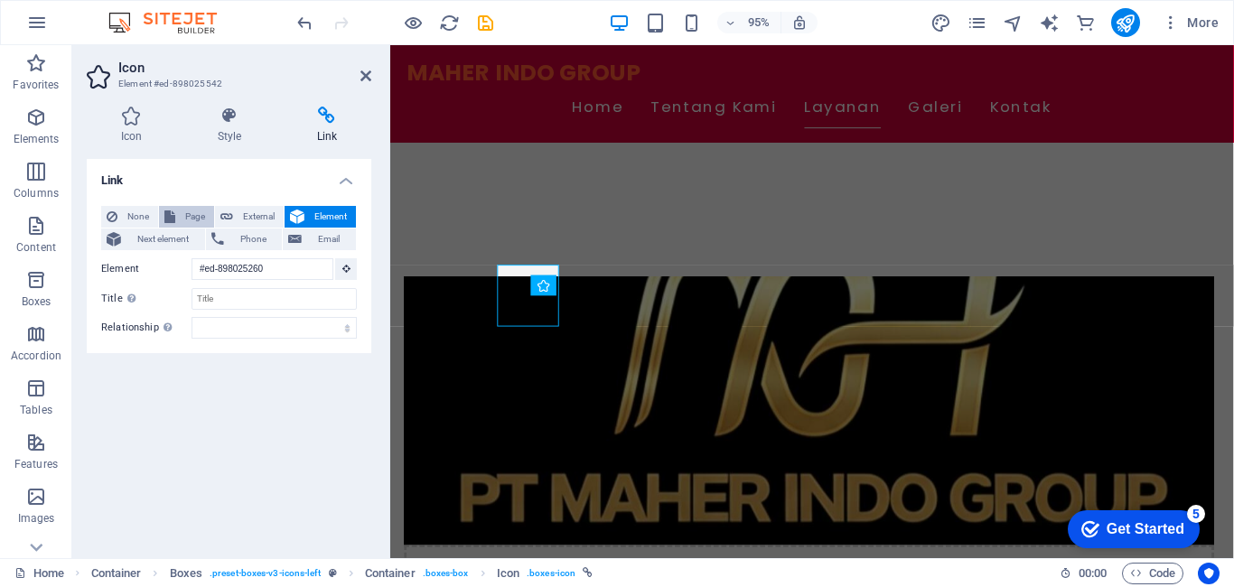
click at [198, 219] on span "Page" at bounding box center [195, 217] width 28 height 22
select select
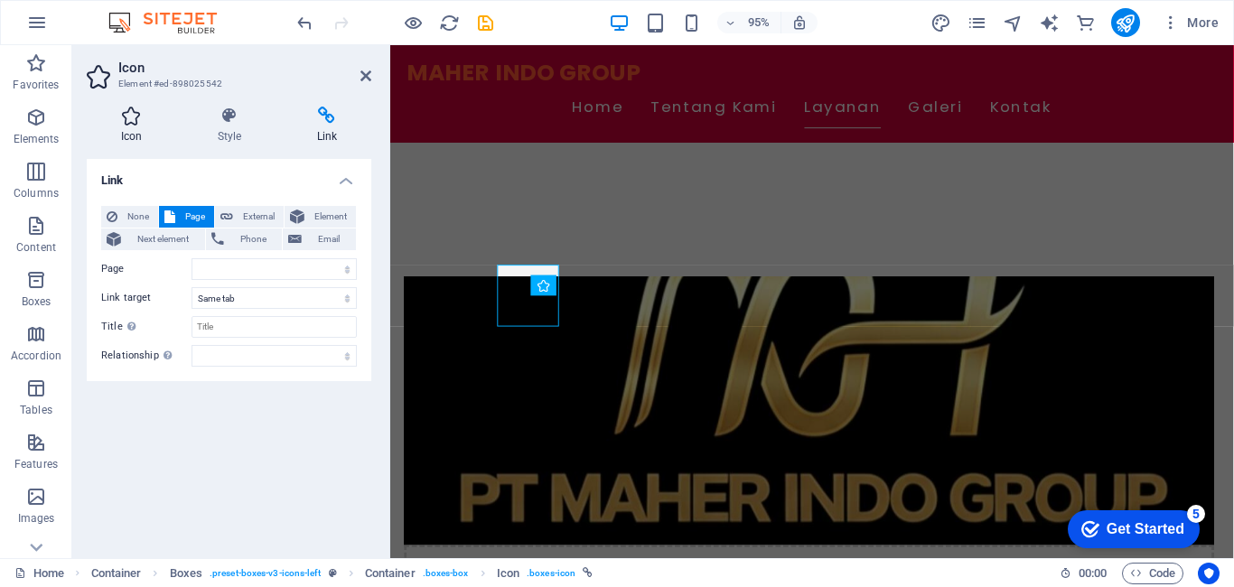
click at [128, 118] on icon at bounding box center [131, 116] width 89 height 18
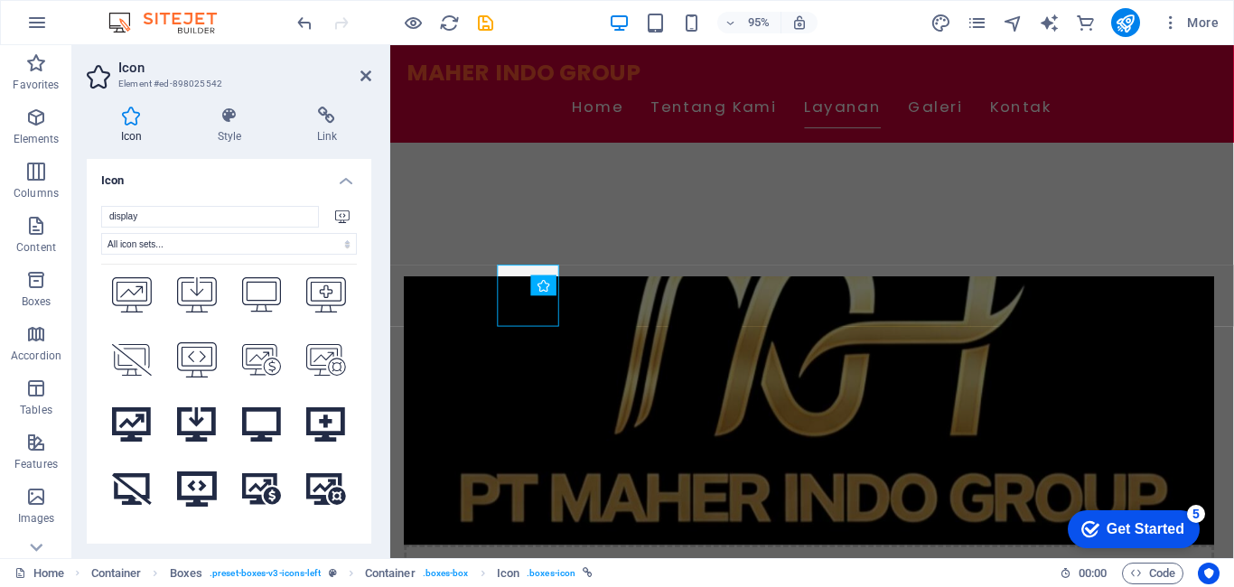
scroll to position [542, 0]
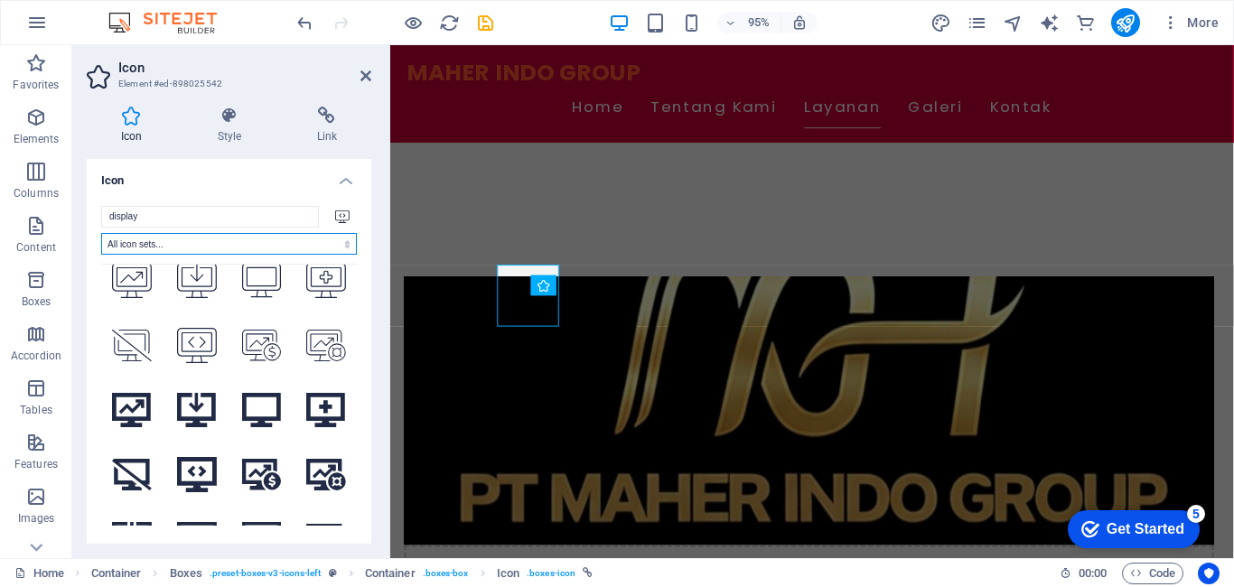
click at [303, 243] on select "All icon sets... IcoFont Ionicons FontAwesome Brands FontAwesome Duotone FontAw…" at bounding box center [229, 244] width 256 height 22
click at [220, 243] on select "All icon sets... IcoFont Ionicons FontAwesome Brands FontAwesome Duotone FontAw…" at bounding box center [229, 244] width 256 height 22
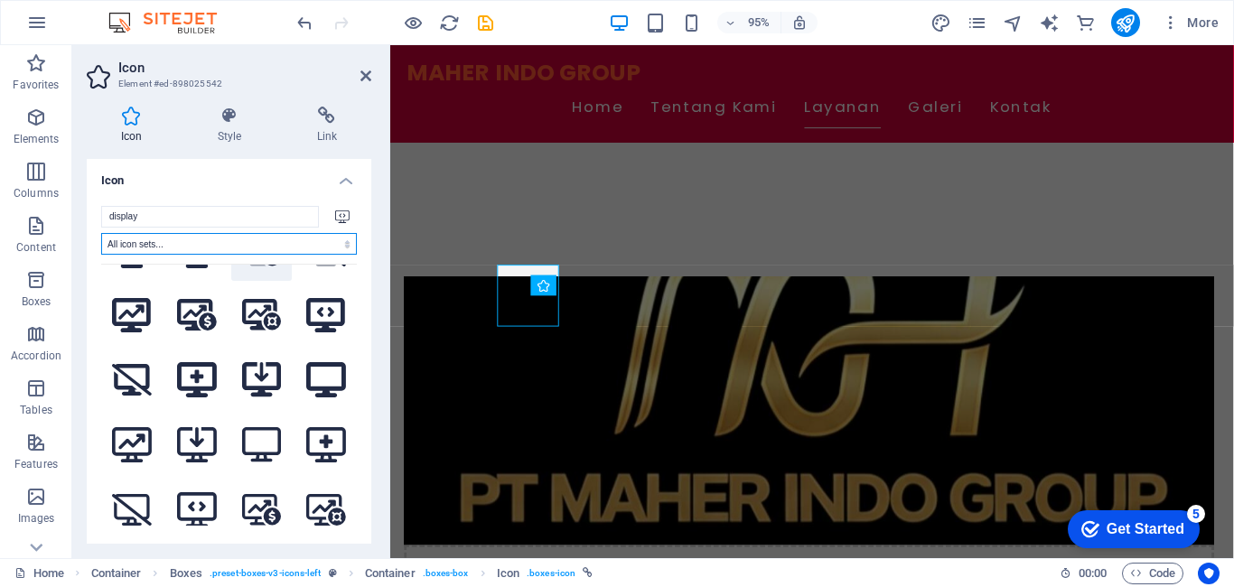
scroll to position [0, 0]
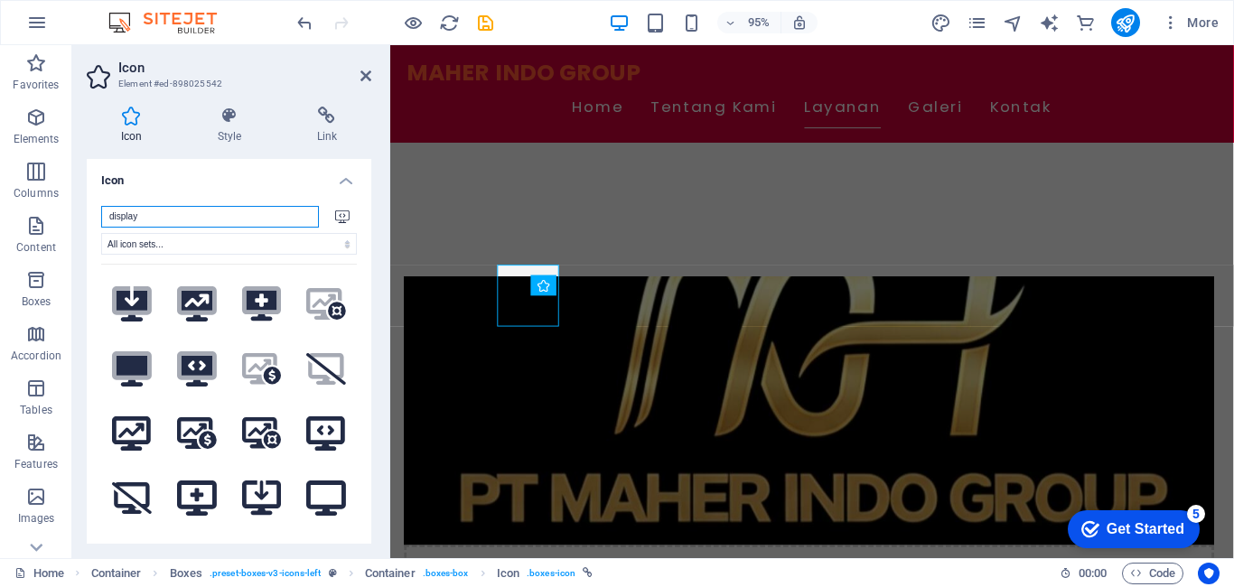
click at [224, 219] on input "display" at bounding box center [210, 217] width 218 height 22
click at [339, 238] on select "All icon sets... IcoFont Ionicons FontAwesome Brands FontAwesome Duotone FontAw…" at bounding box center [229, 244] width 256 height 22
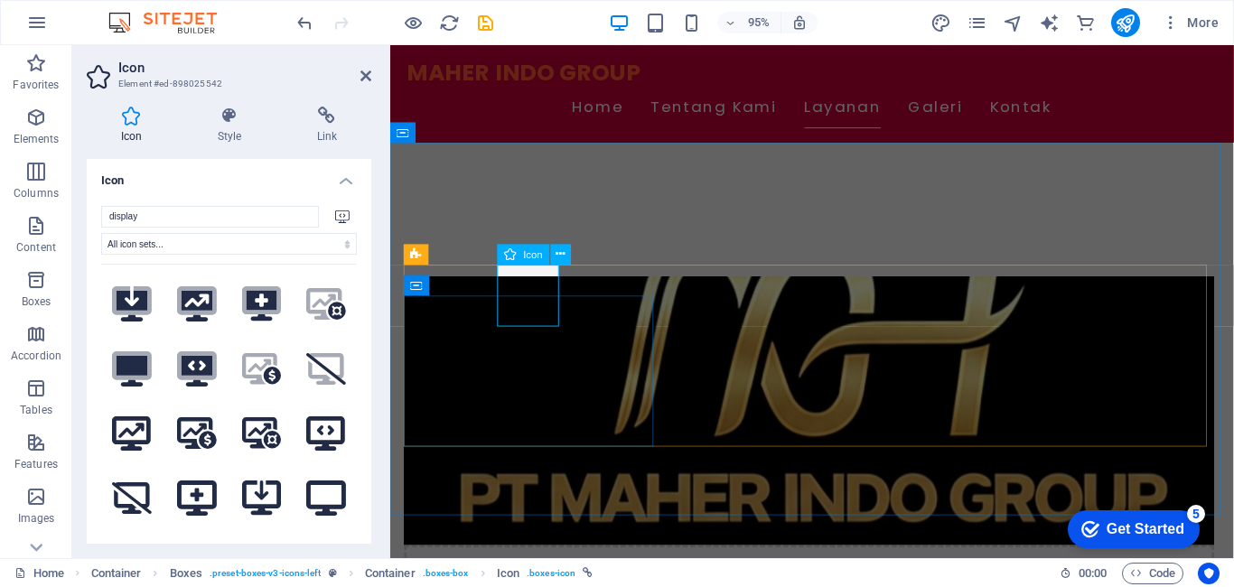
click at [335, 211] on icon at bounding box center [342, 216] width 14 height 13
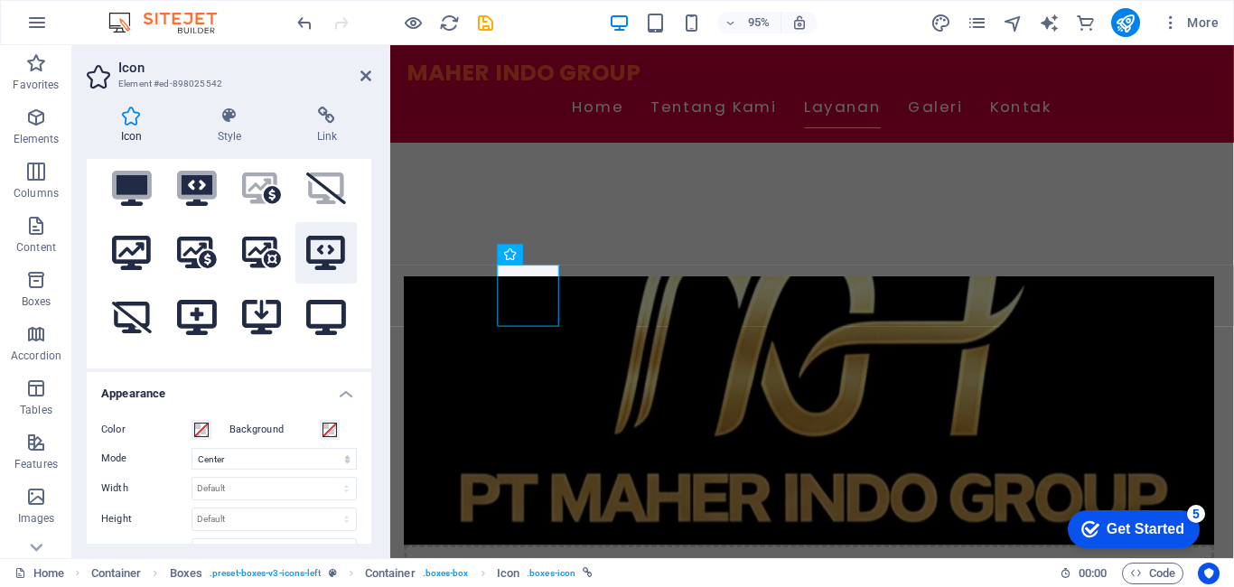
scroll to position [181, 0]
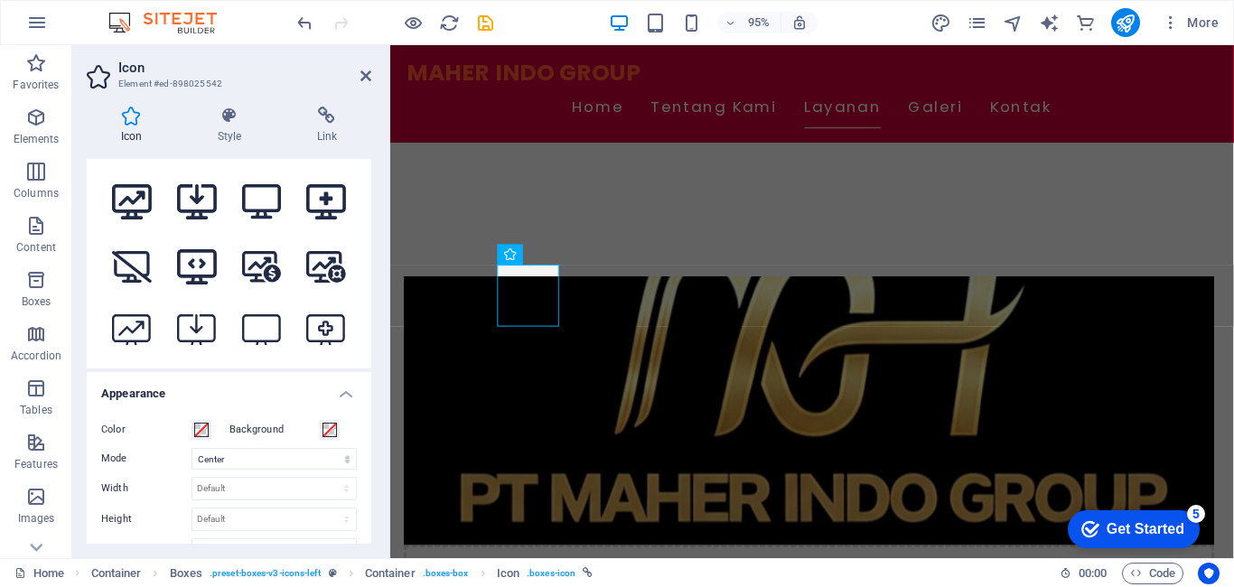
click at [257, 429] on label "Background" at bounding box center [274, 430] width 90 height 22
click at [320, 429] on button "Background" at bounding box center [330, 430] width 20 height 20
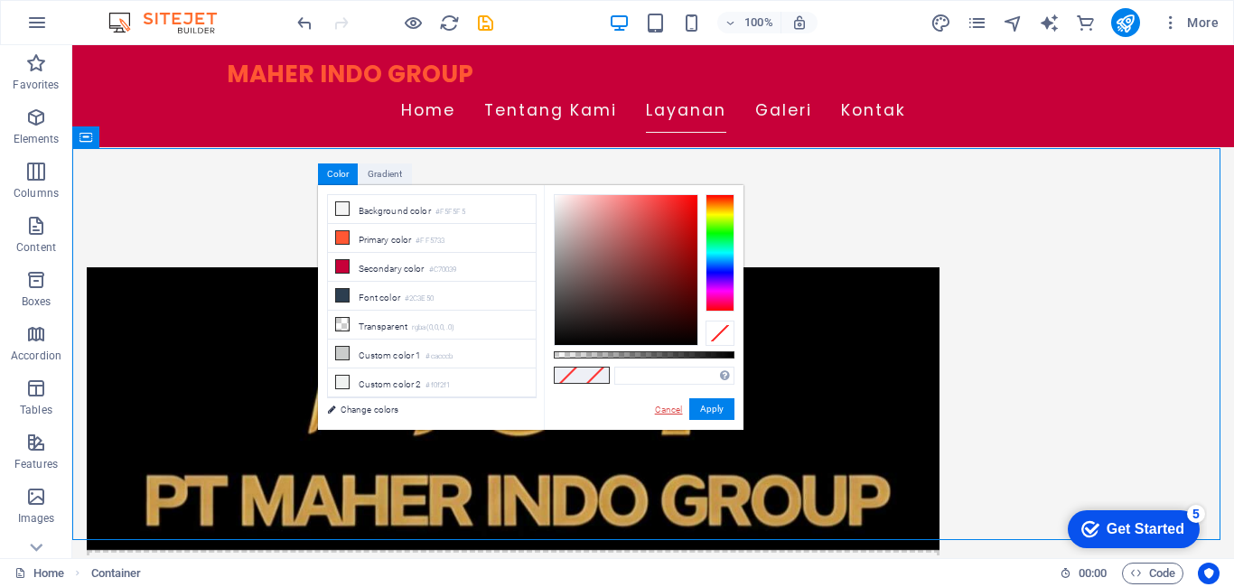
click at [669, 412] on link "Cancel" at bounding box center [669, 410] width 32 height 14
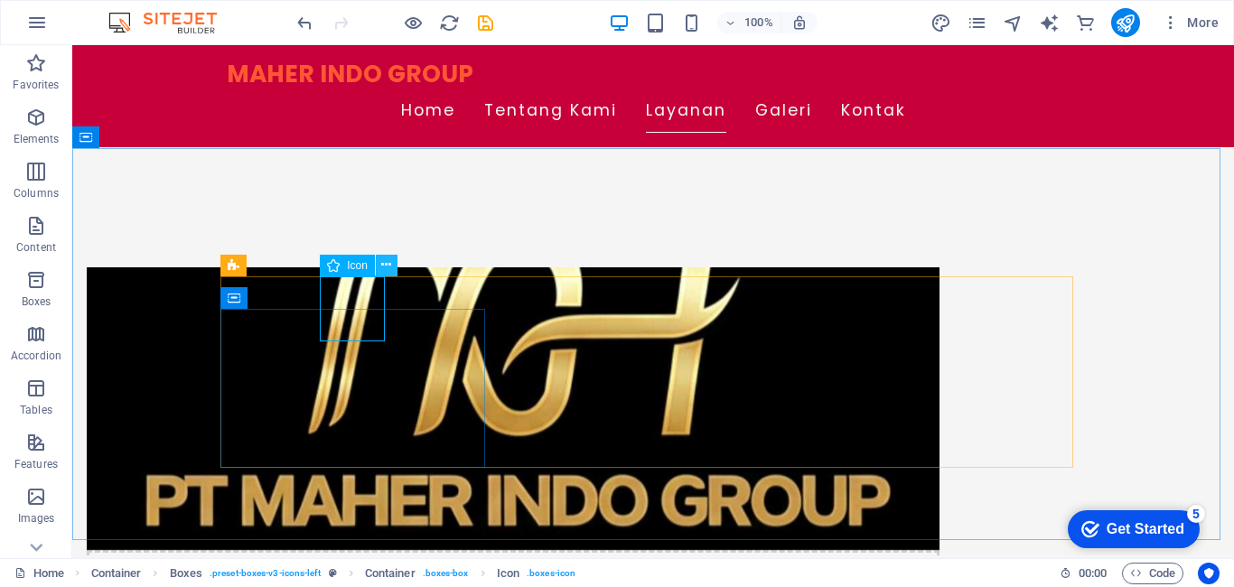
click at [378, 260] on button at bounding box center [387, 266] width 22 height 22
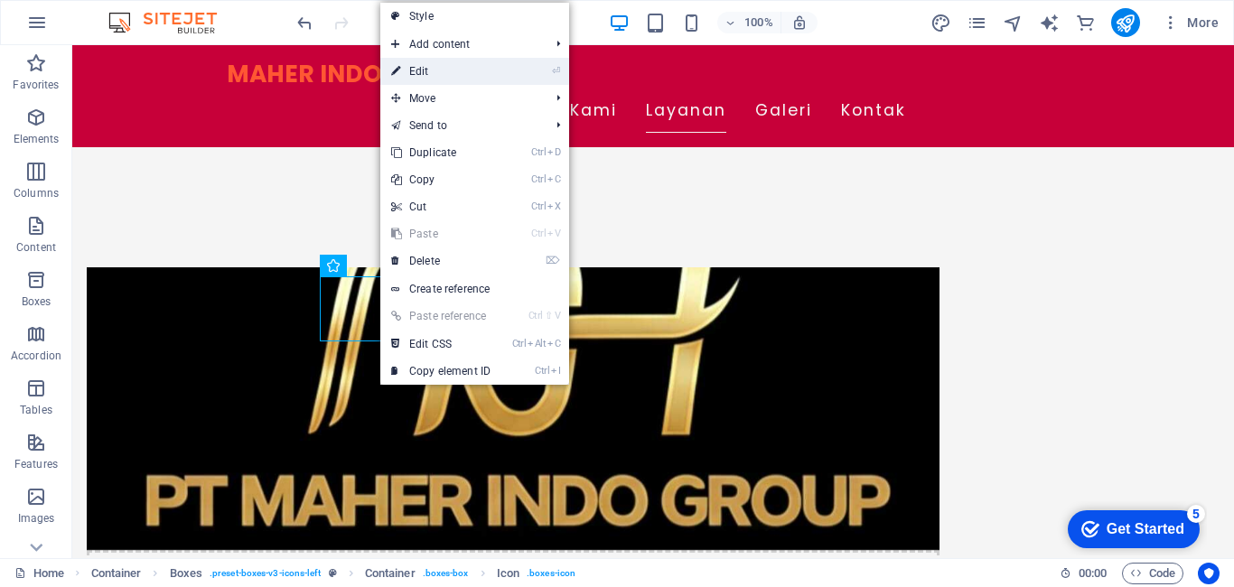
click at [439, 77] on link "⏎ Edit" at bounding box center [440, 71] width 121 height 27
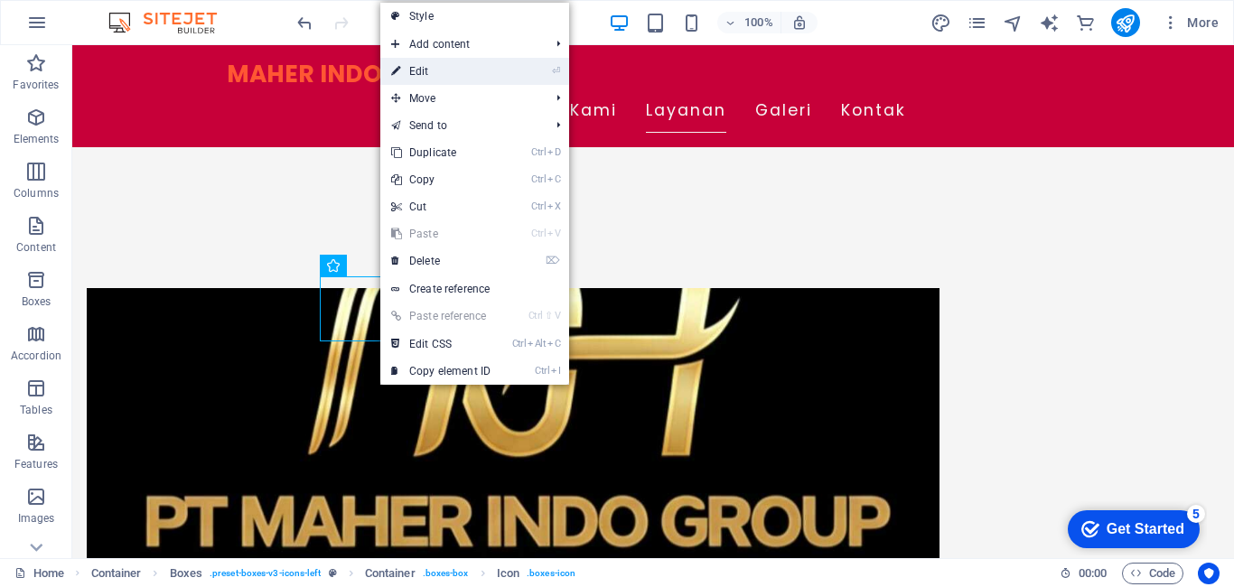
select select "xMidYMid"
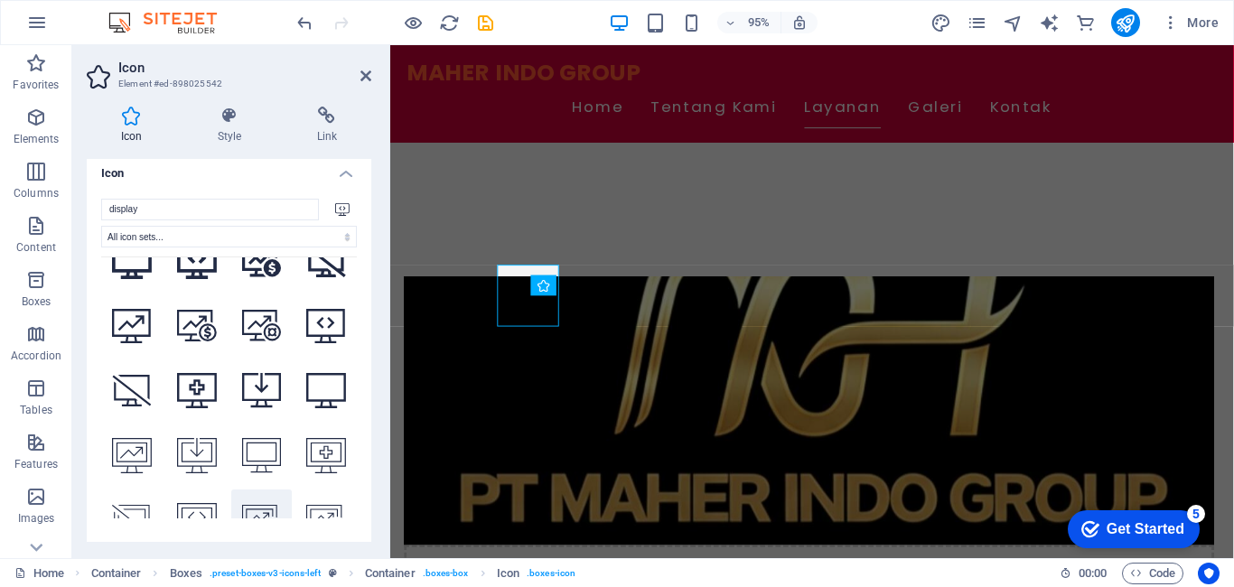
scroll to position [0, 0]
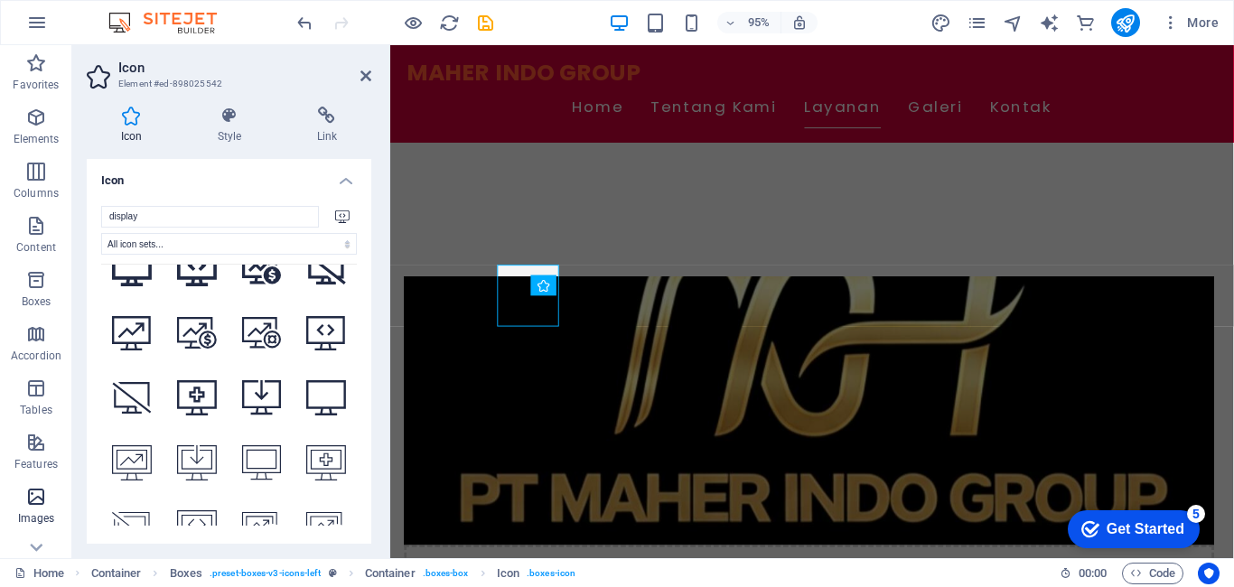
click at [48, 502] on span "Images" at bounding box center [36, 507] width 72 height 43
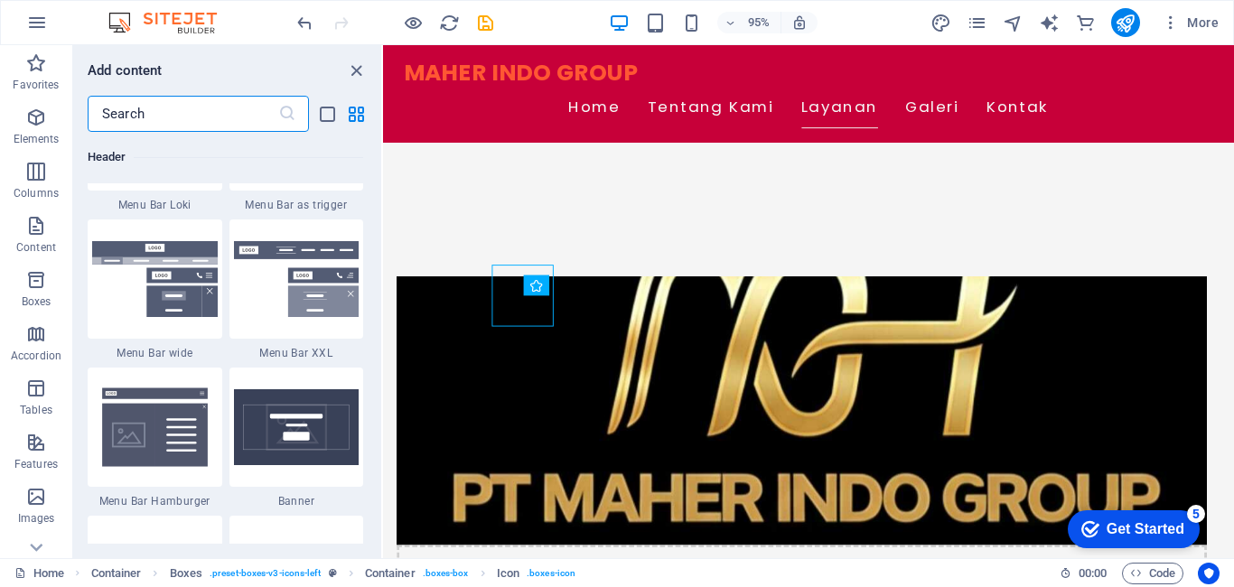
scroll to position [11236, 0]
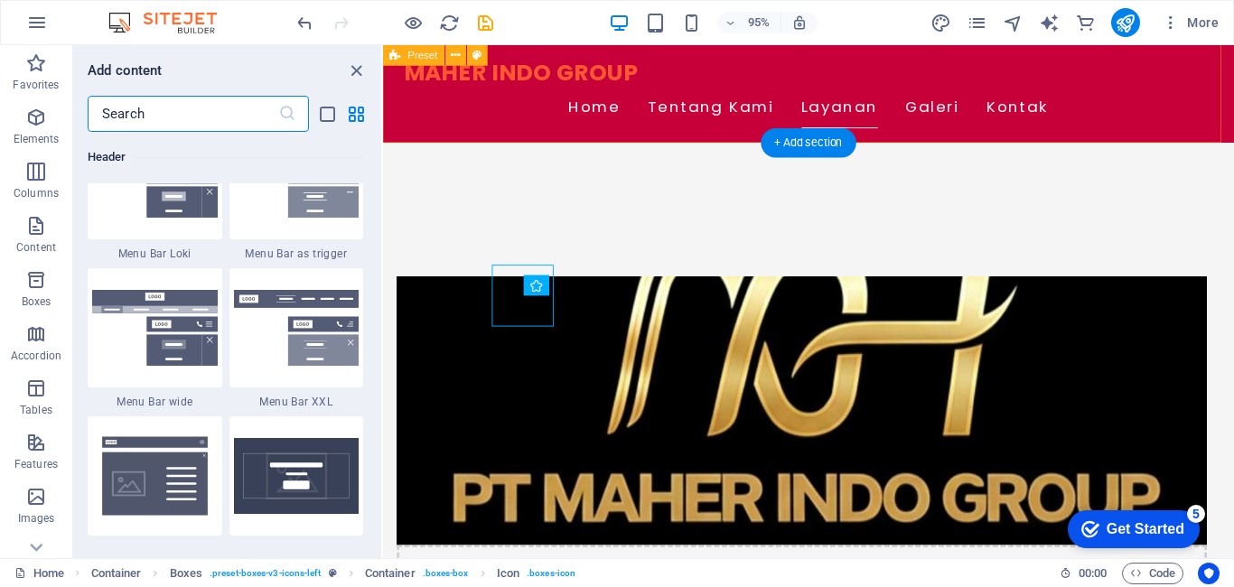
drag, startPoint x: 472, startPoint y: 150, endPoint x: 478, endPoint y: 177, distance: 27.6
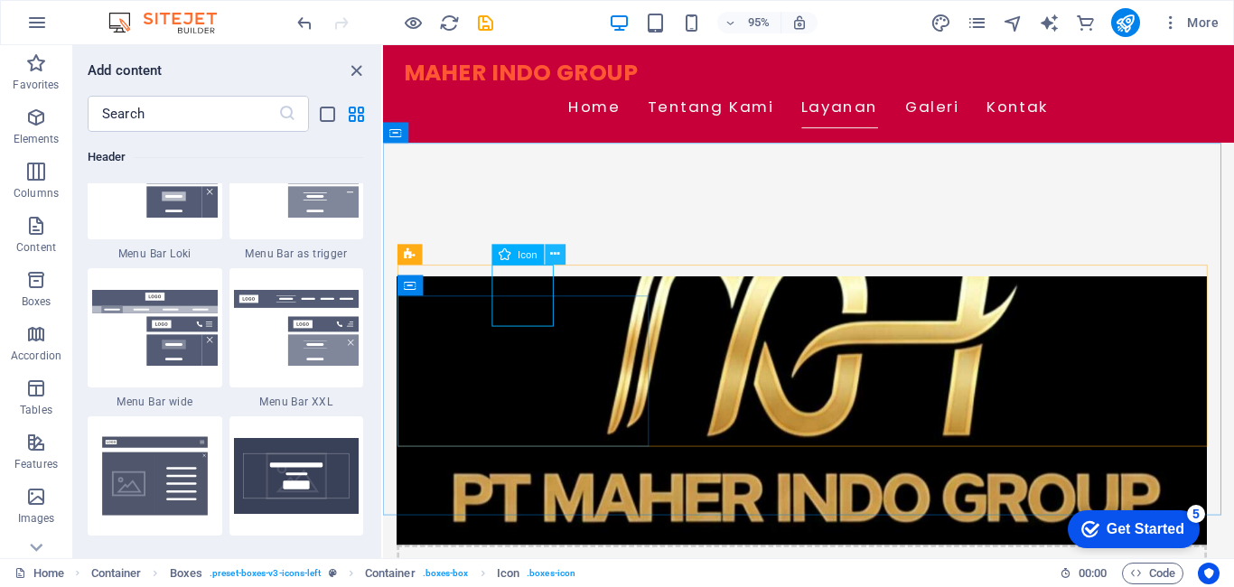
click at [552, 252] on icon at bounding box center [555, 254] width 9 height 18
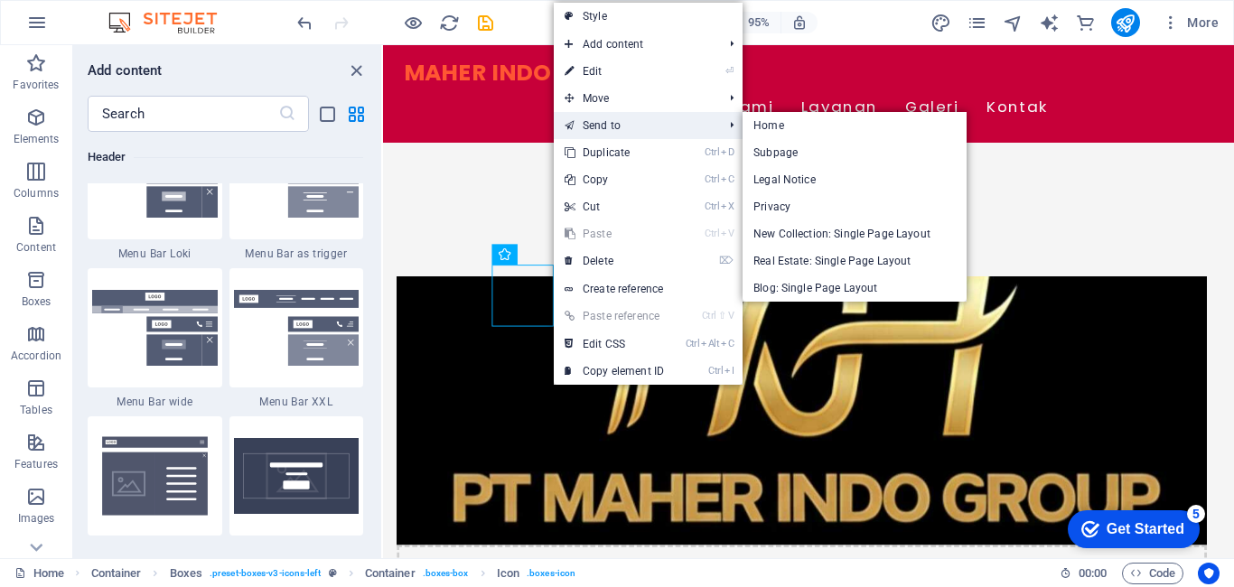
click at [624, 126] on link "Send to" at bounding box center [635, 125] width 162 height 27
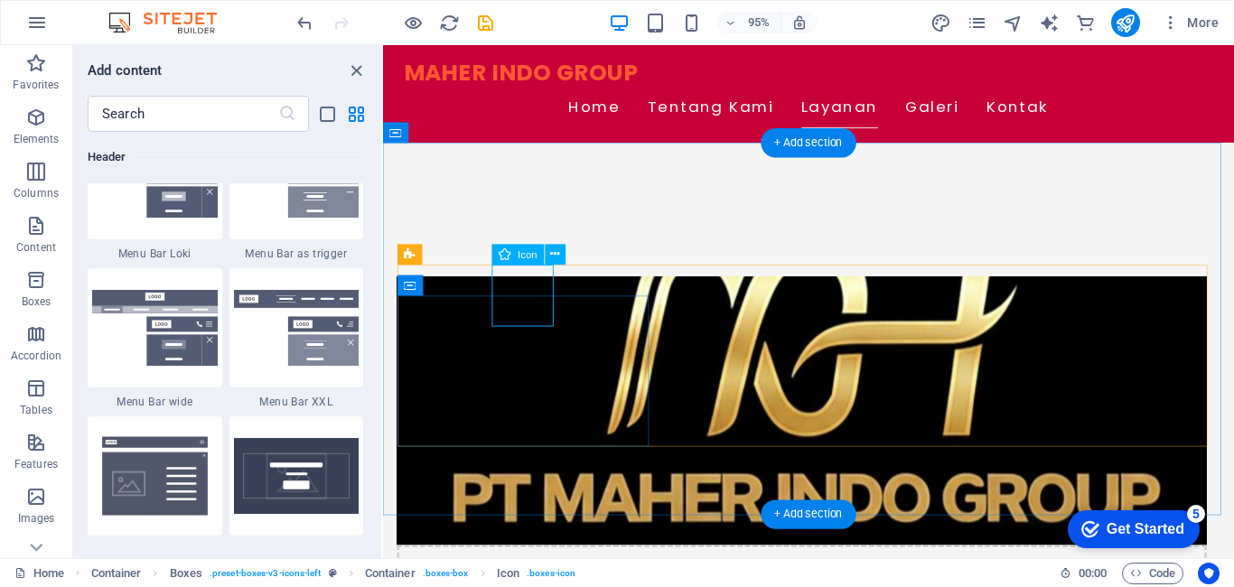
click at [555, 252] on icon at bounding box center [555, 254] width 9 height 18
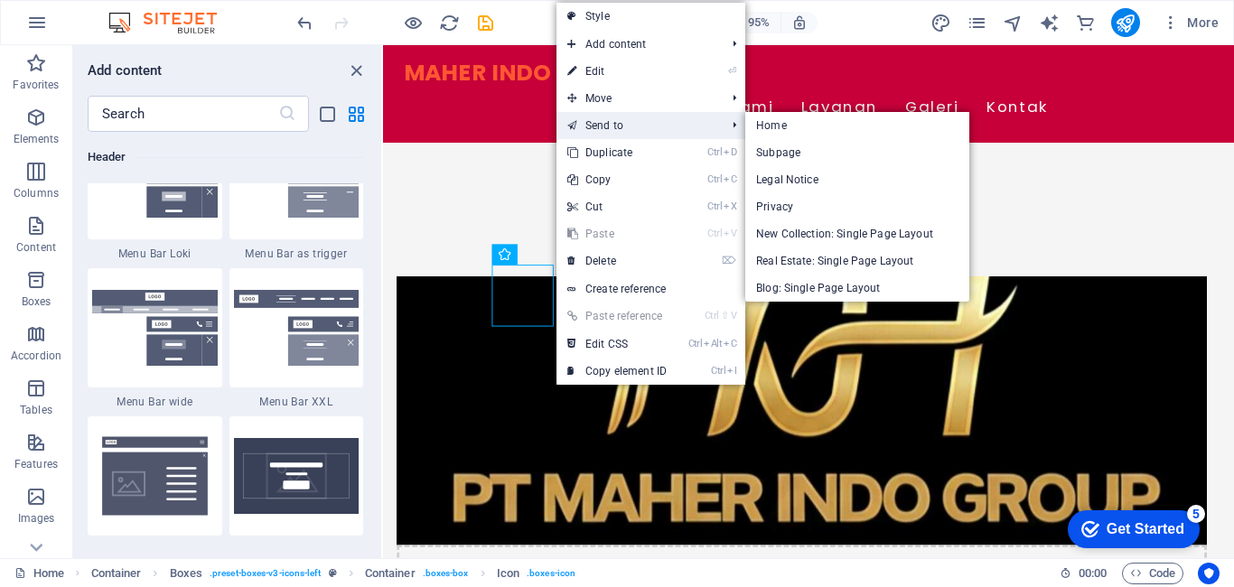
click at [590, 131] on link "Send to" at bounding box center [637, 125] width 162 height 27
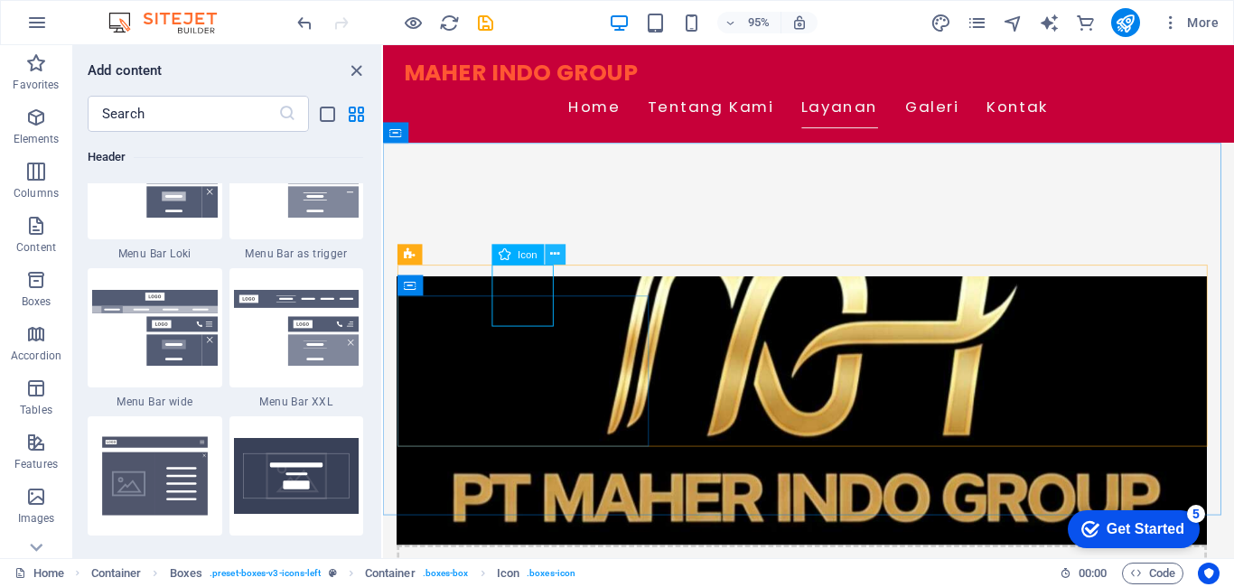
click at [557, 254] on icon at bounding box center [555, 254] width 9 height 18
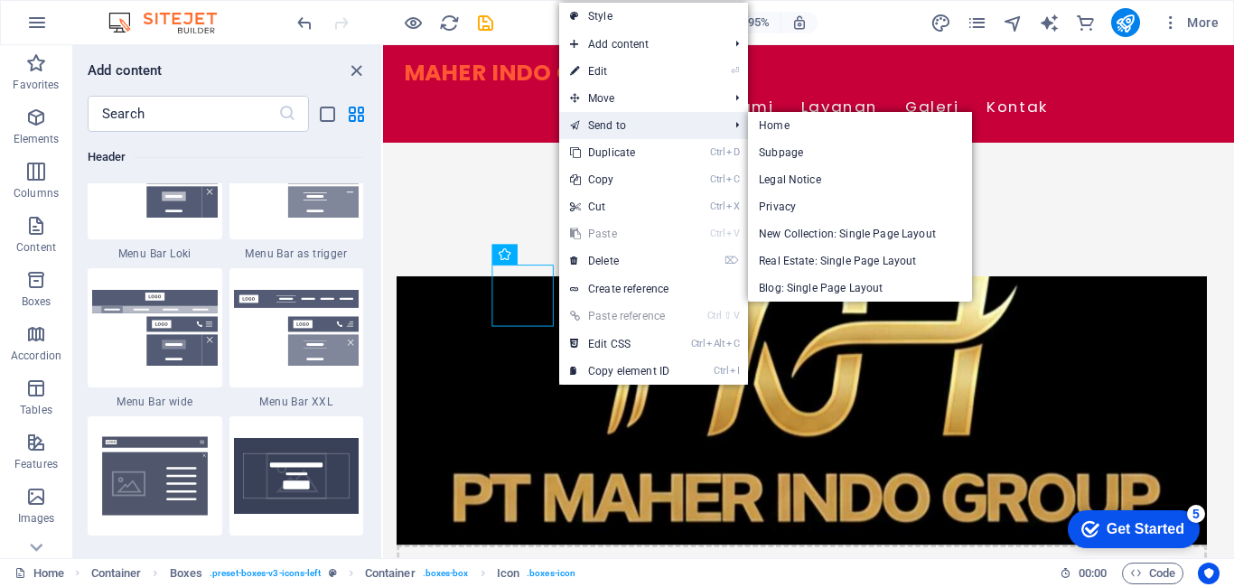
click at [639, 125] on link "Send to" at bounding box center [640, 125] width 162 height 27
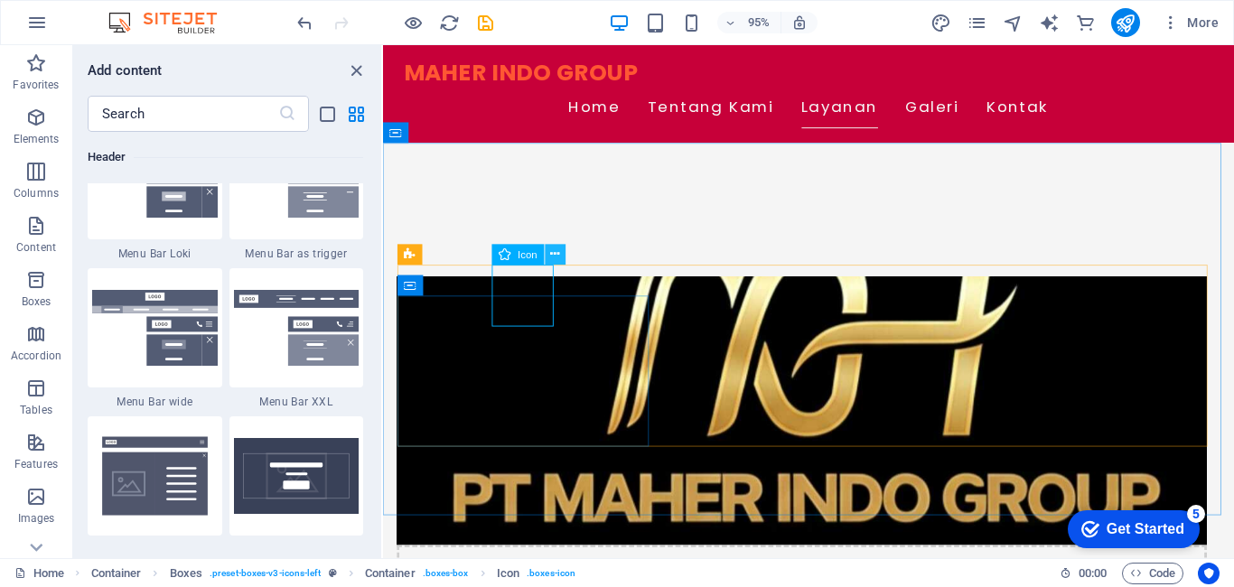
click at [551, 250] on icon at bounding box center [555, 254] width 9 height 18
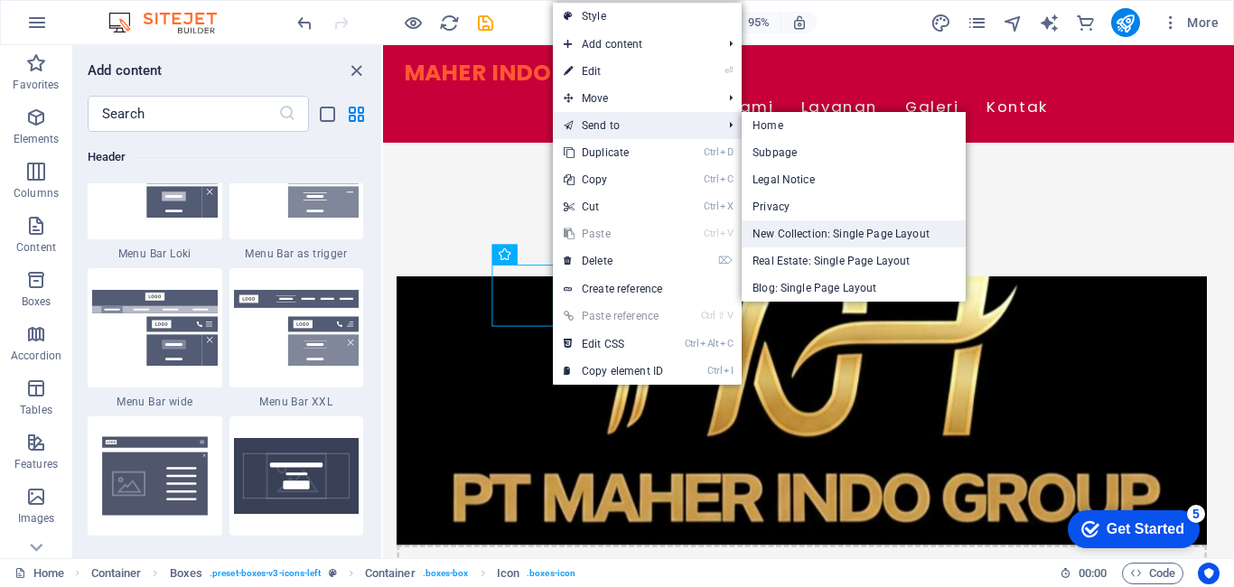
click at [826, 235] on link "New Collection: Single Page Layout" at bounding box center [854, 233] width 224 height 27
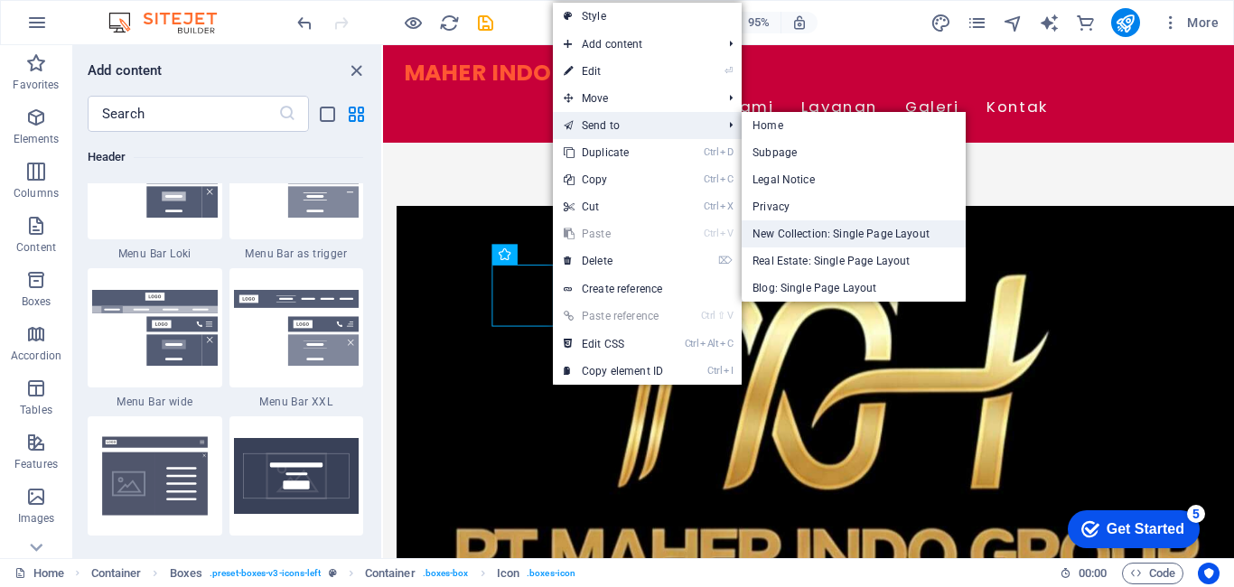
scroll to position [0, 0]
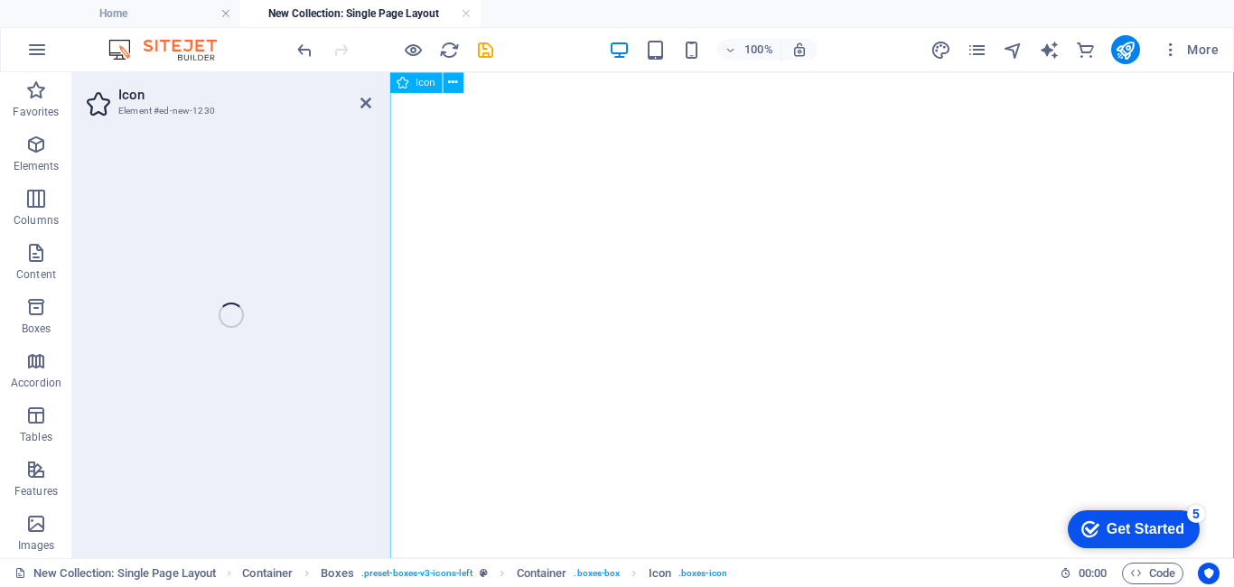
select select "xMidYMid"
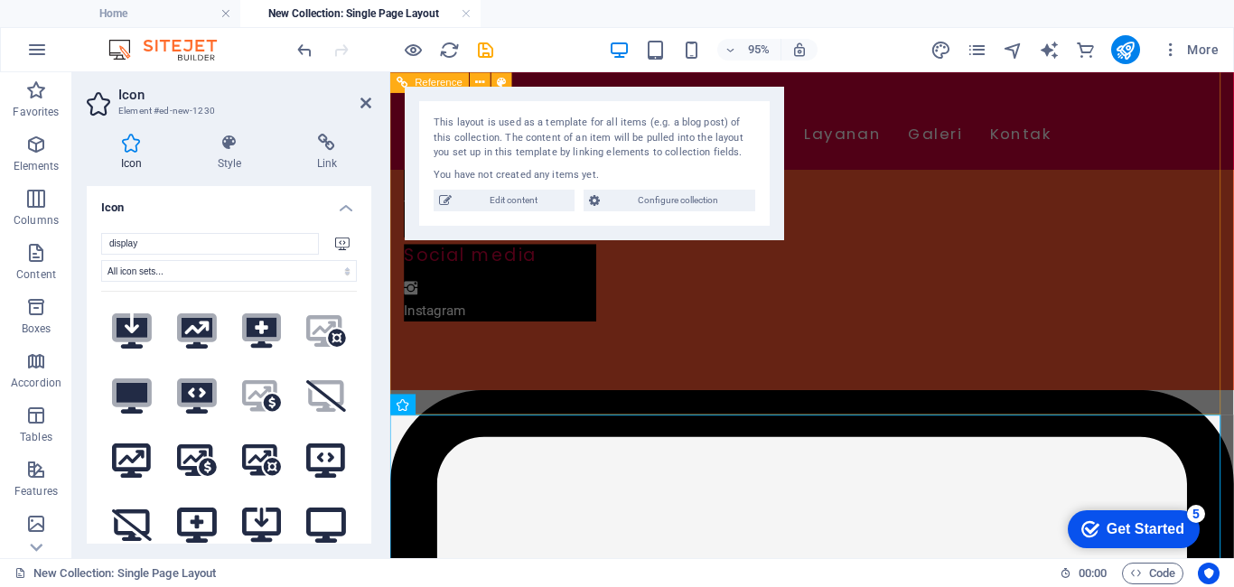
scroll to position [257, 0]
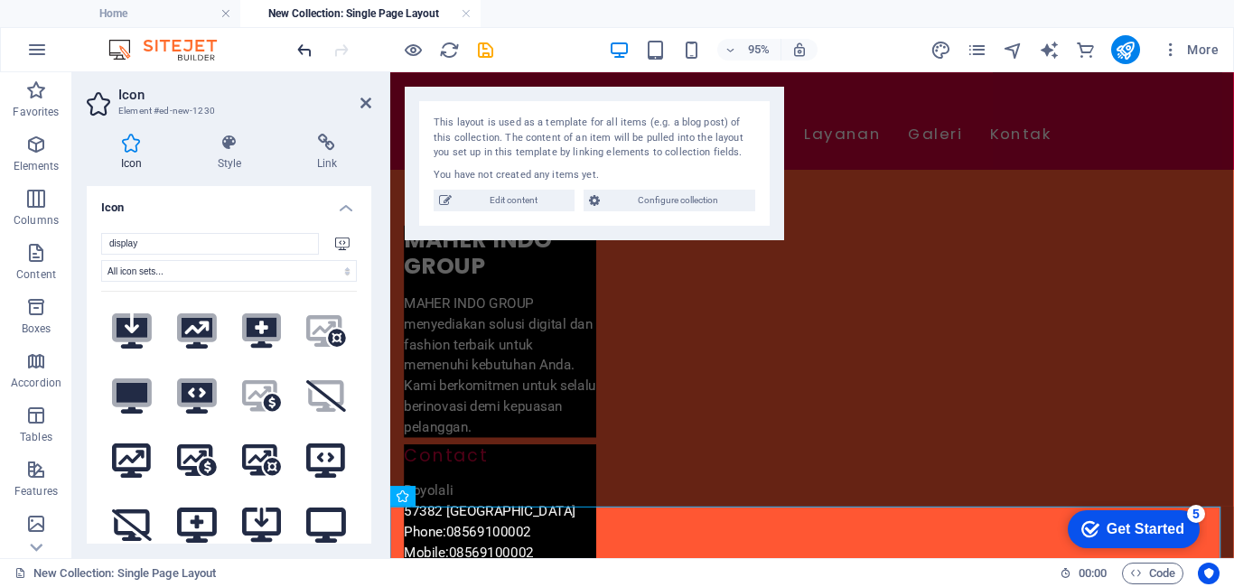
click at [301, 58] on icon "undo" at bounding box center [304, 50] width 21 height 21
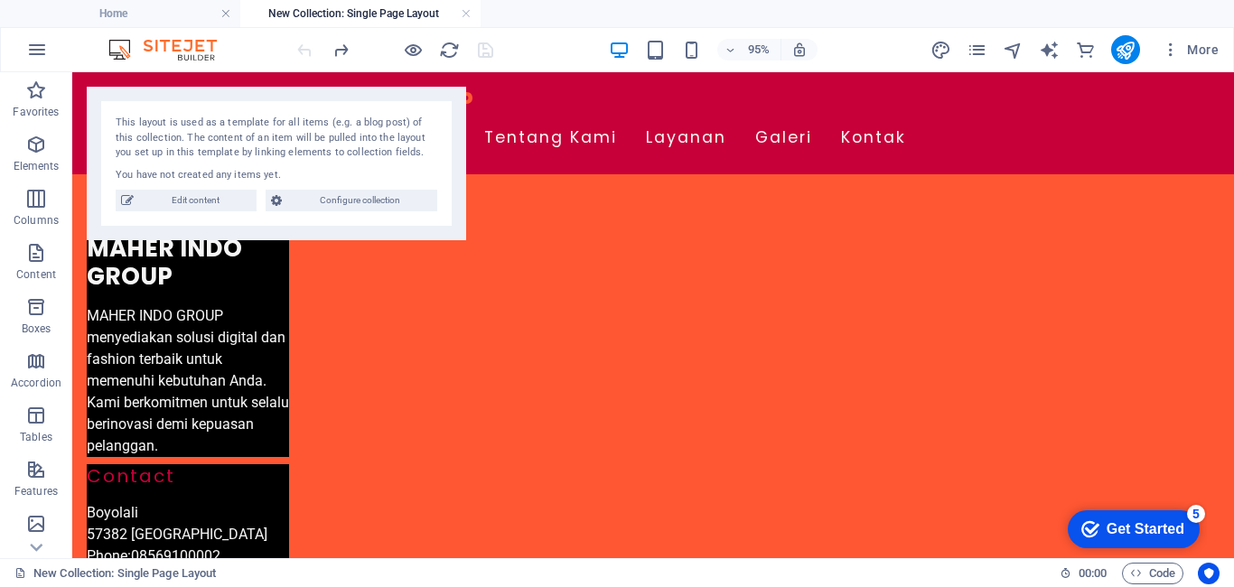
scroll to position [229, 0]
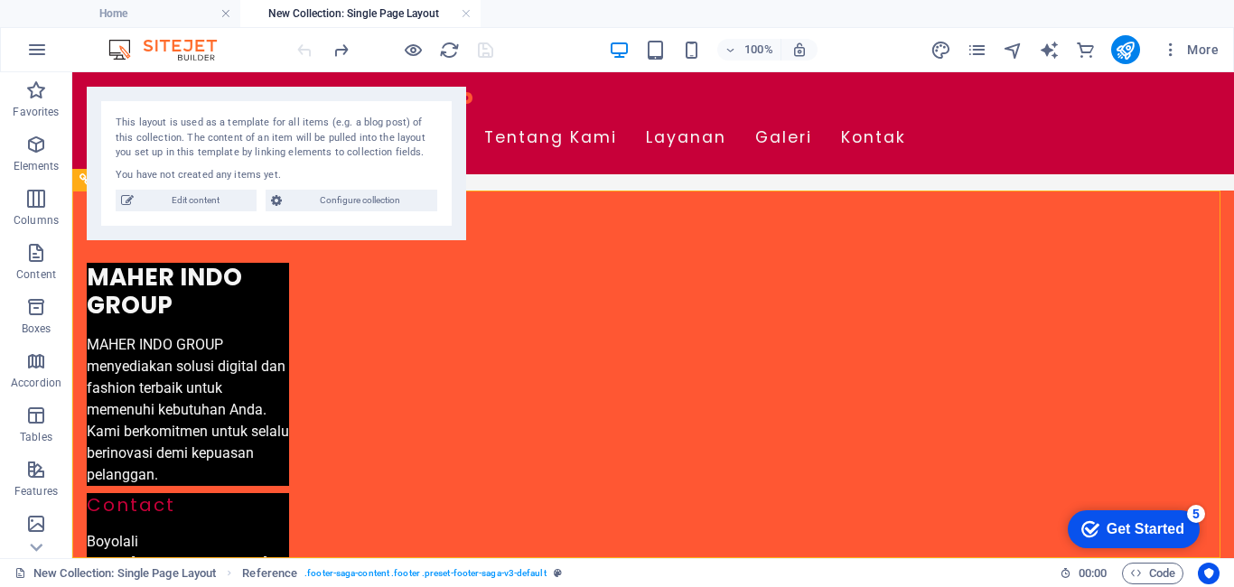
click at [460, 12] on h4 "New Collection: Single Page Layout" at bounding box center [360, 14] width 240 height 20
click at [464, 14] on link at bounding box center [466, 13] width 11 height 17
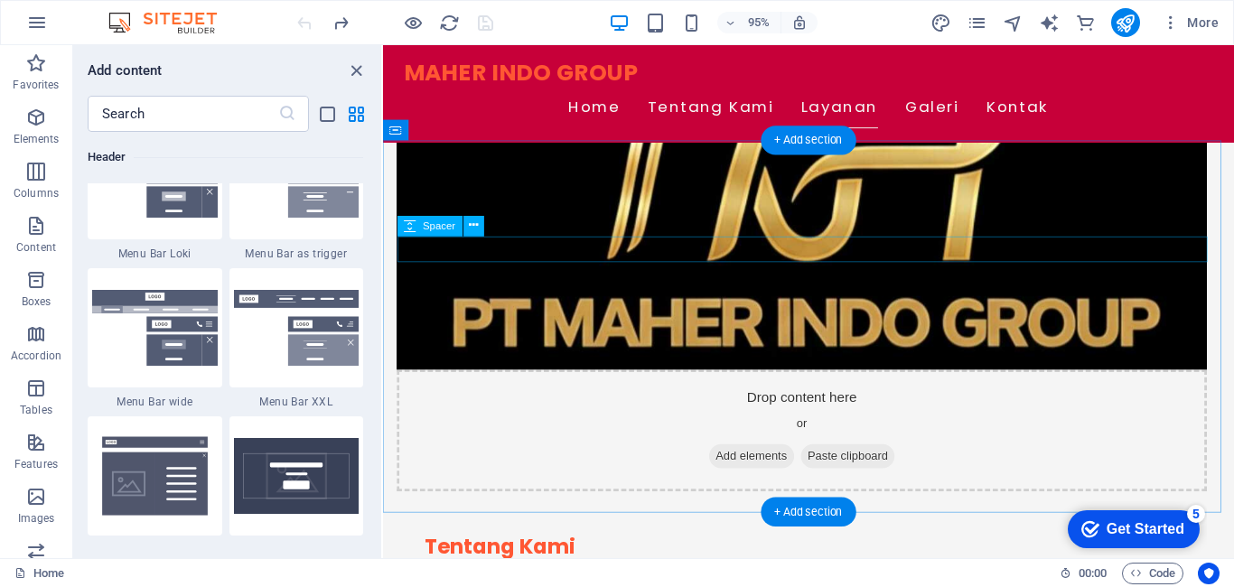
scroll to position [683, 0]
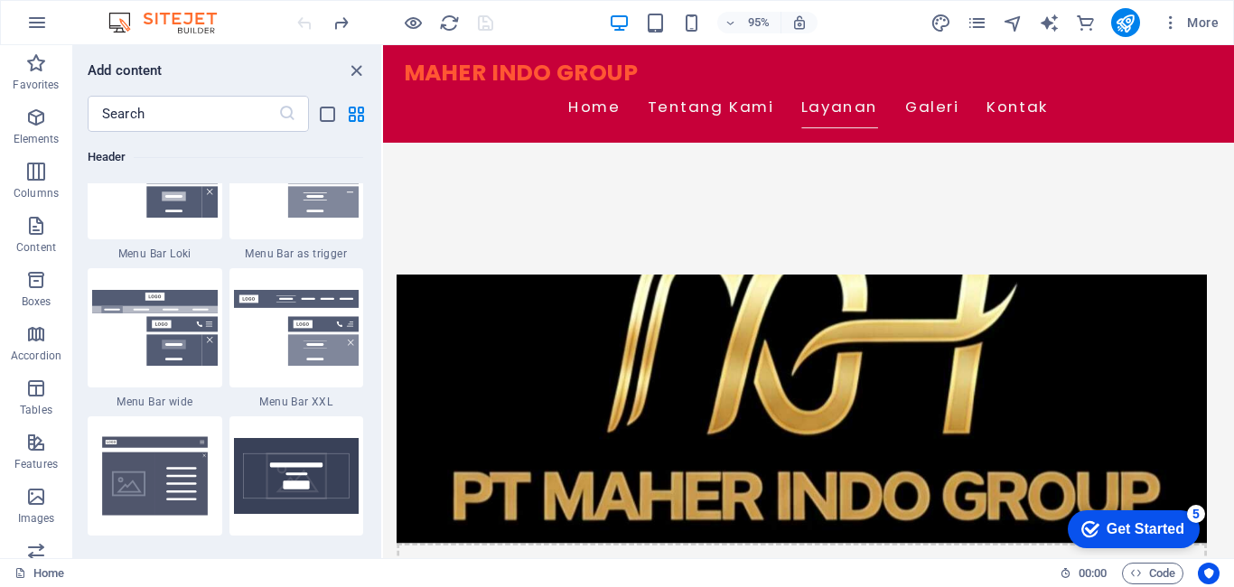
click at [303, 20] on div at bounding box center [395, 22] width 202 height 29
click at [341, 16] on icon "redo" at bounding box center [341, 23] width 21 height 21
click at [341, 21] on icon "redo" at bounding box center [341, 23] width 21 height 21
click at [340, 27] on icon "redo" at bounding box center [341, 23] width 21 height 21
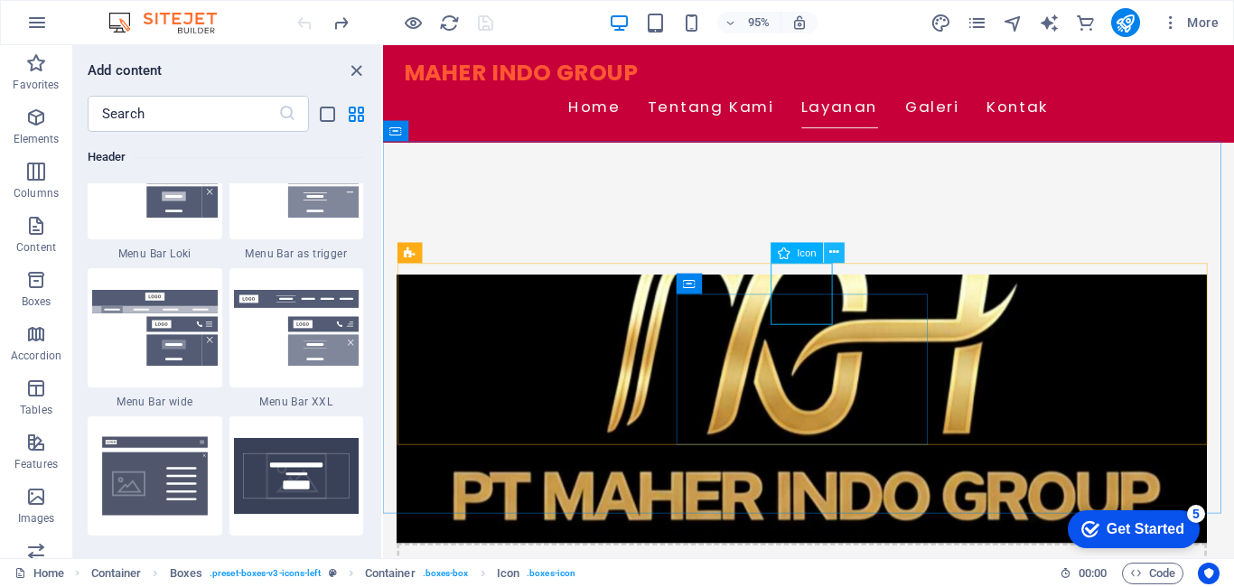
click at [830, 248] on icon at bounding box center [834, 253] width 9 height 18
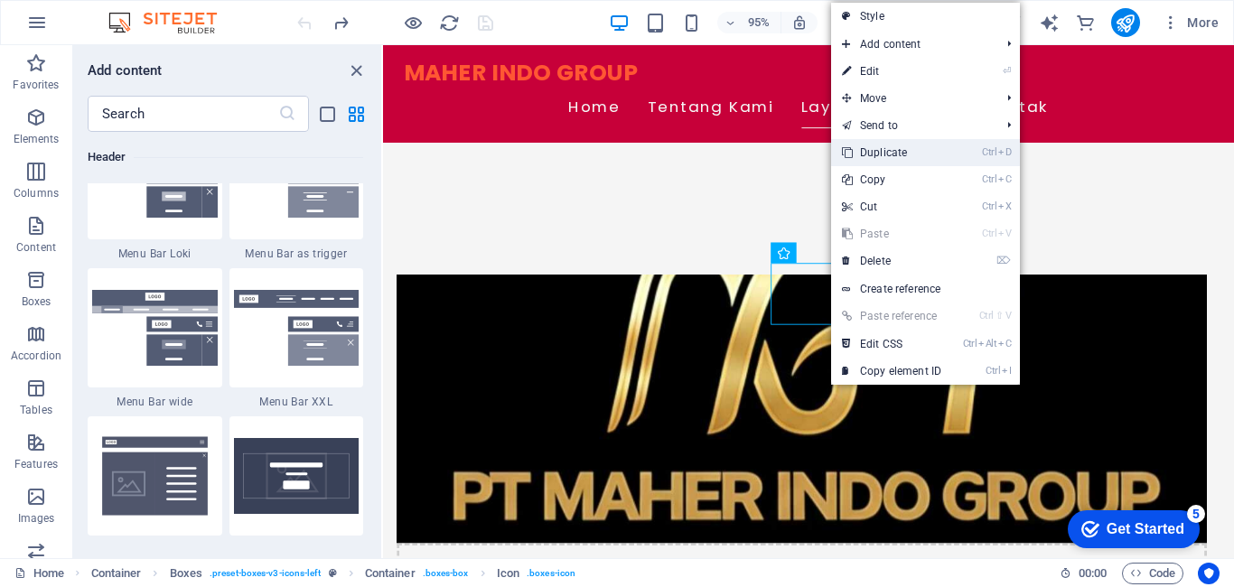
click at [872, 153] on link "Ctrl D Duplicate" at bounding box center [891, 152] width 121 height 27
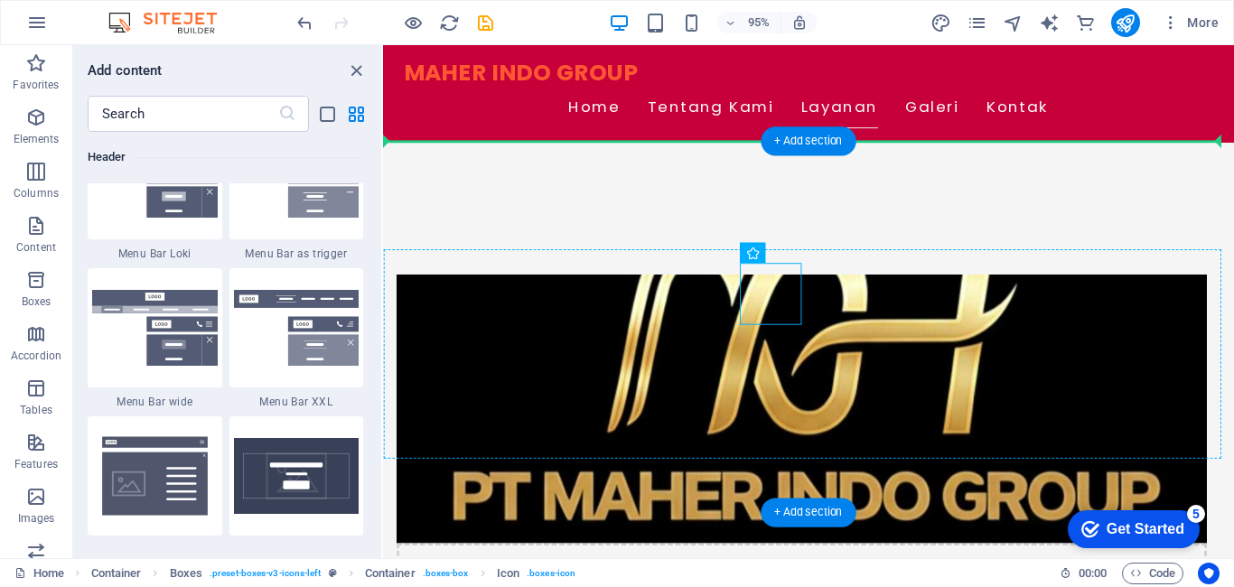
drag, startPoint x: 739, startPoint y: 303, endPoint x: 706, endPoint y: 308, distance: 32.8
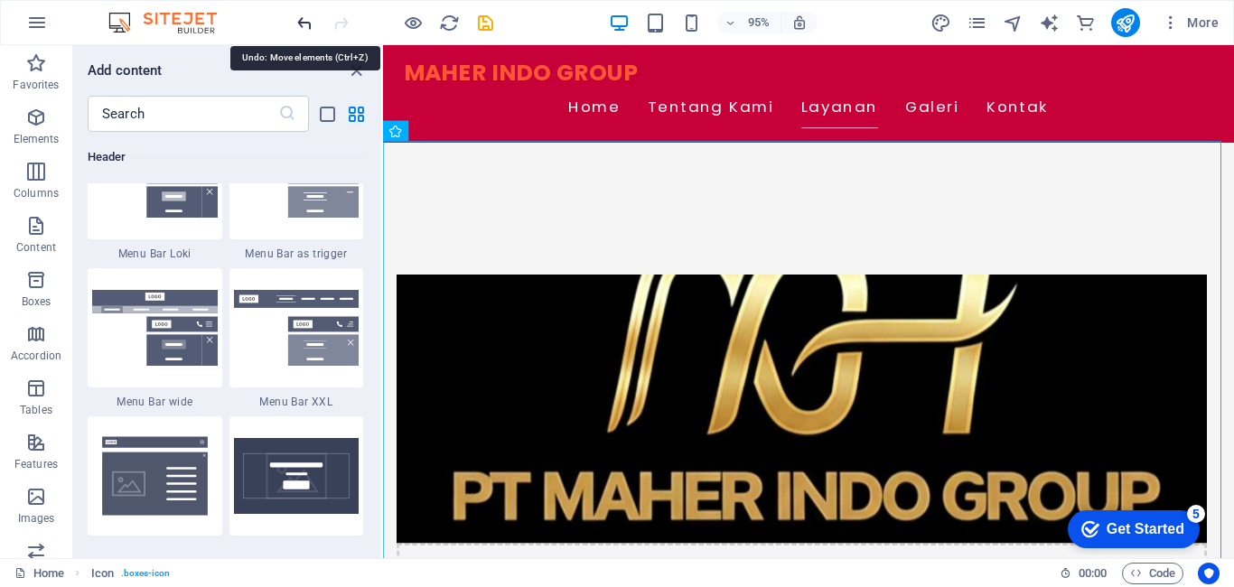
click at [302, 21] on icon "undo" at bounding box center [304, 23] width 21 height 21
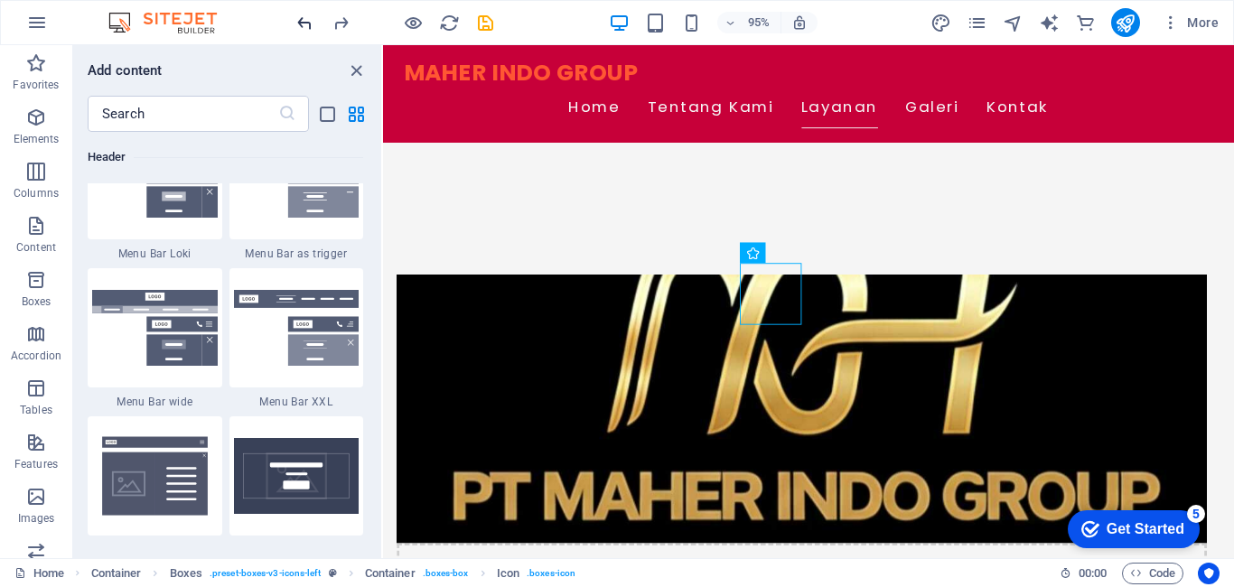
click at [301, 24] on icon "undo" at bounding box center [304, 23] width 21 height 21
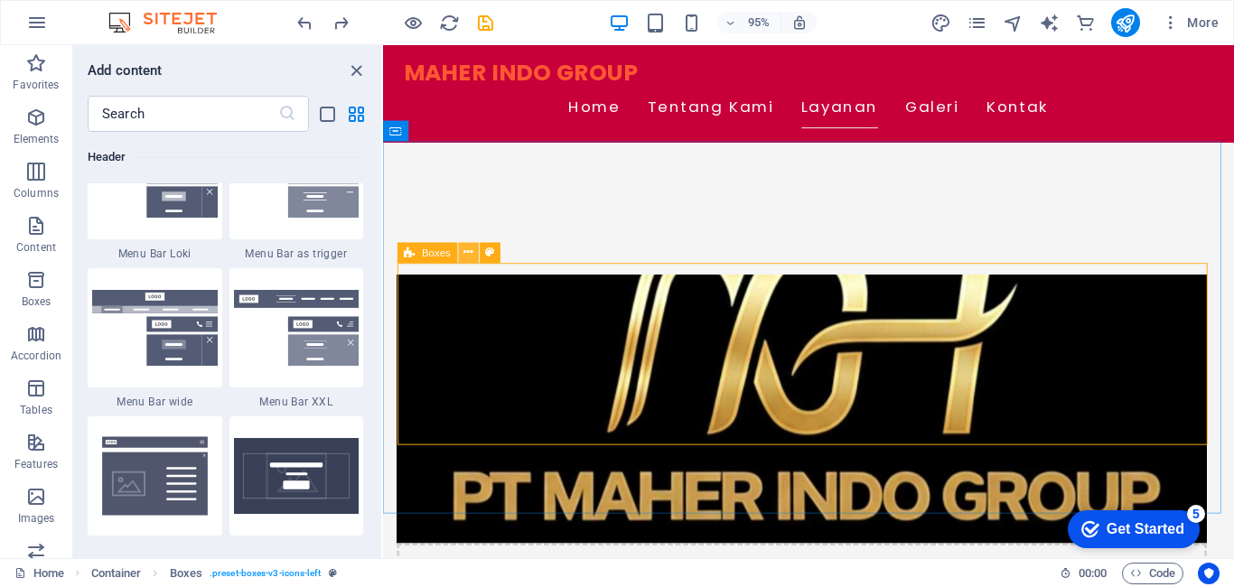
click at [470, 257] on icon at bounding box center [468, 253] width 9 height 18
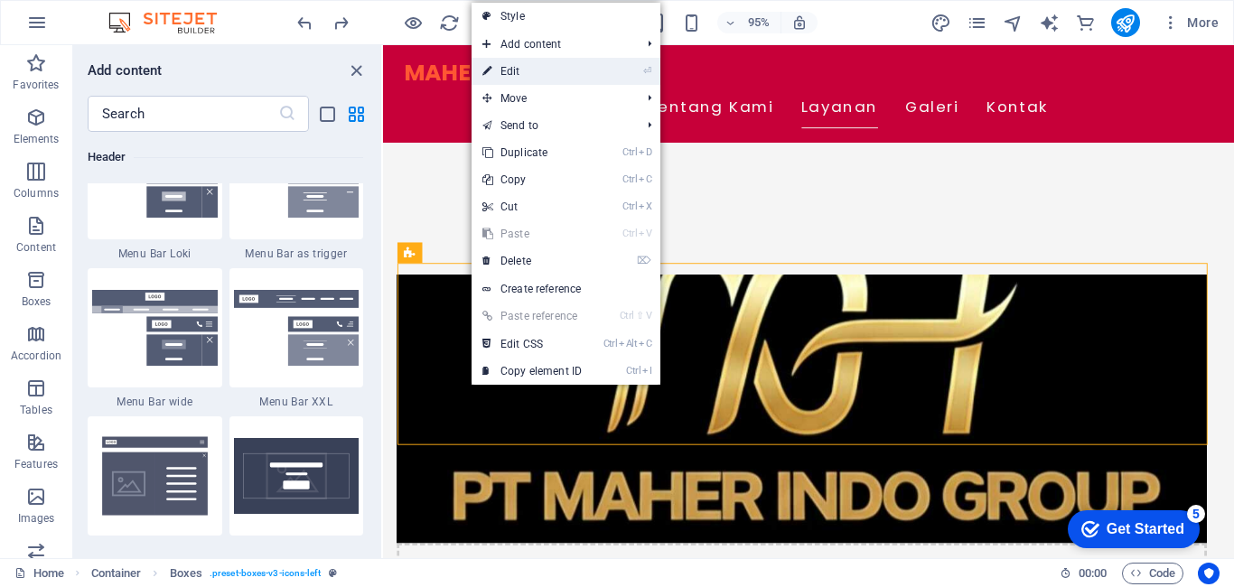
click at [531, 69] on link "⏎ Edit" at bounding box center [531, 71] width 121 height 27
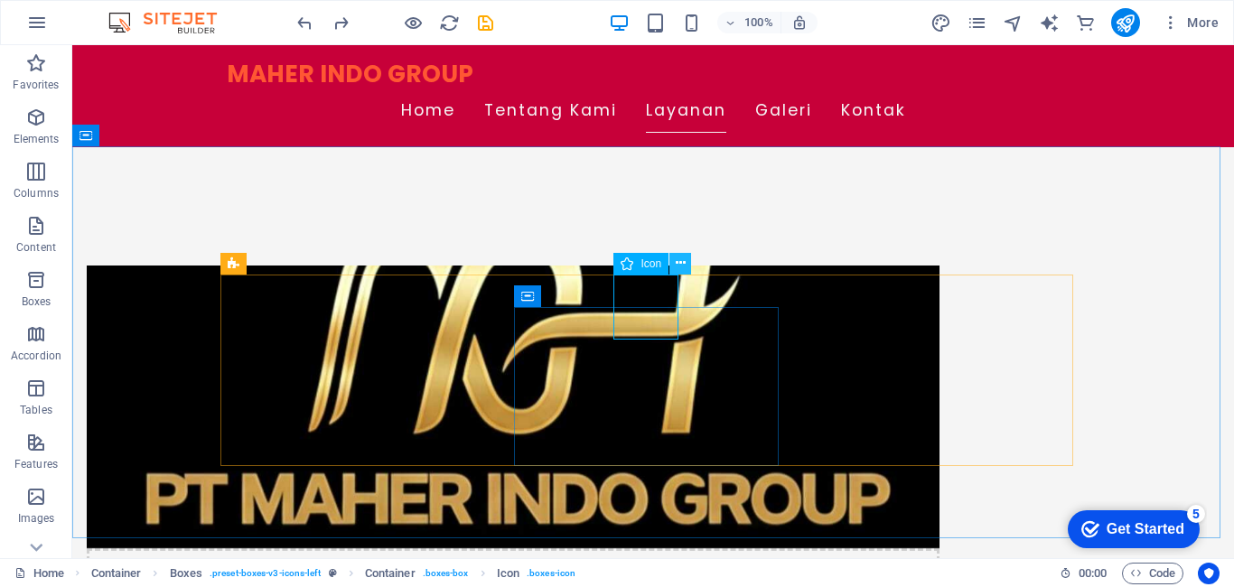
click at [686, 262] on button at bounding box center [680, 264] width 22 height 22
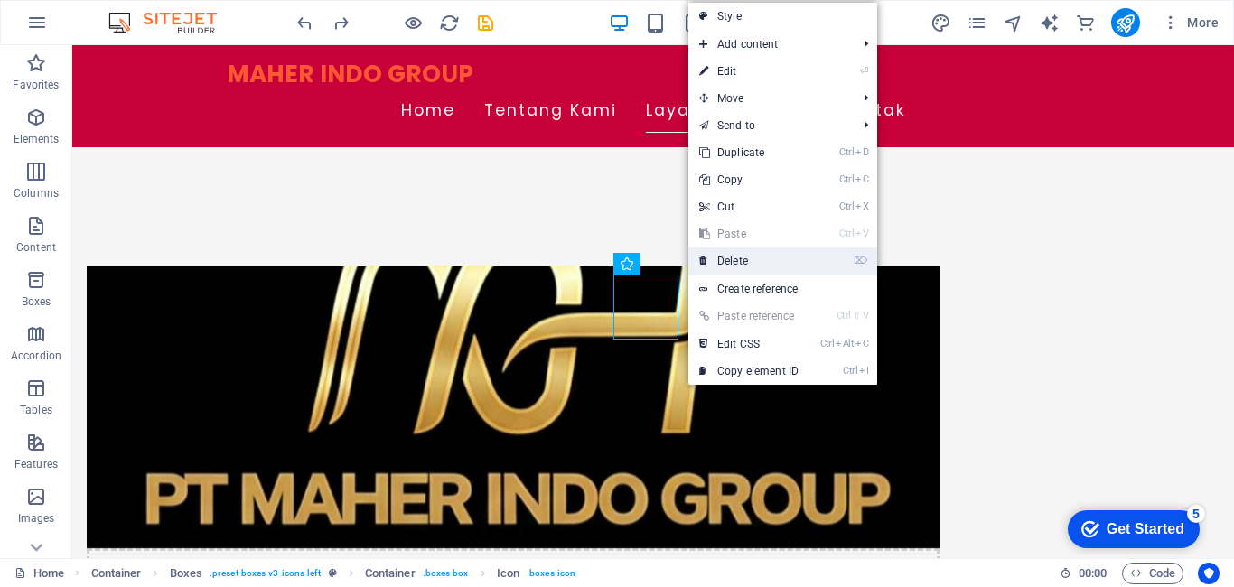
click at [727, 254] on link "⌦ Delete" at bounding box center [748, 260] width 121 height 27
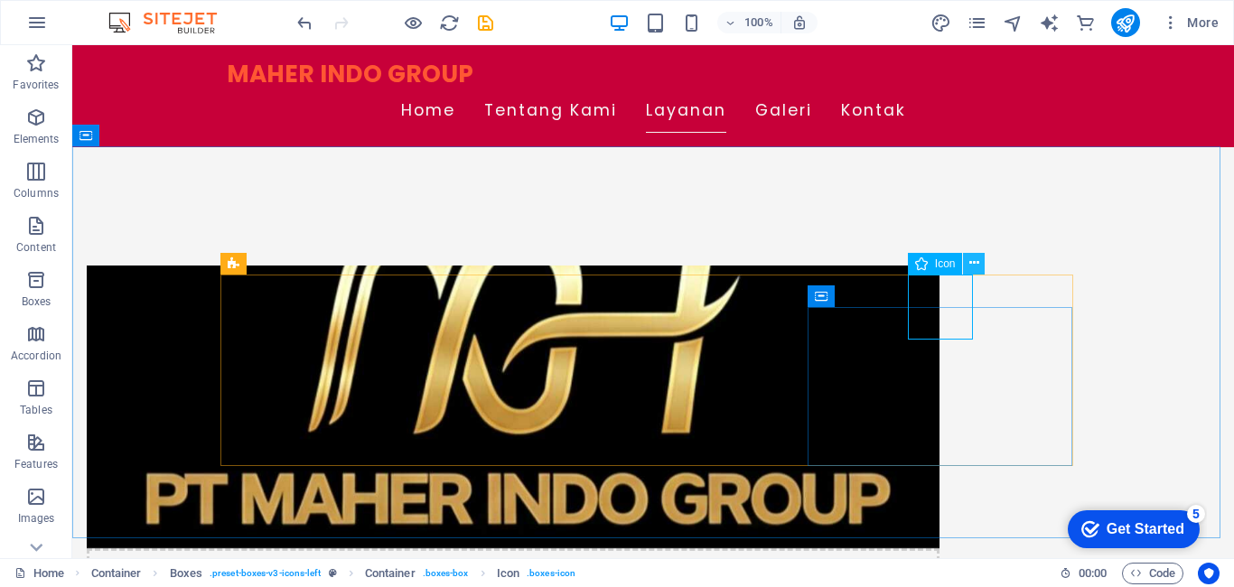
click at [980, 261] on button at bounding box center [974, 264] width 22 height 22
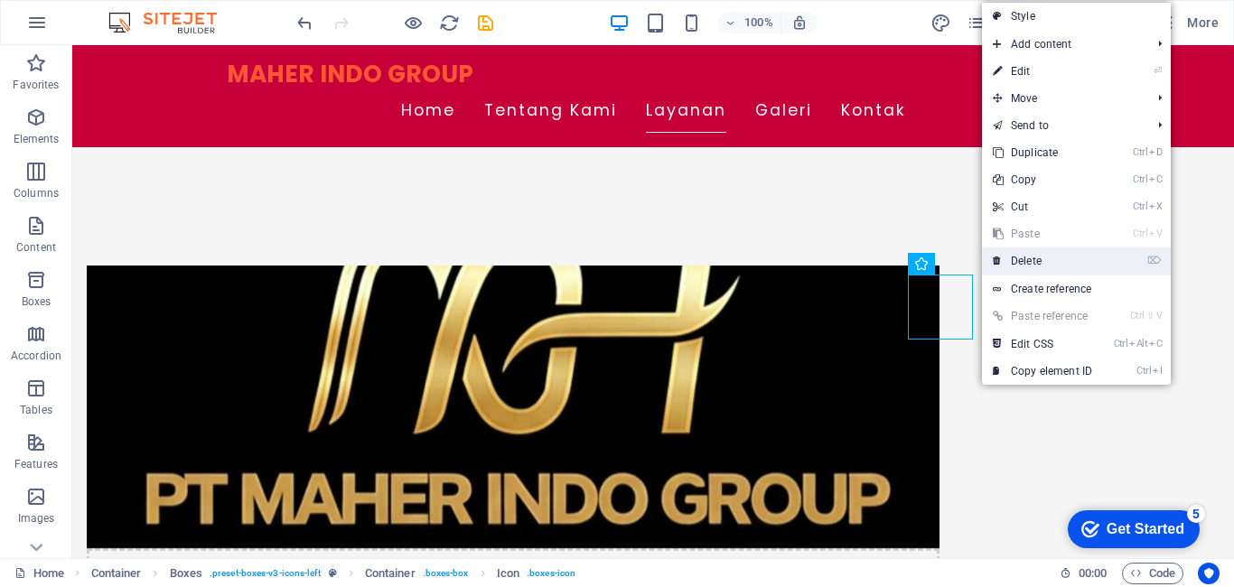
click at [1025, 253] on link "⌦ Delete" at bounding box center [1042, 260] width 121 height 27
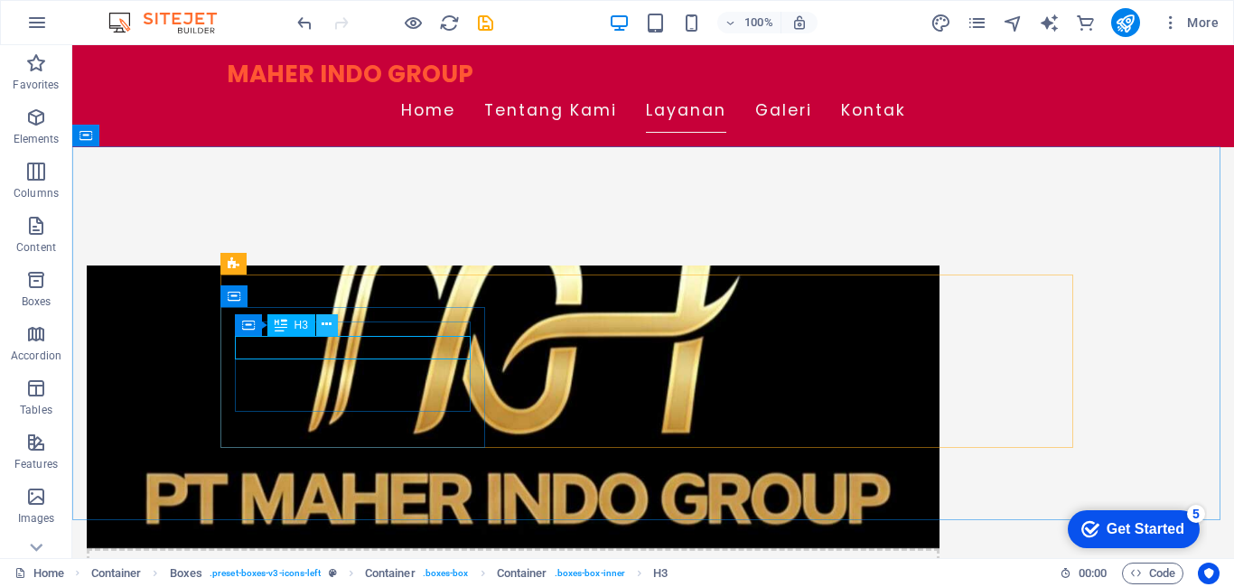
click at [329, 324] on icon at bounding box center [327, 324] width 10 height 19
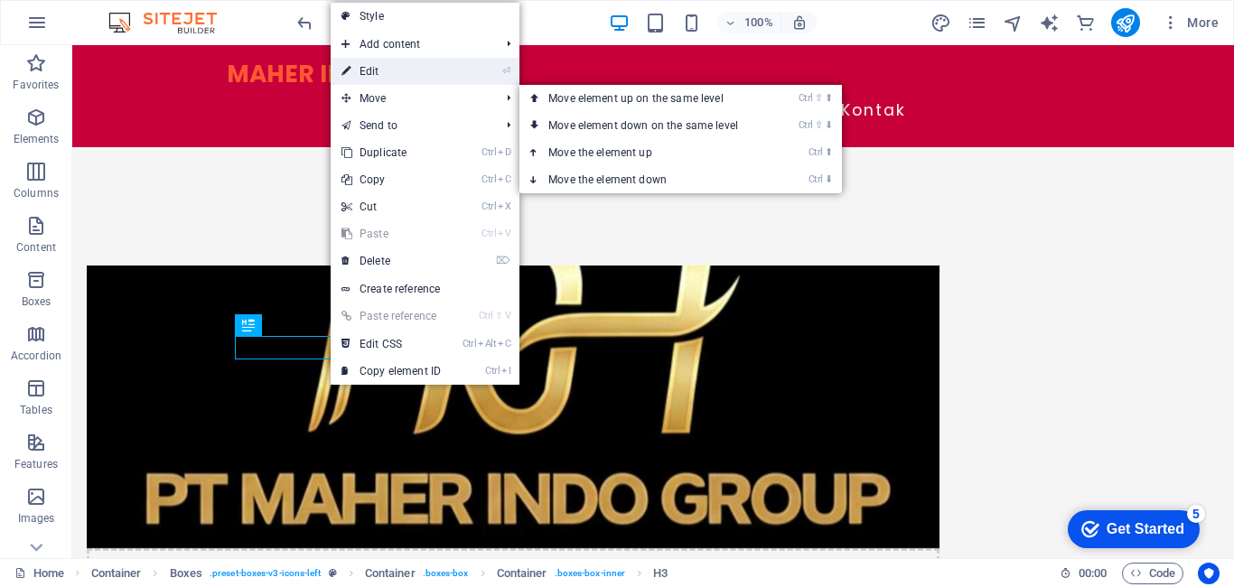
click at [415, 79] on link "⏎ Edit" at bounding box center [391, 71] width 121 height 27
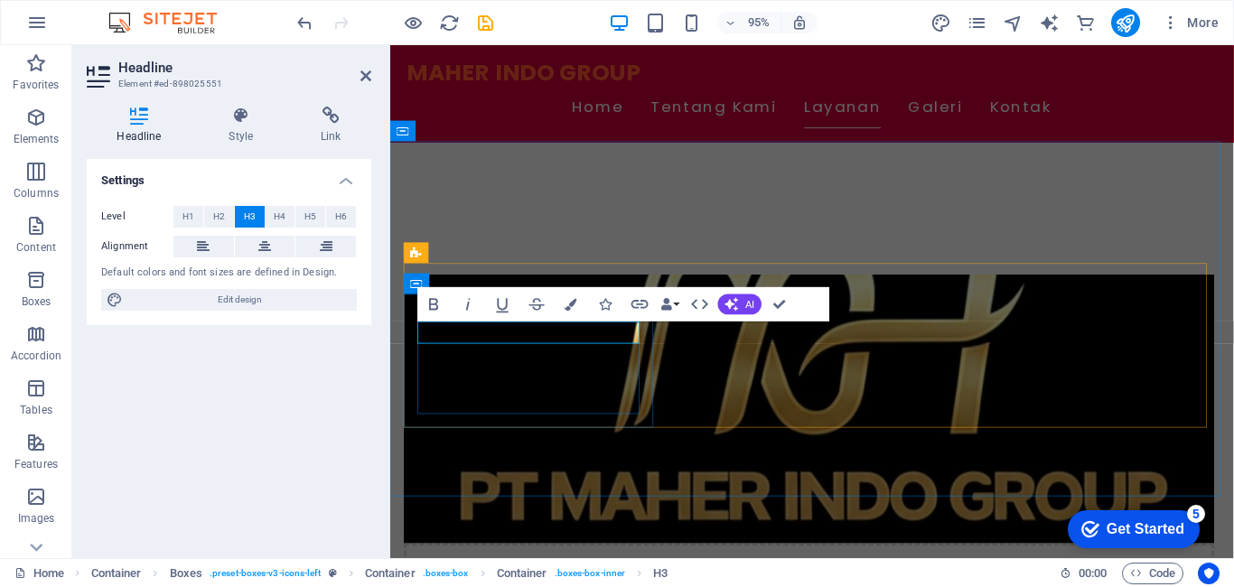
click at [645, 304] on icon "button" at bounding box center [640, 304] width 21 height 21
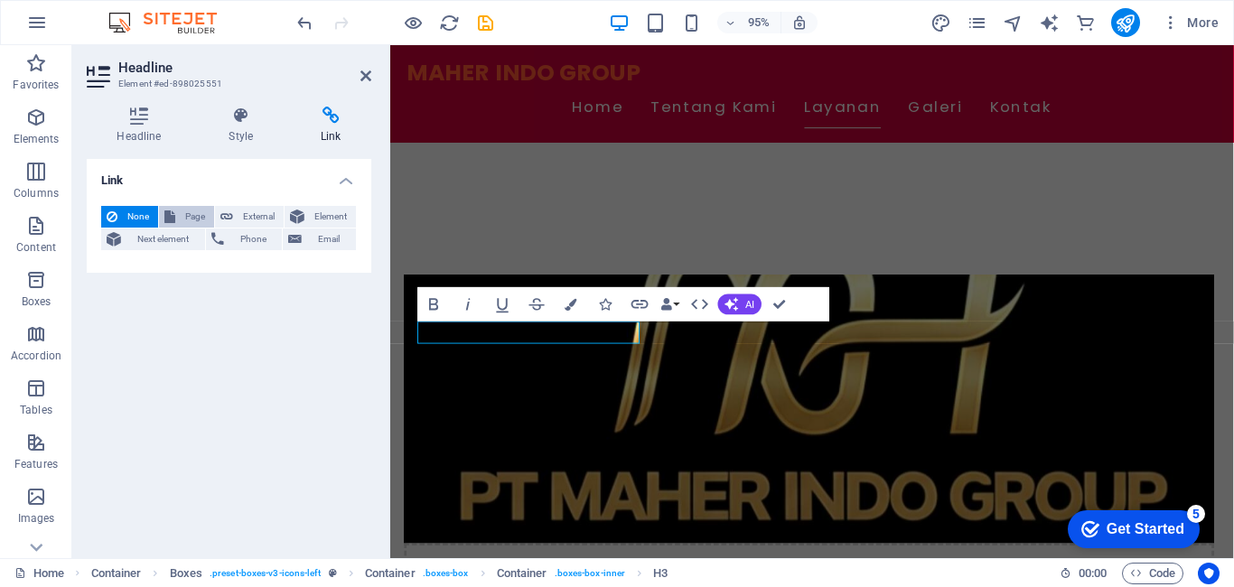
click at [191, 222] on span "Page" at bounding box center [195, 217] width 28 height 22
select select
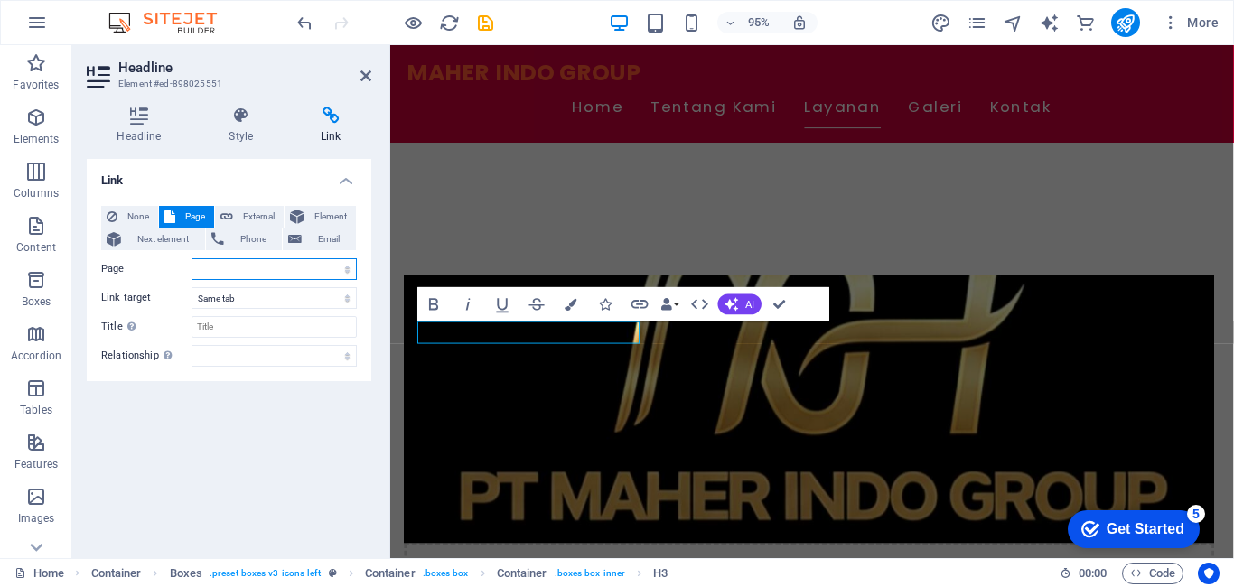
click at [266, 266] on select "Home Subpage Legal Notice Privacy" at bounding box center [273, 269] width 165 height 22
click at [266, 264] on select "Home Subpage Legal Notice Privacy" at bounding box center [273, 269] width 165 height 22
click at [268, 293] on select "New tab Same tab Overlay" at bounding box center [273, 298] width 165 height 22
drag, startPoint x: 268, startPoint y: 301, endPoint x: 264, endPoint y: 290, distance: 11.7
click at [268, 301] on select "New tab Same tab Overlay" at bounding box center [273, 298] width 165 height 22
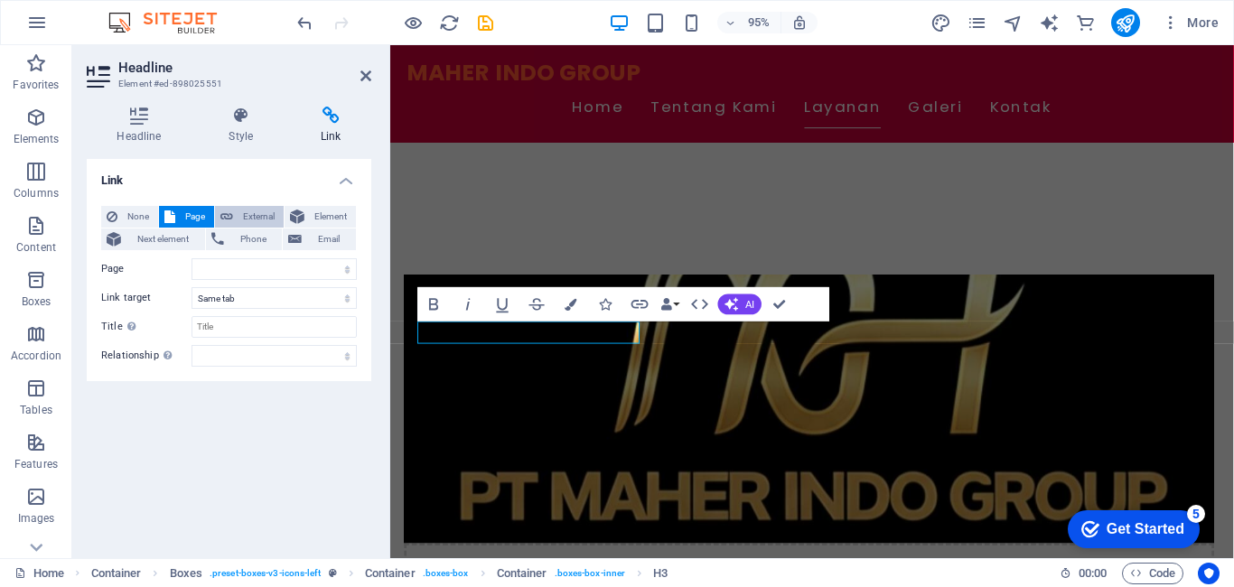
click at [257, 216] on span "External" at bounding box center [258, 217] width 40 height 22
select select "blank"
click at [300, 212] on icon at bounding box center [297, 217] width 14 height 22
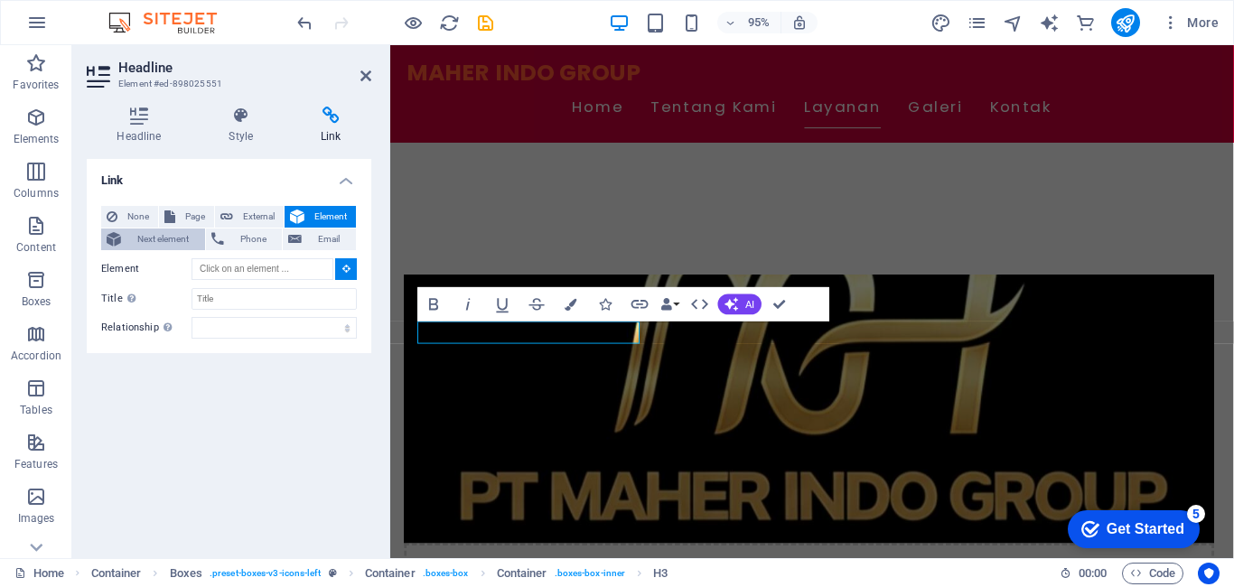
click at [188, 244] on span "Next element" at bounding box center [162, 240] width 73 height 22
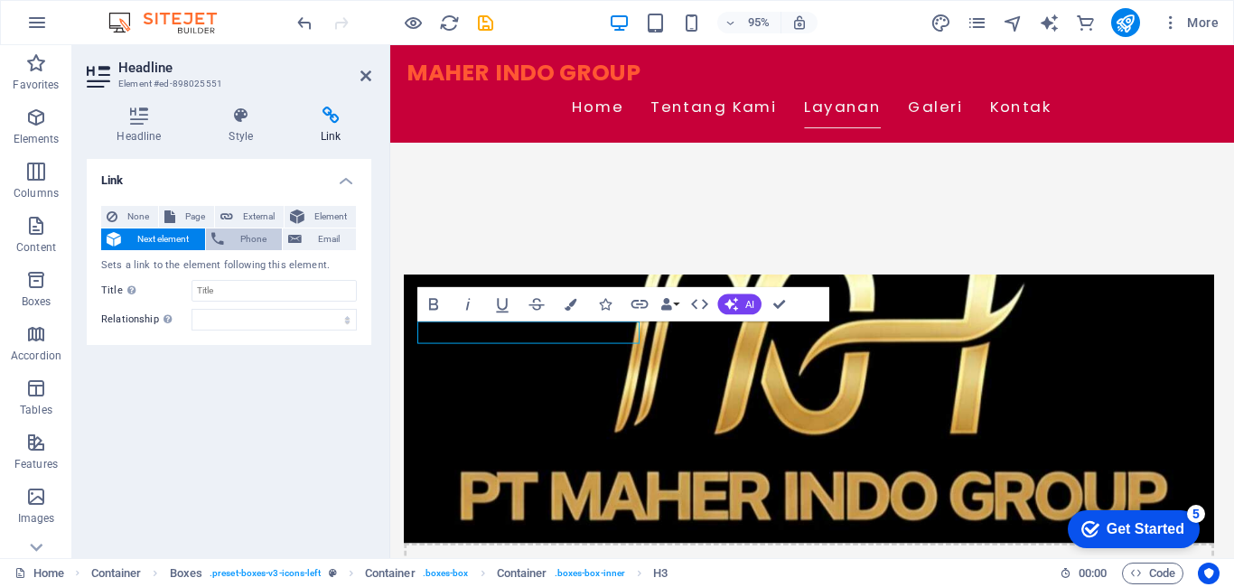
click at [230, 239] on span "Phone" at bounding box center [253, 240] width 48 height 22
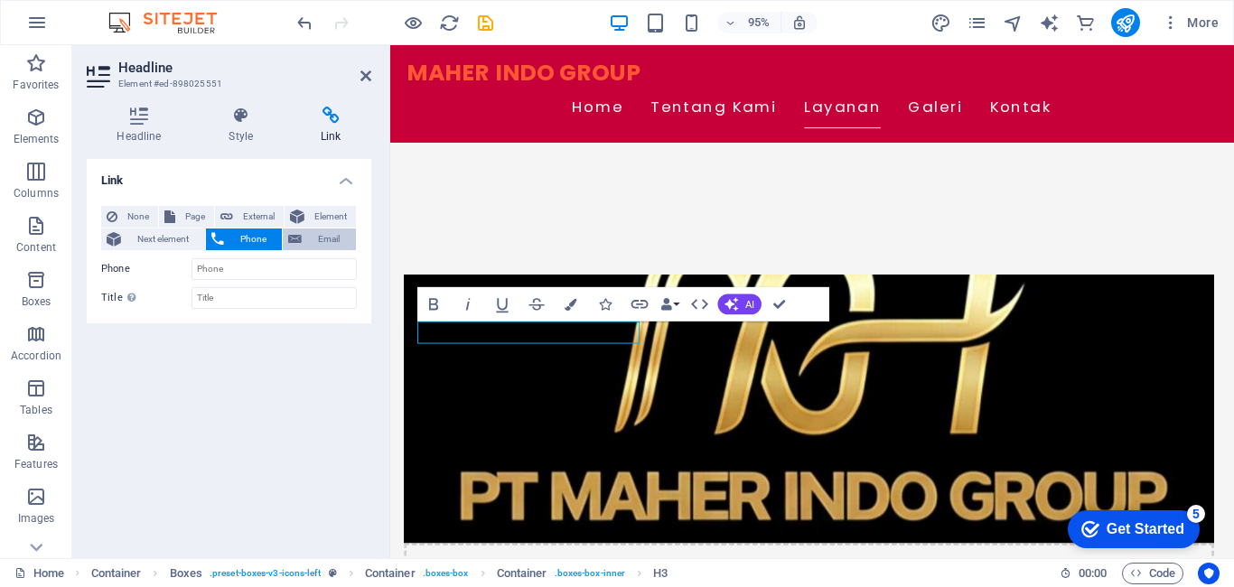
click at [307, 243] on span "Email" at bounding box center [328, 240] width 43 height 22
click at [277, 368] on div "Link None Page External Element Next element Phone Email Page Home Subpage Lega…" at bounding box center [229, 351] width 285 height 385
click at [362, 73] on icon at bounding box center [365, 76] width 11 height 14
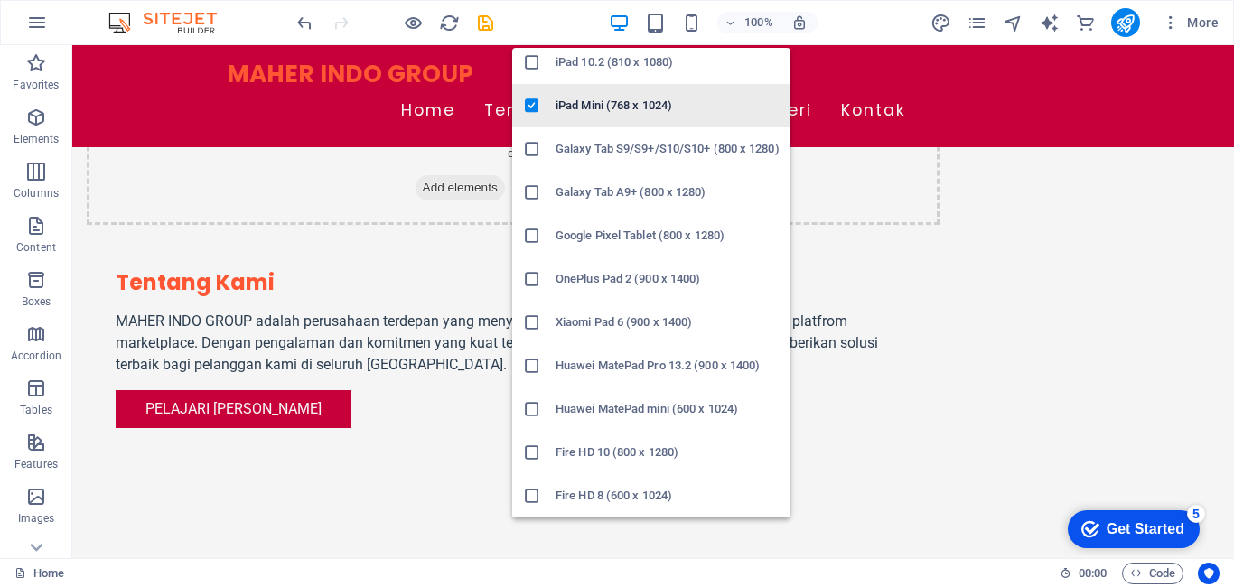
scroll to position [0, 0]
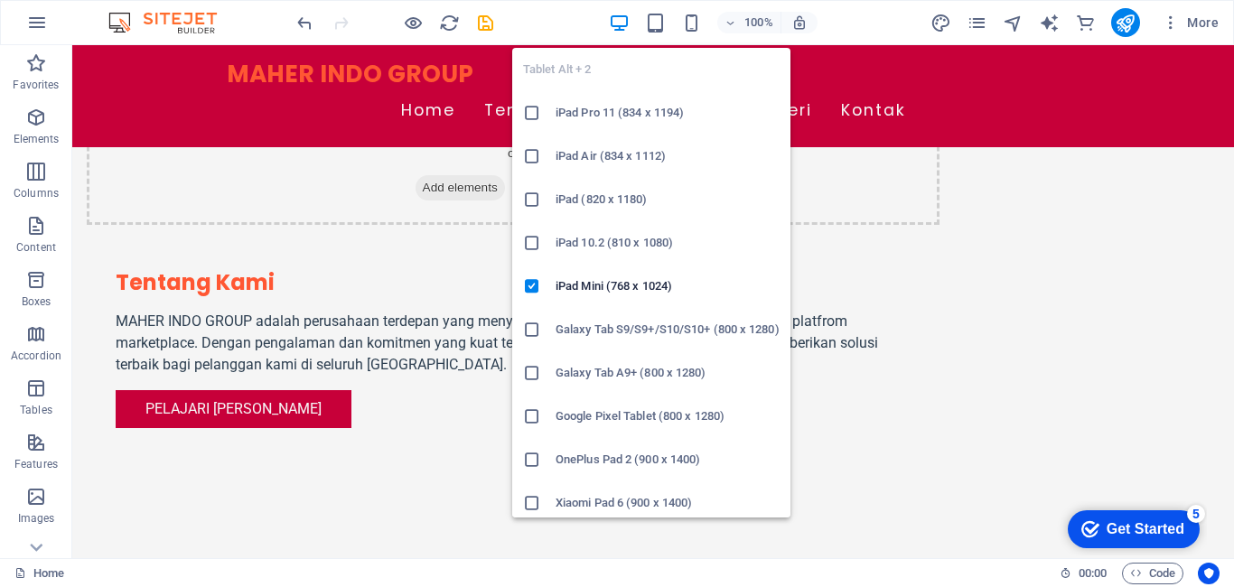
click at [663, 20] on icon "button" at bounding box center [655, 23] width 21 height 21
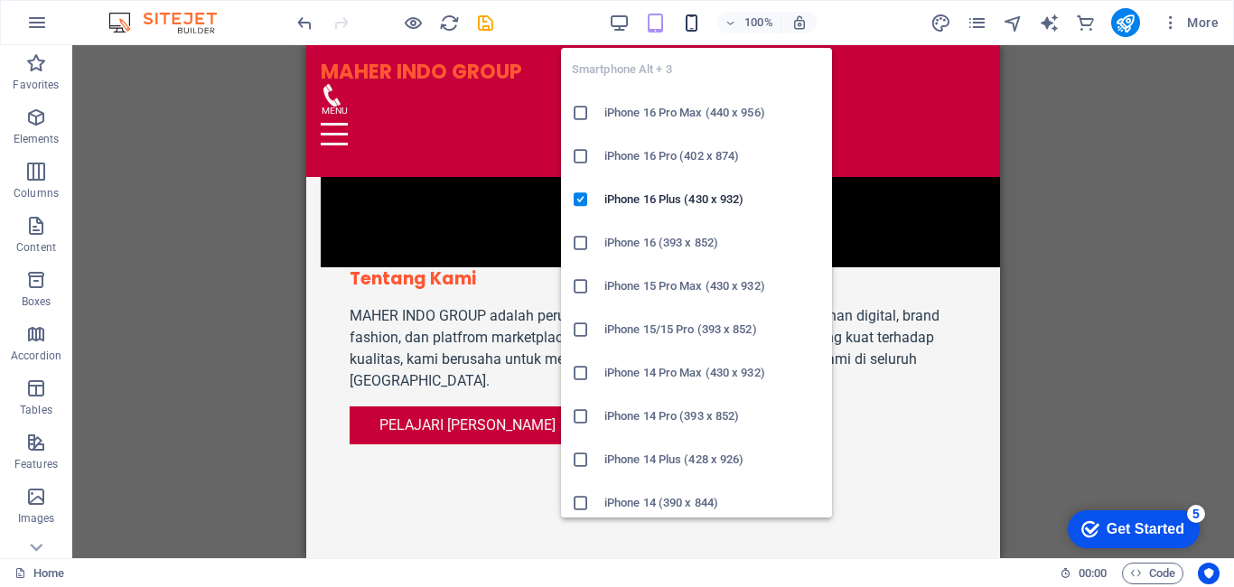
click at [691, 22] on icon "button" at bounding box center [691, 23] width 21 height 21
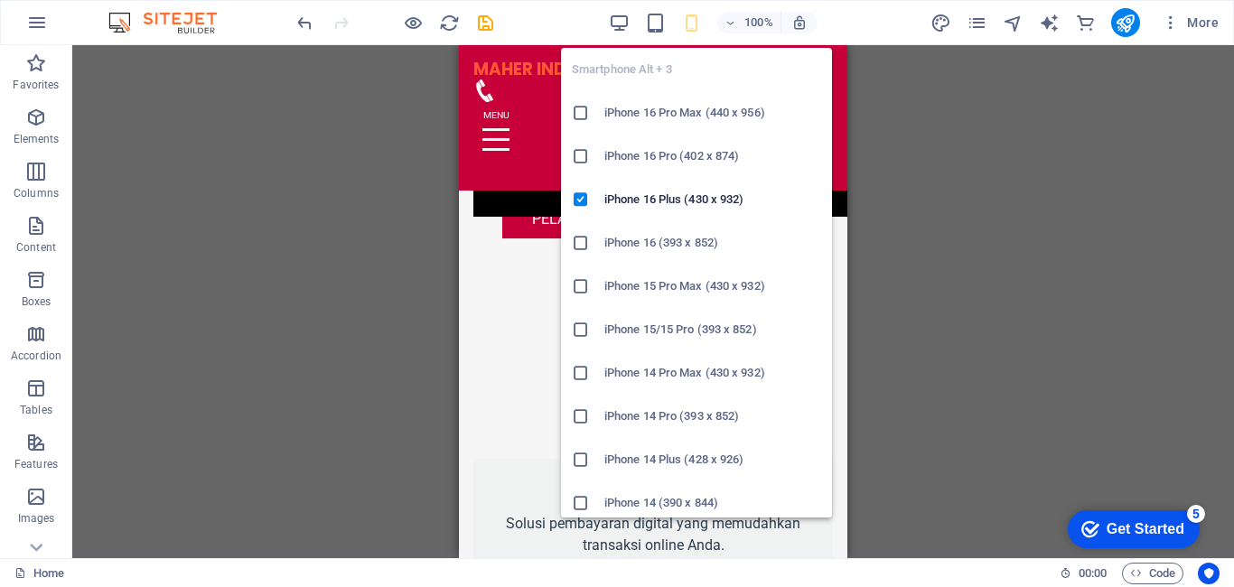
scroll to position [1209, 0]
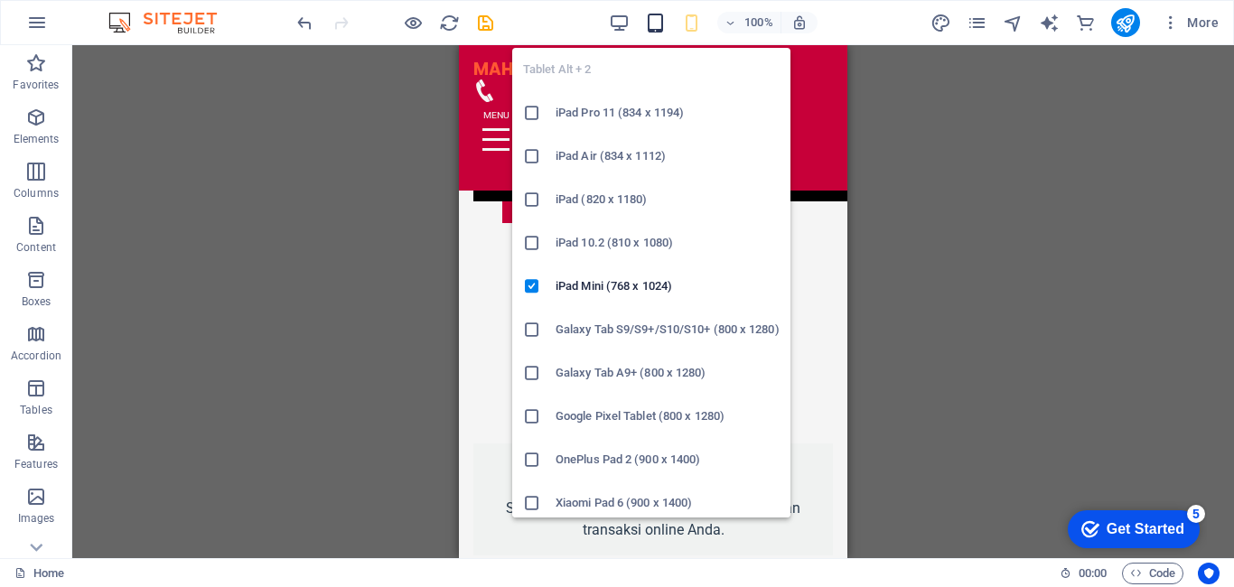
click at [661, 22] on icon "button" at bounding box center [655, 23] width 21 height 21
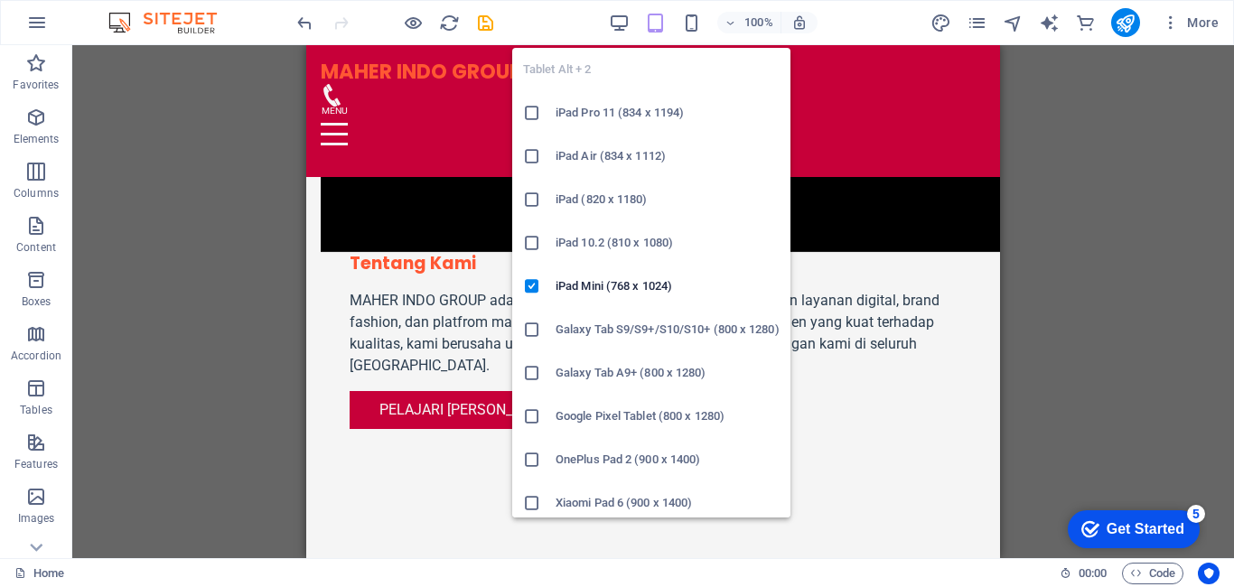
scroll to position [1191, 0]
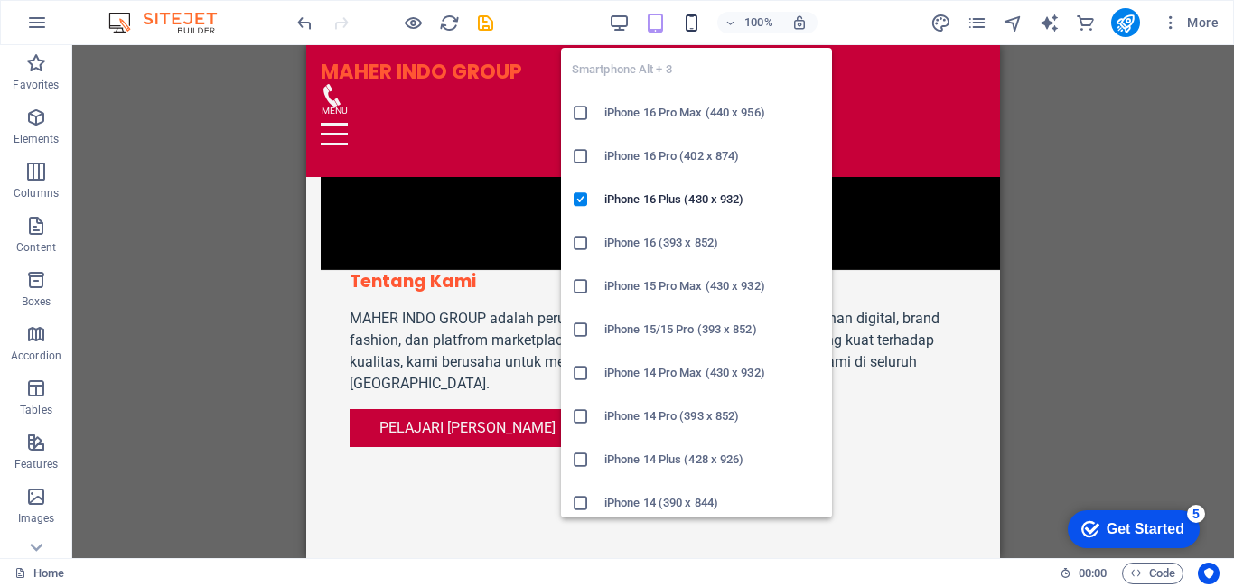
click at [694, 24] on icon "button" at bounding box center [691, 23] width 21 height 21
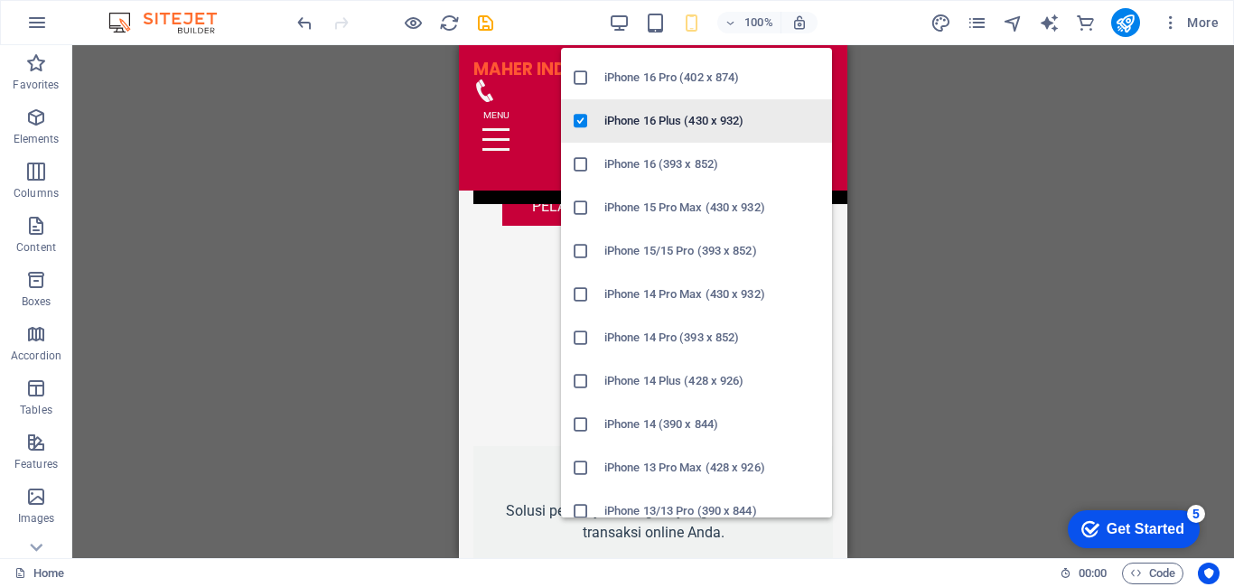
scroll to position [0, 0]
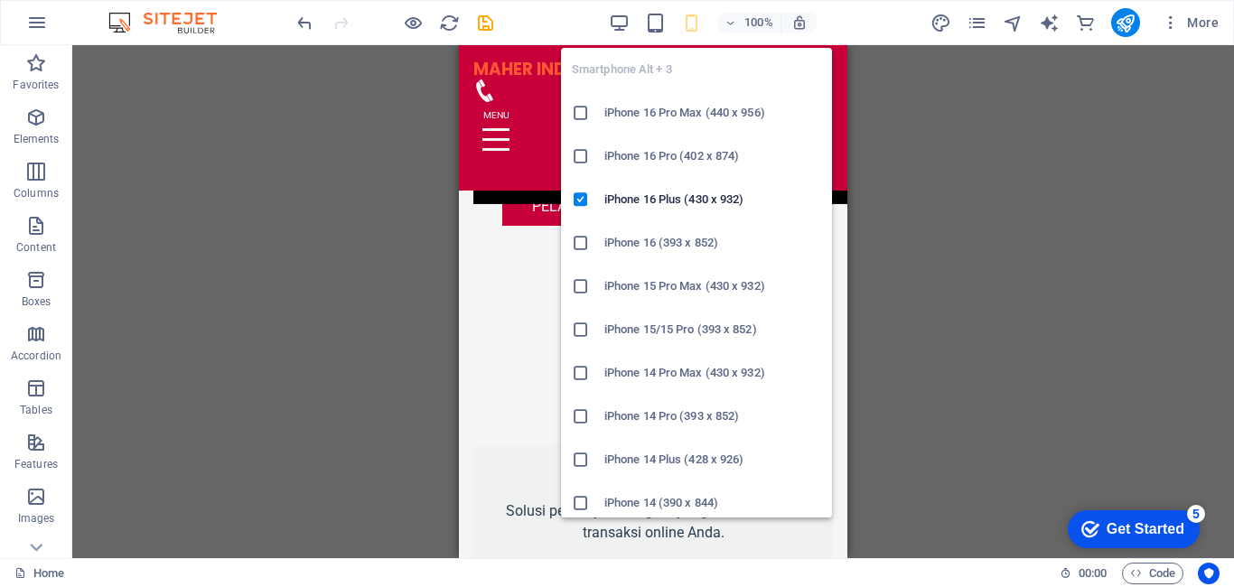
click at [672, 107] on h6 "iPhone 16 Pro Max (440 x 956)" at bounding box center [712, 113] width 217 height 22
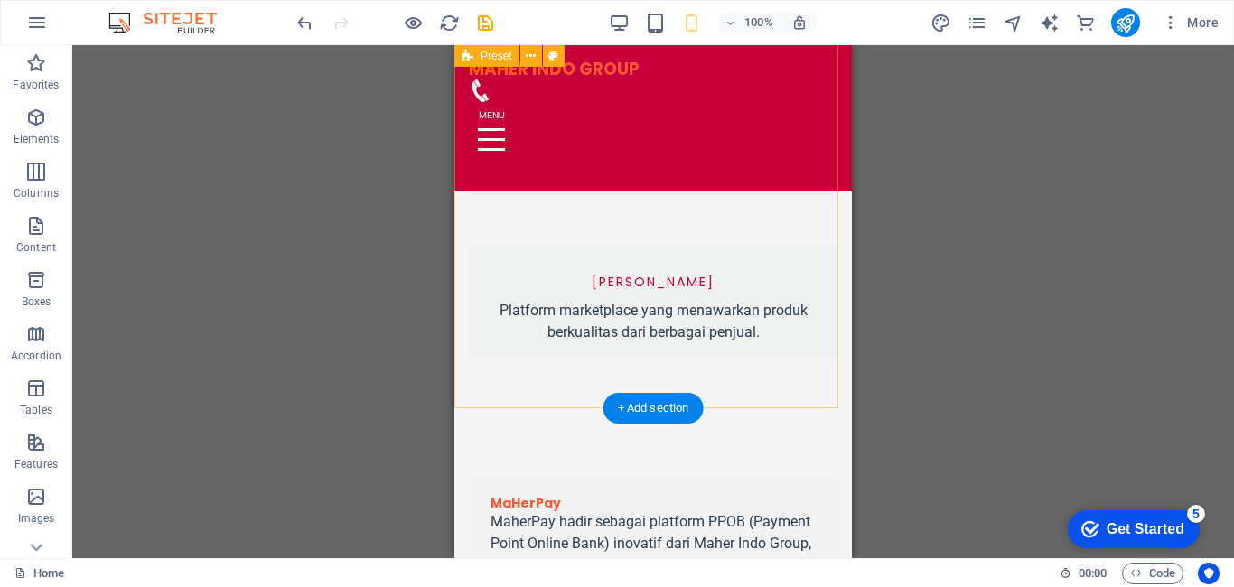
scroll to position [1658, 0]
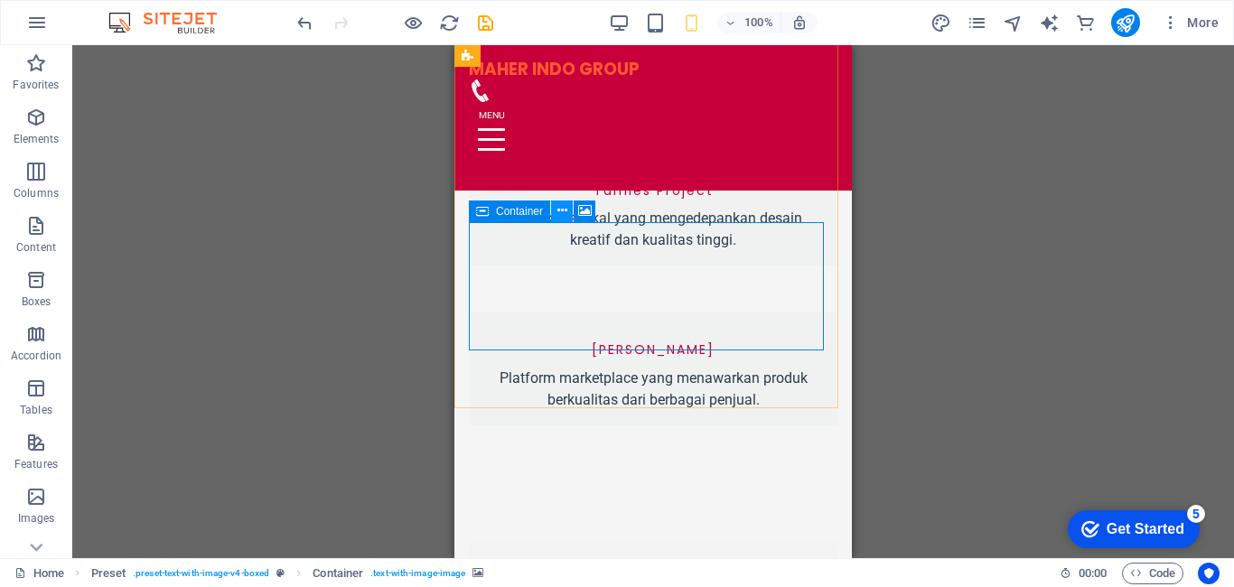
click at [565, 211] on icon at bounding box center [562, 210] width 10 height 19
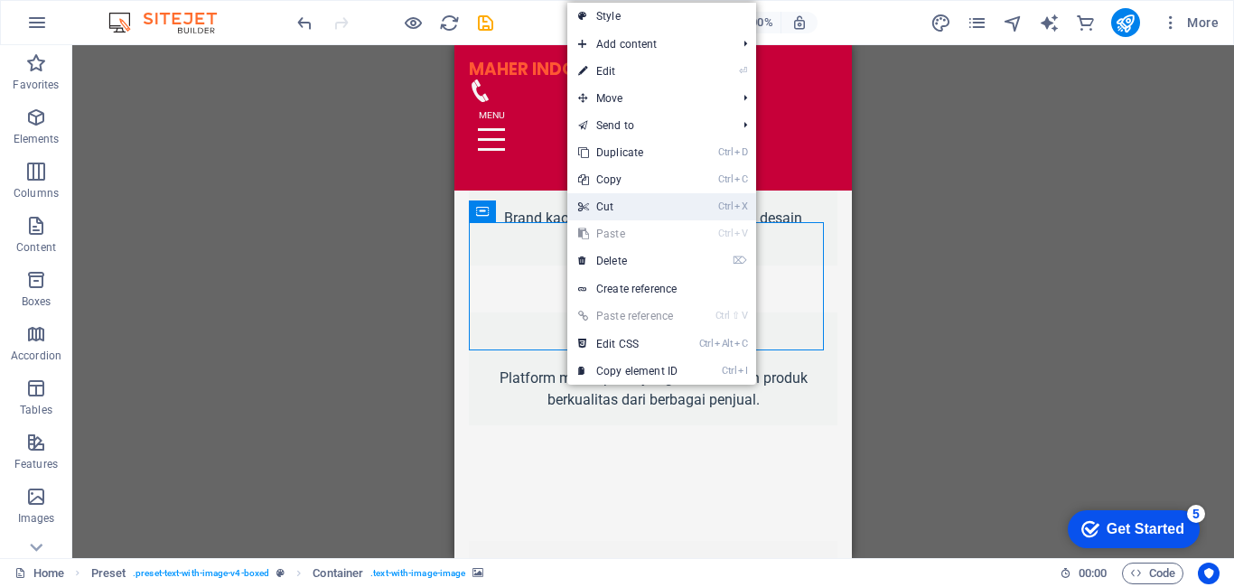
click at [650, 198] on link "Ctrl X Cut" at bounding box center [627, 206] width 121 height 27
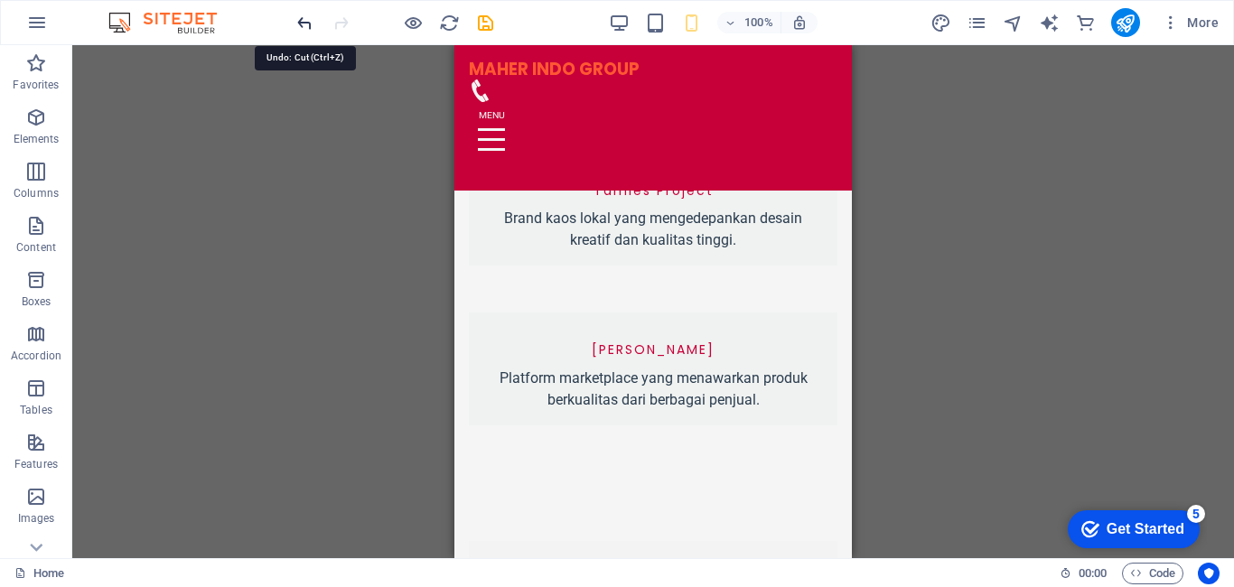
click at [297, 28] on icon "undo" at bounding box center [304, 23] width 21 height 21
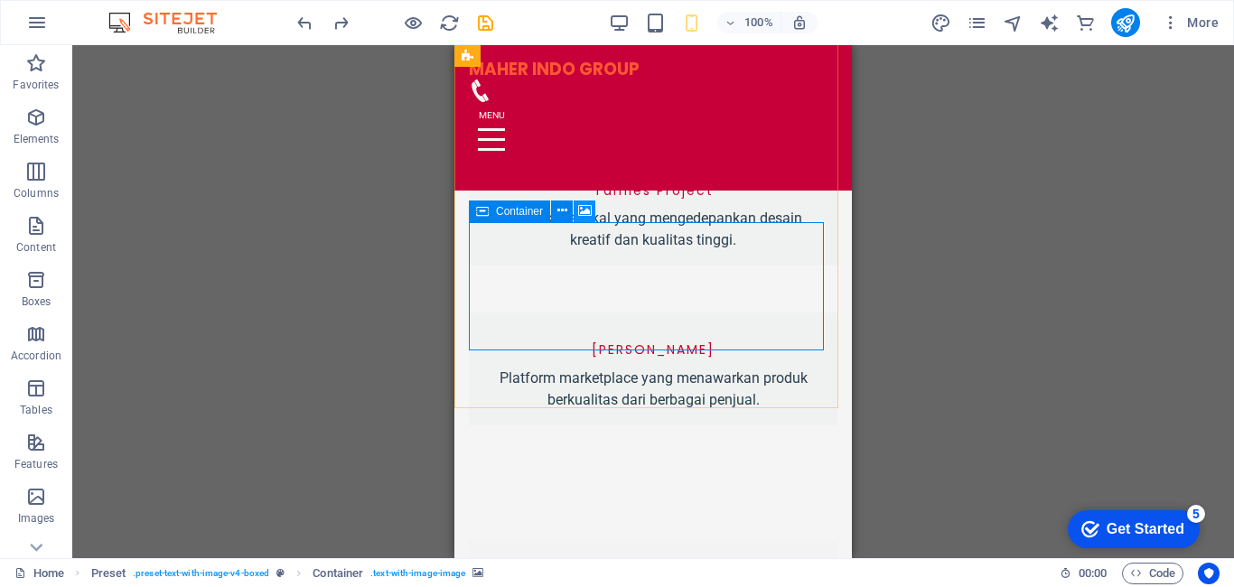
click at [583, 210] on icon at bounding box center [585, 210] width 14 height 19
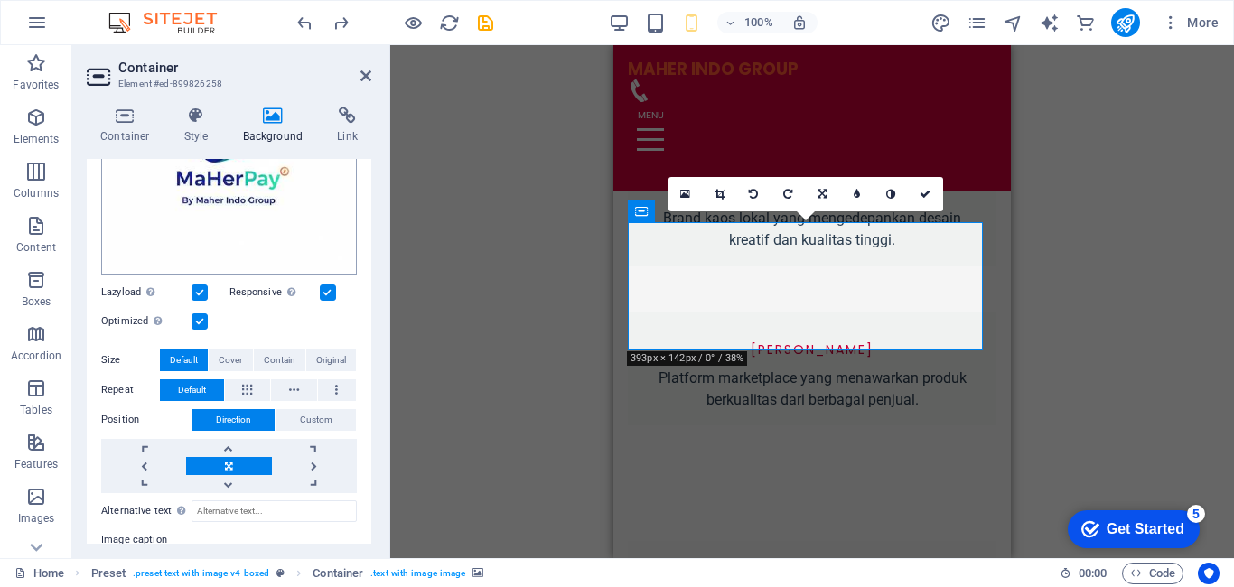
scroll to position [361, 0]
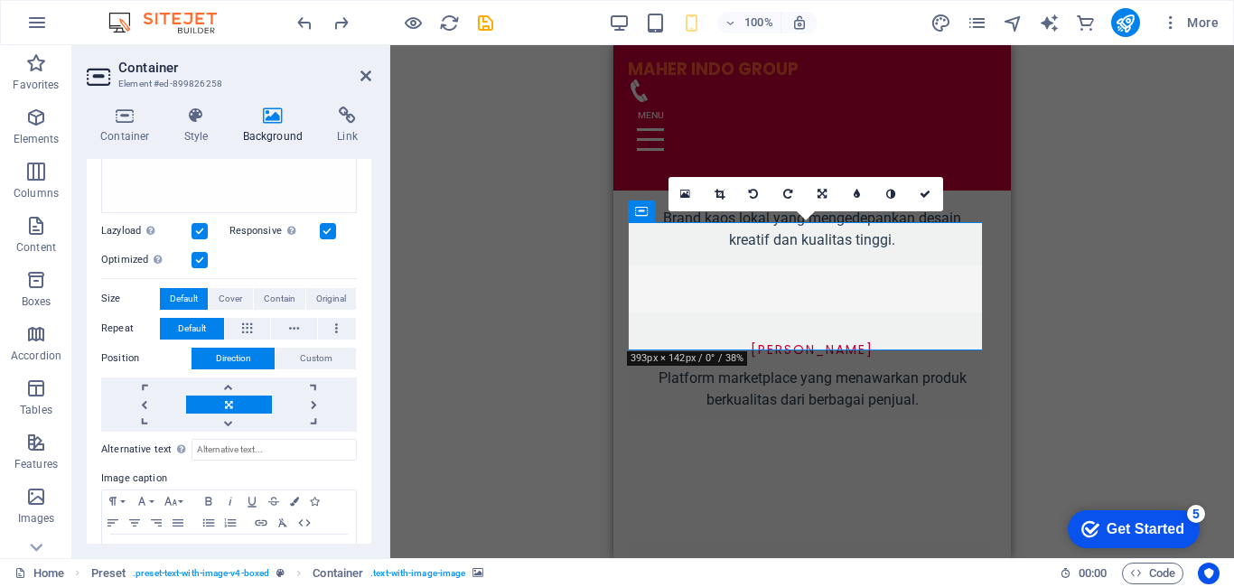
click at [1112, 262] on div "Drag here to replace the existing content. Press “Ctrl” if you want to create a…" at bounding box center [812, 301] width 844 height 513
click at [1134, 19] on icon "publish" at bounding box center [1125, 23] width 21 height 21
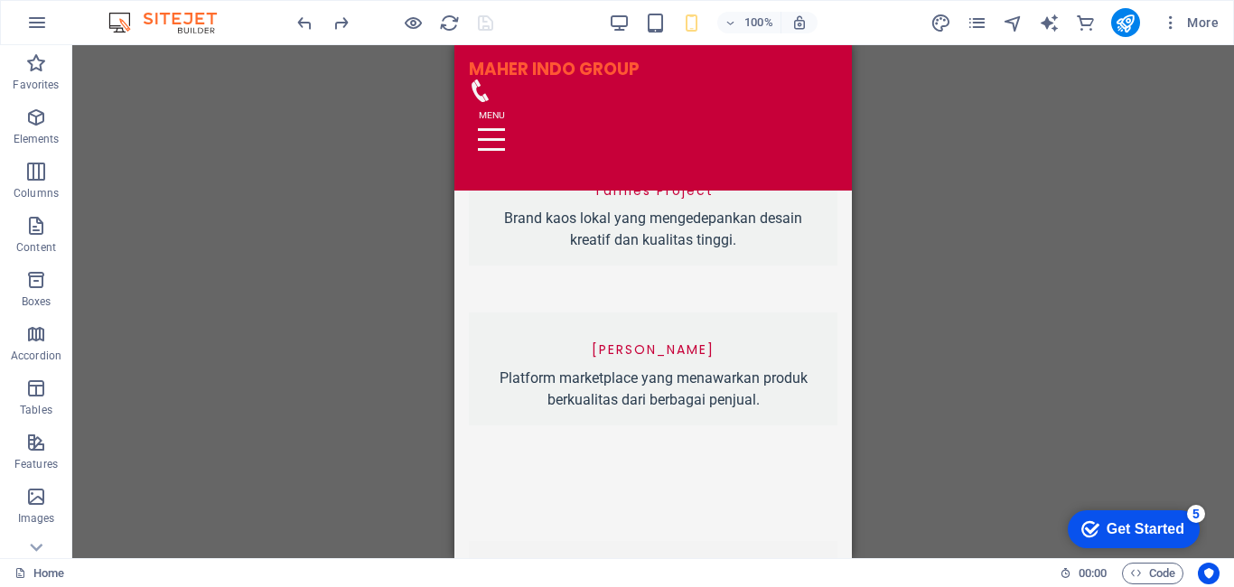
click at [158, 237] on div "Drag here to replace the existing content. Press “Ctrl” if you want to create a…" at bounding box center [653, 301] width 1162 height 513
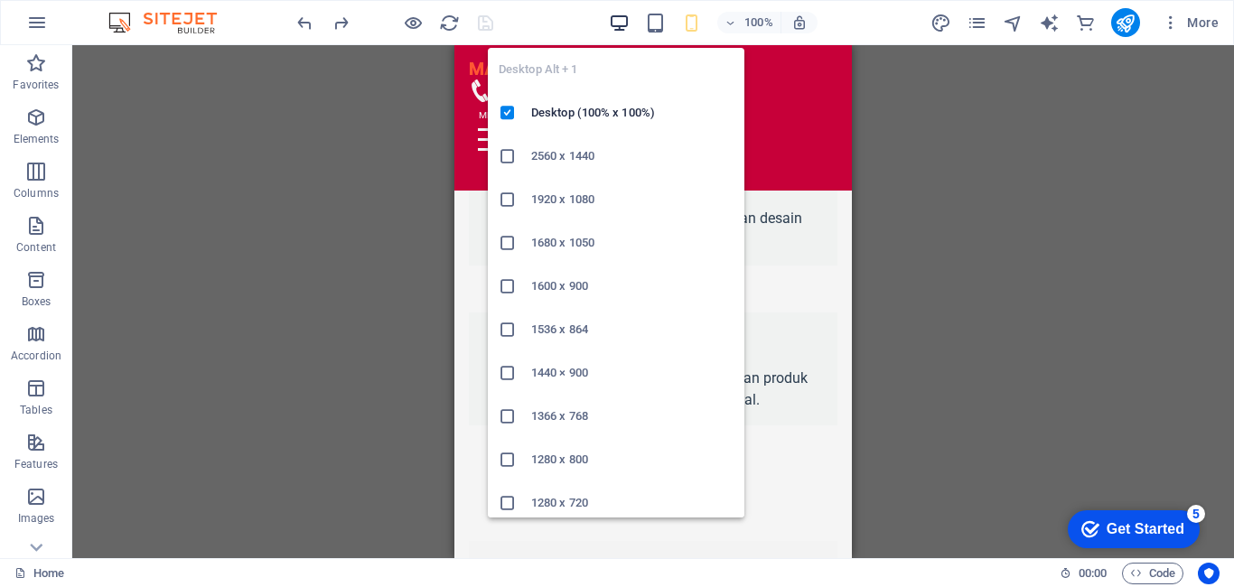
click at [629, 21] on icon "button" at bounding box center [619, 23] width 21 height 21
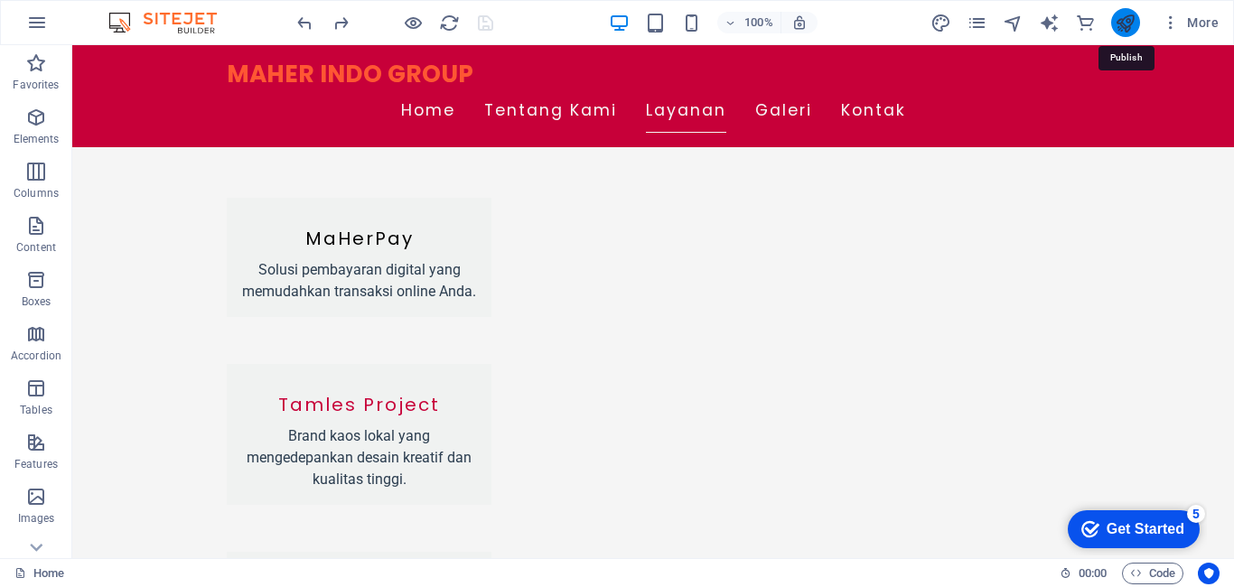
click at [1125, 27] on icon "publish" at bounding box center [1125, 23] width 21 height 21
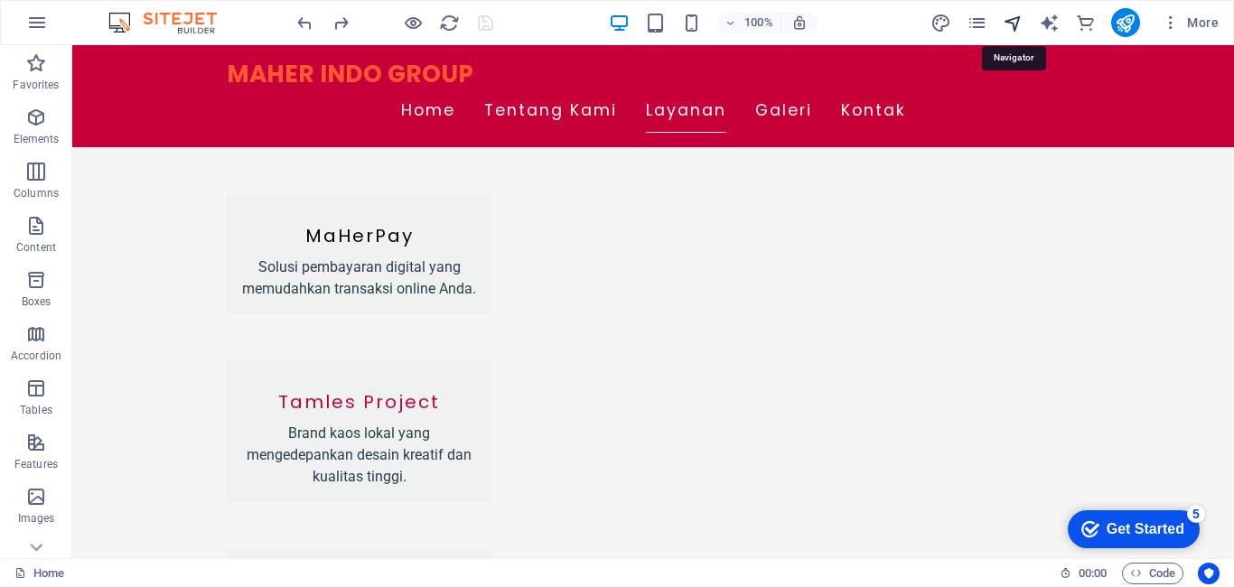
click at [1022, 30] on icon "navigator" at bounding box center [1013, 23] width 21 height 21
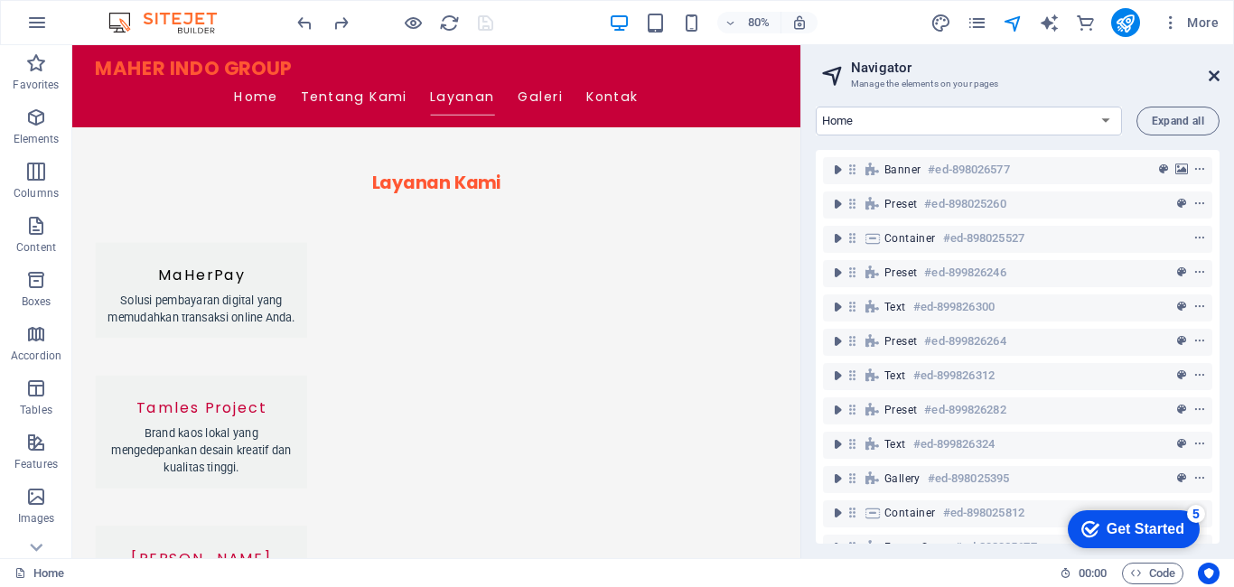
click at [1218, 77] on icon at bounding box center [1213, 76] width 11 height 14
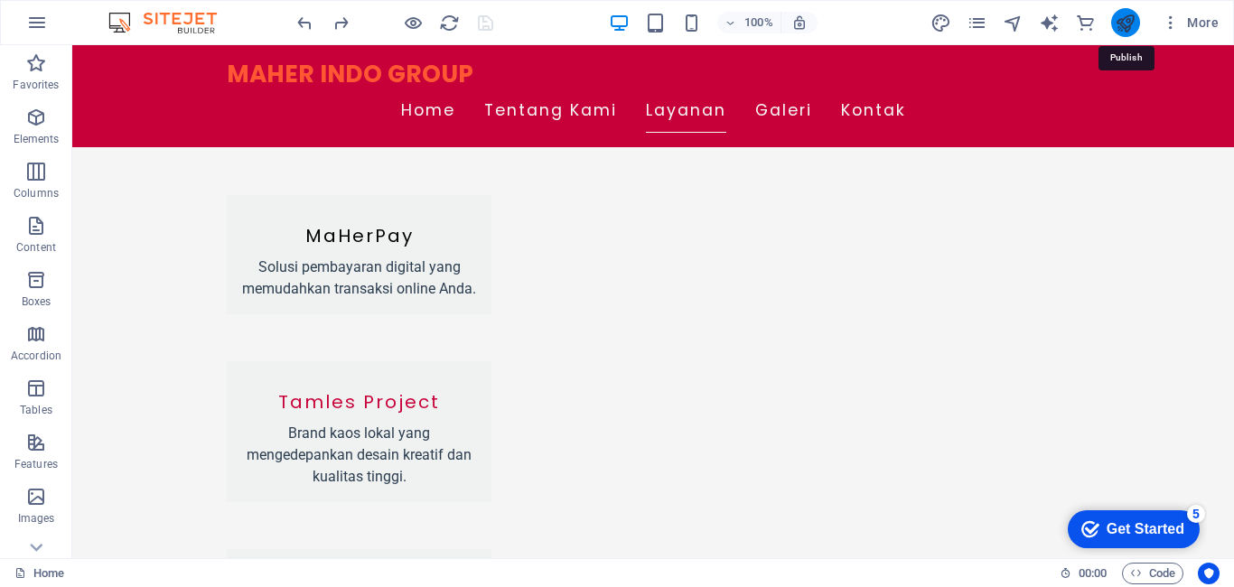
click at [1125, 19] on icon "publish" at bounding box center [1125, 23] width 21 height 21
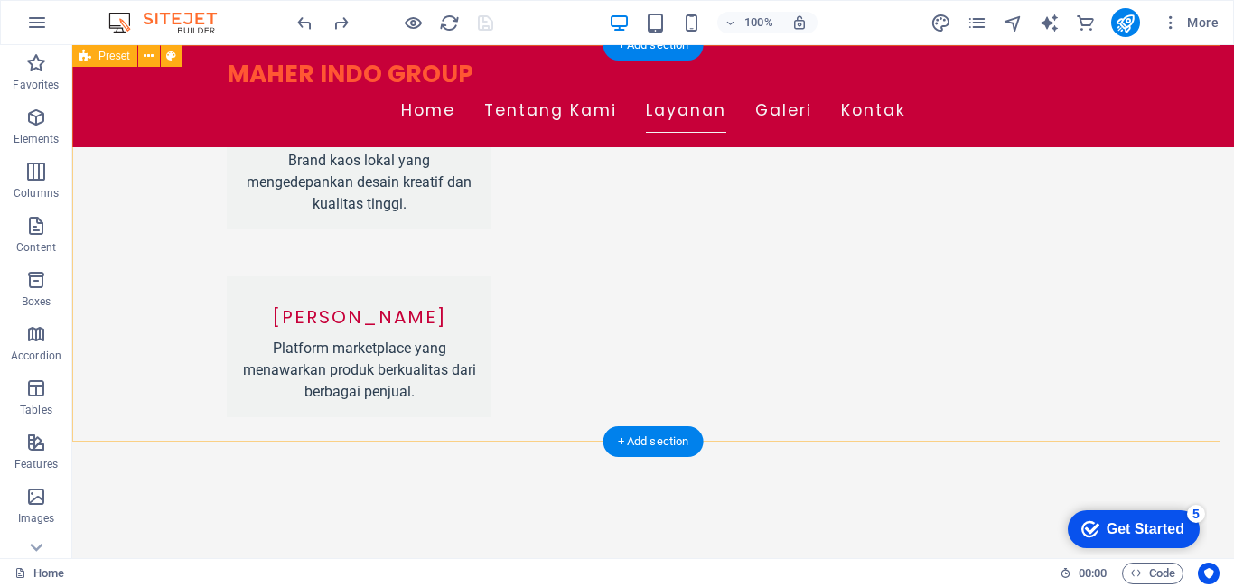
scroll to position [1900, 0]
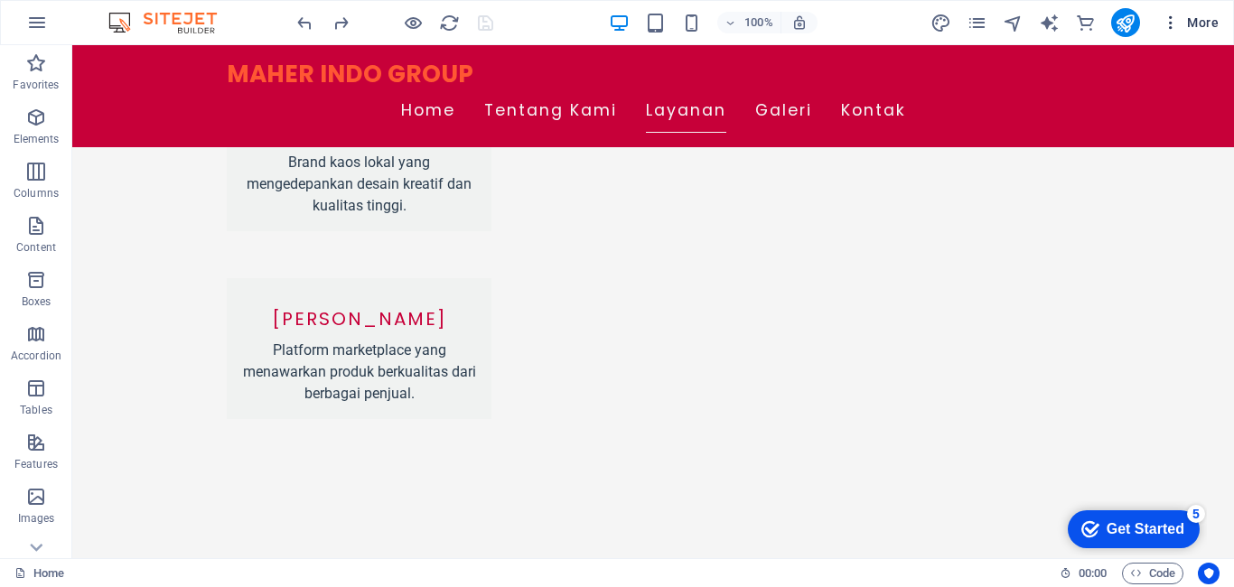
click at [1164, 24] on icon "button" at bounding box center [1171, 23] width 18 height 18
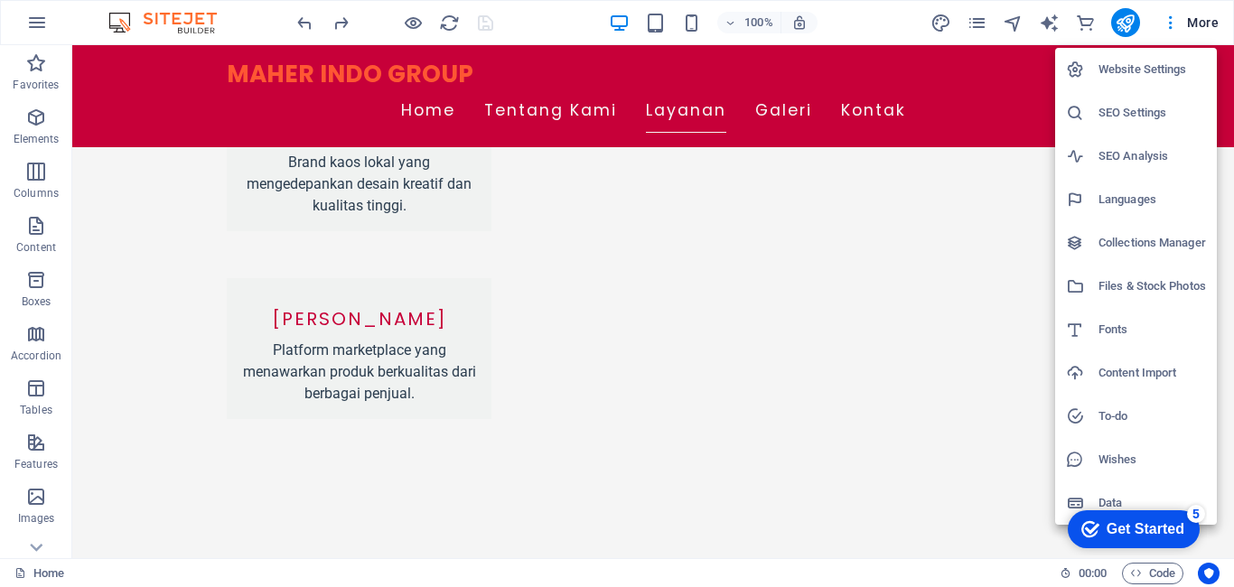
click at [1036, 457] on div at bounding box center [617, 293] width 1234 height 587
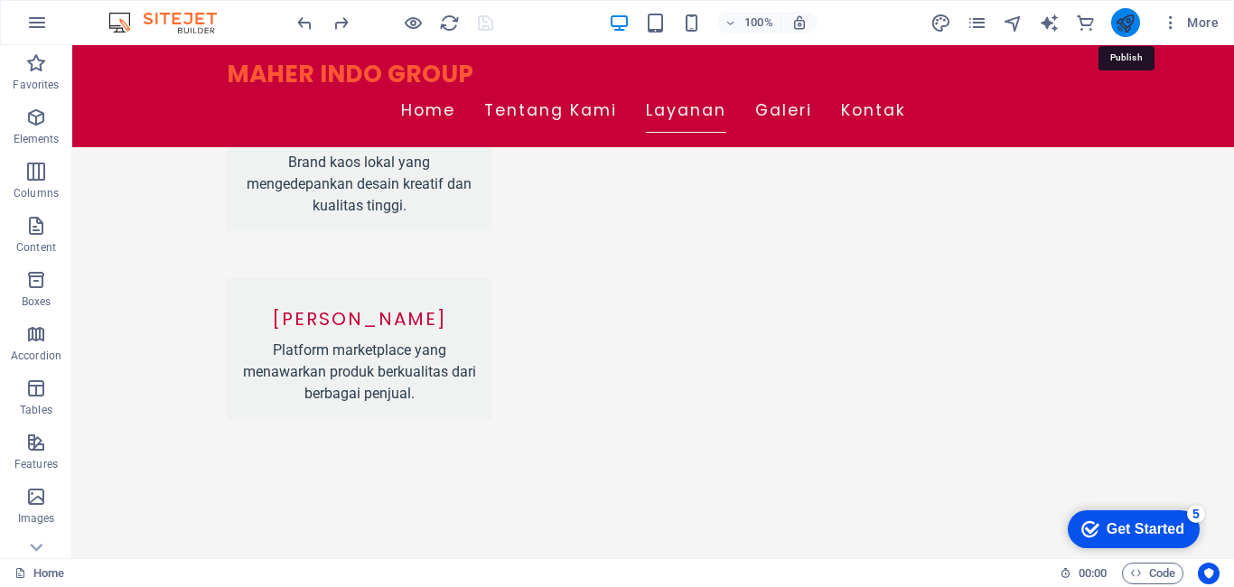
click at [1131, 20] on icon "publish" at bounding box center [1125, 23] width 21 height 21
